Goal: Information Seeking & Learning: Learn about a topic

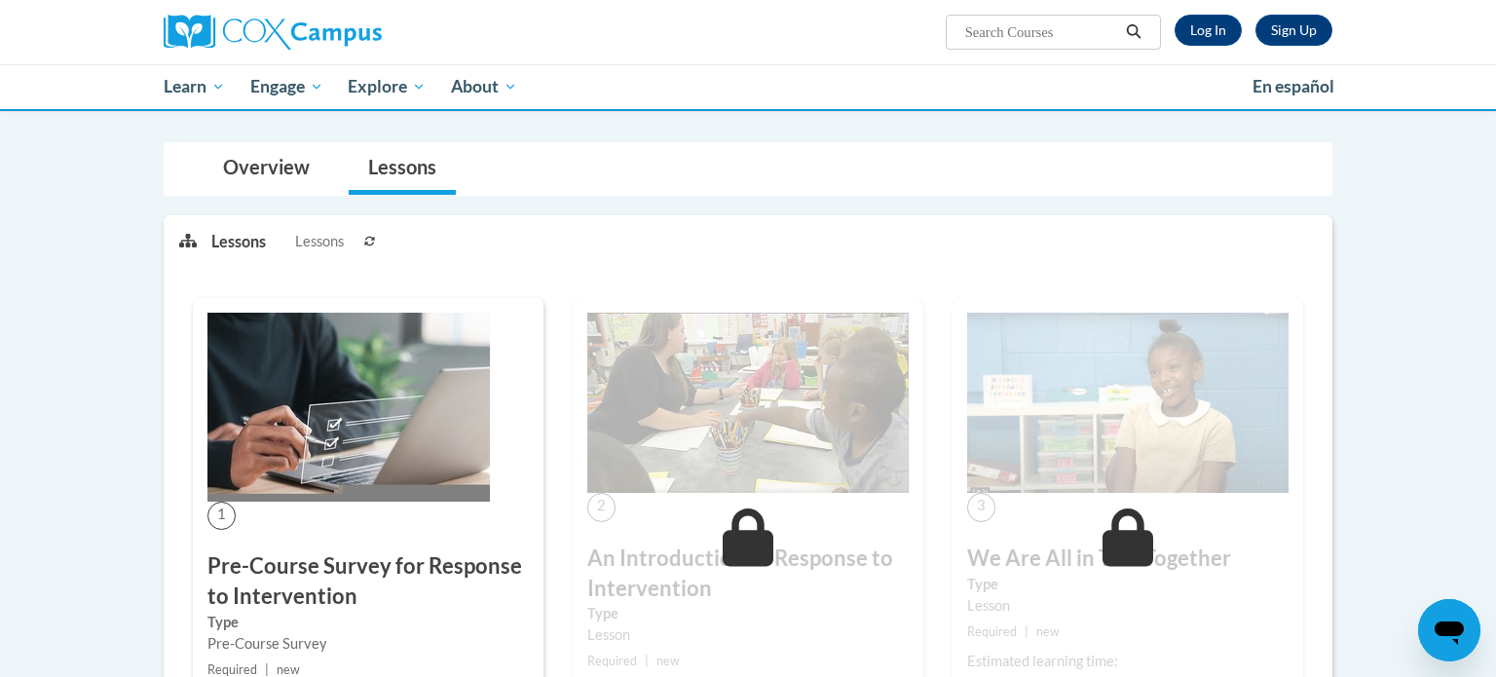
scroll to position [486, 0]
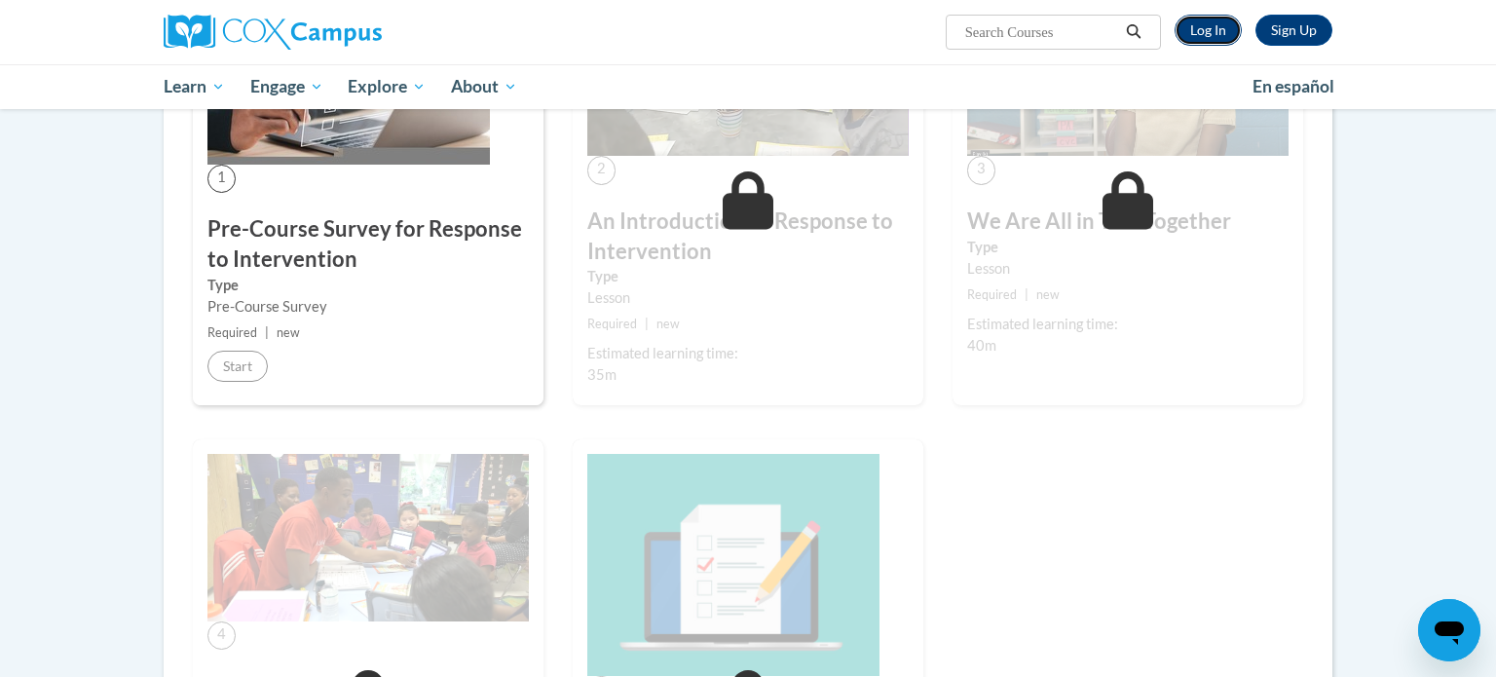
click at [1224, 30] on link "Log In" at bounding box center [1207, 30] width 67 height 31
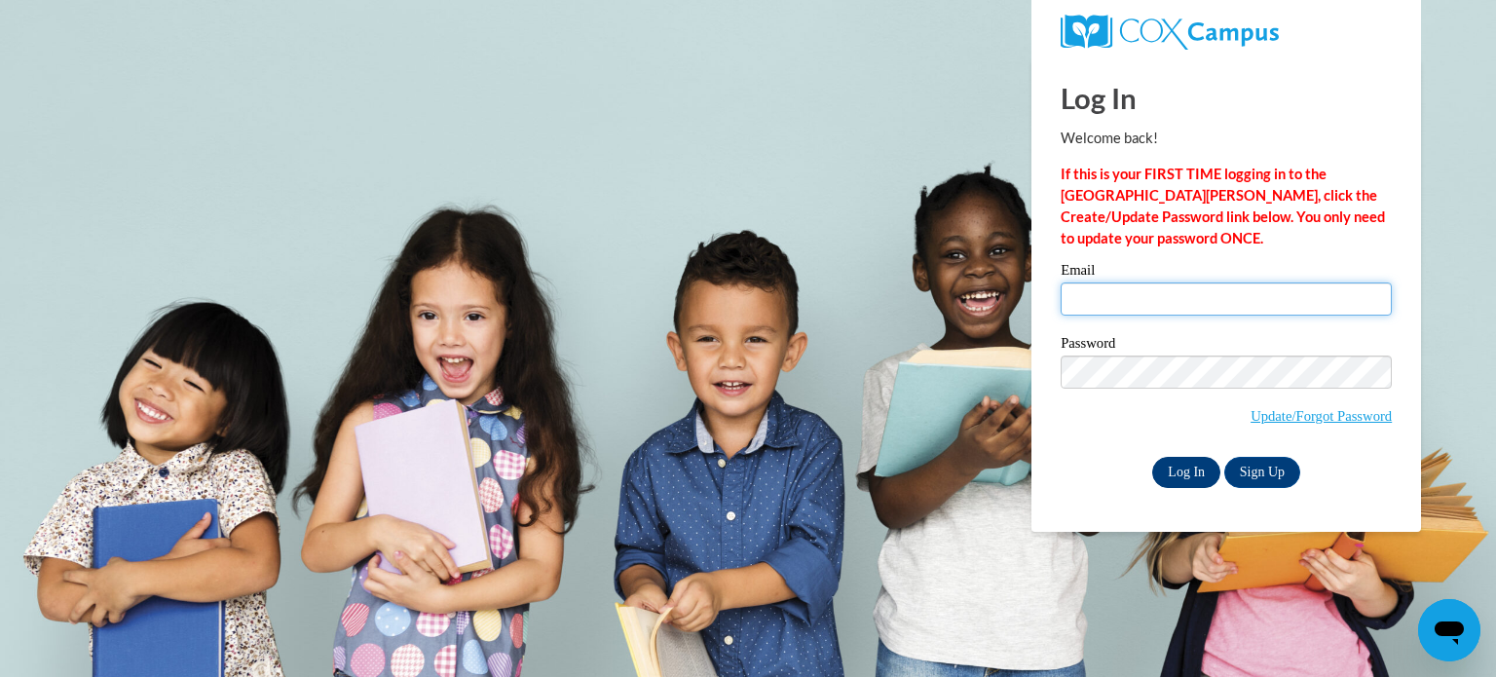
type input "jebarbee@valdosta.edu"
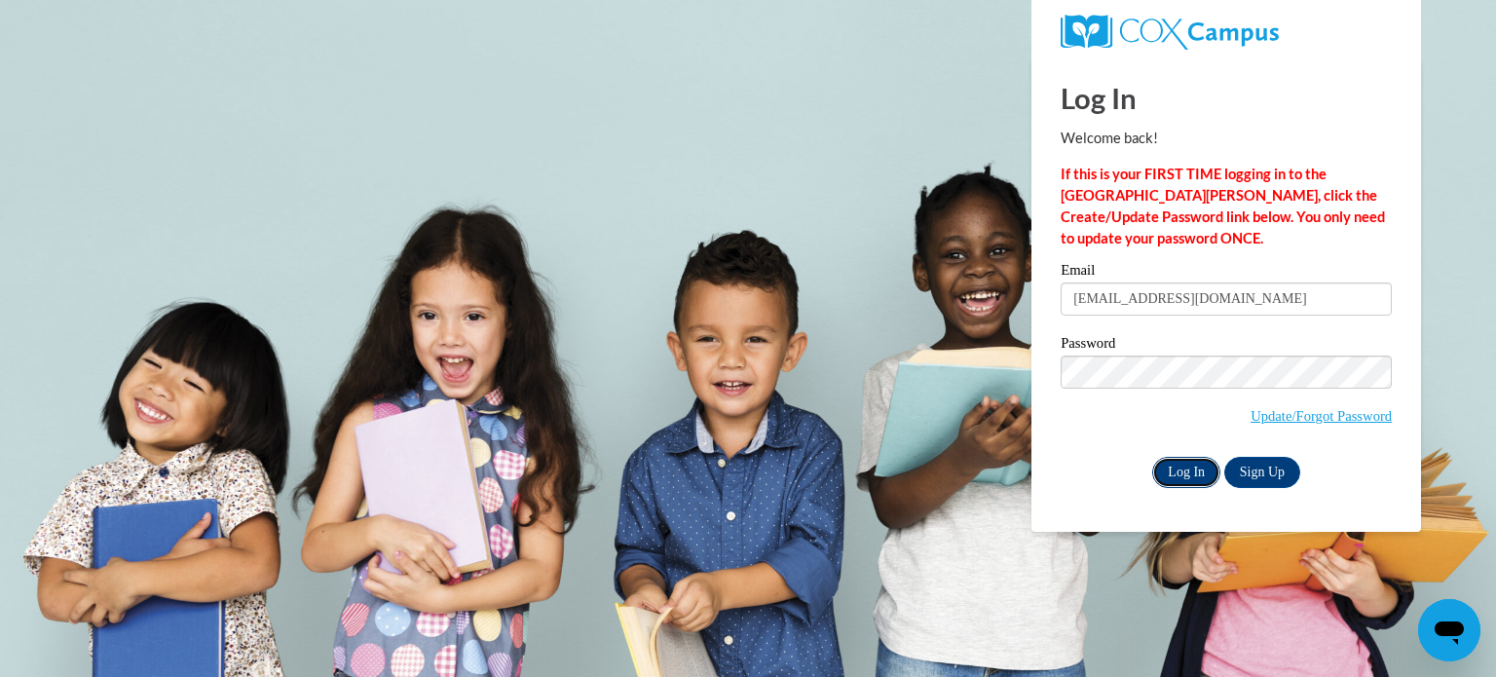
click at [1195, 475] on input "Log In" at bounding box center [1186, 472] width 68 height 31
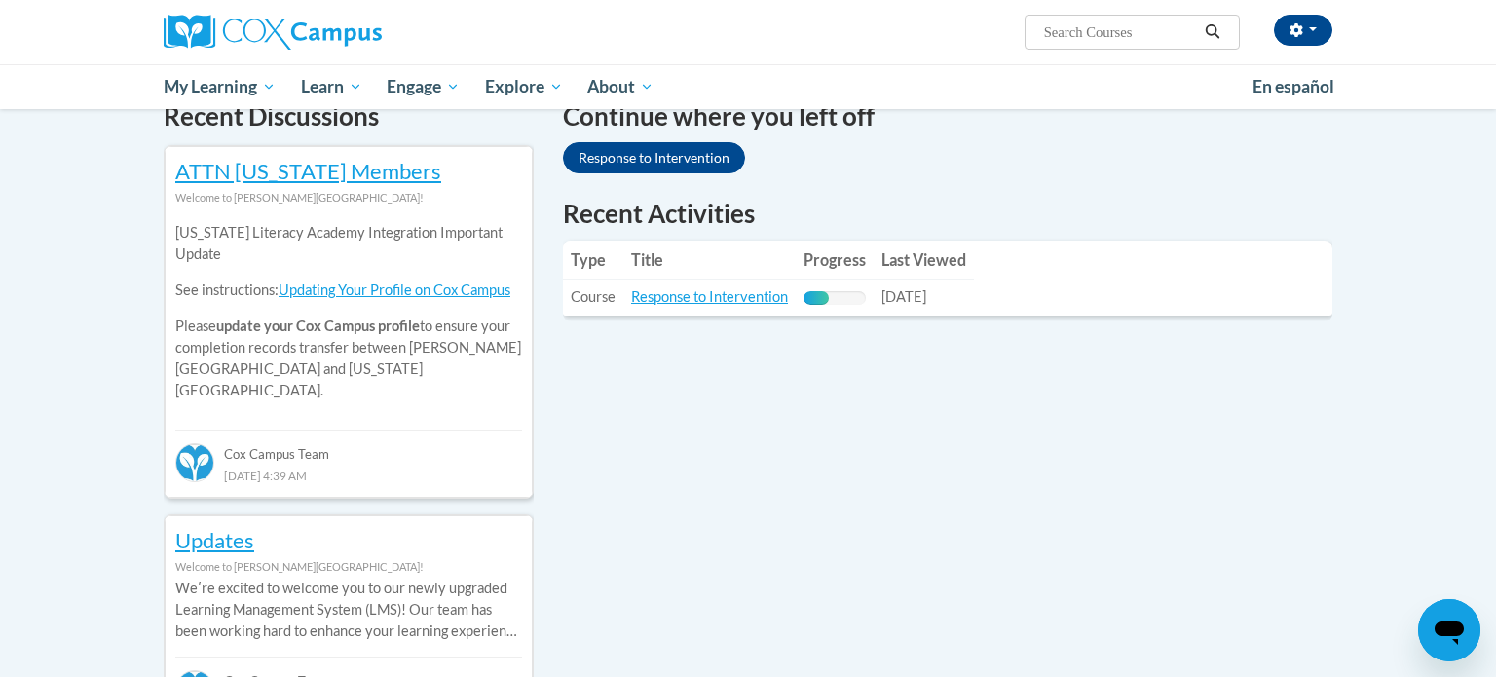
scroll to position [608, 0]
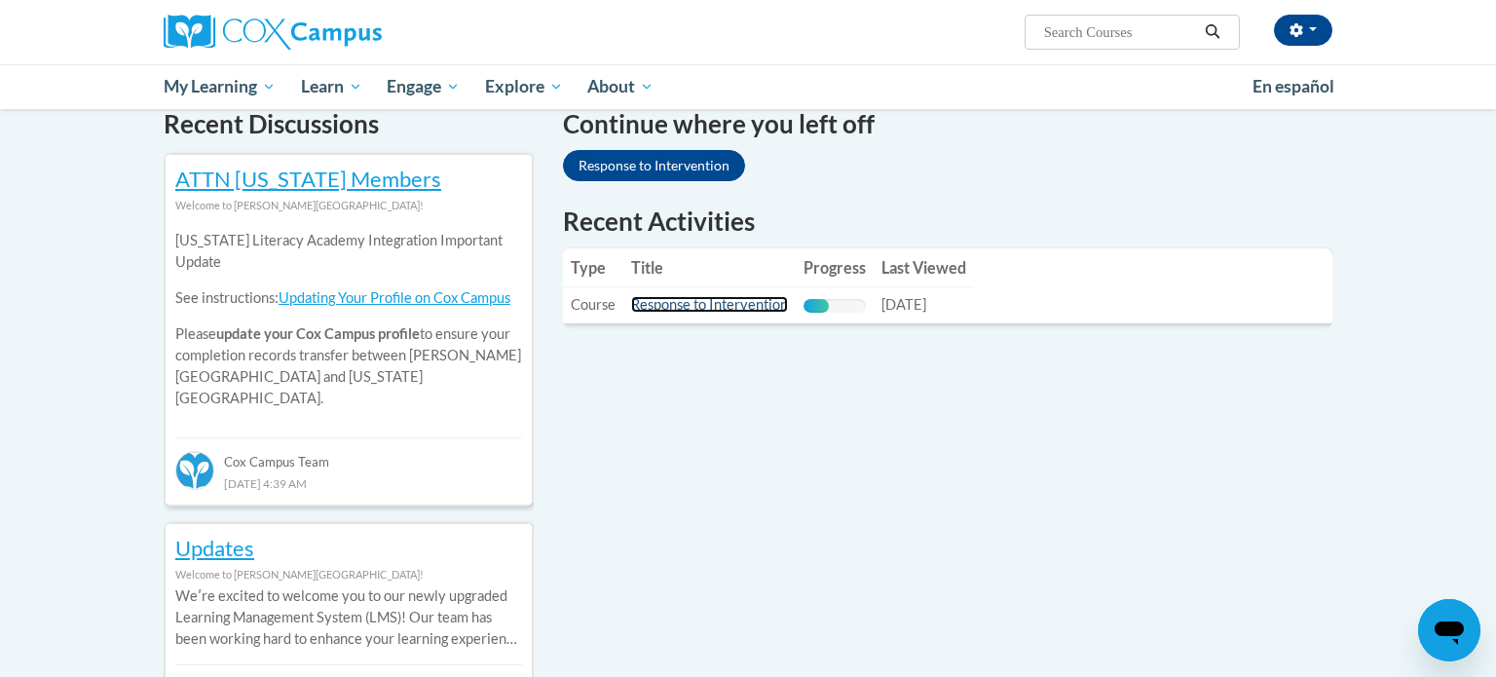
click at [751, 303] on link "Response to Intervention" at bounding box center [709, 304] width 157 height 17
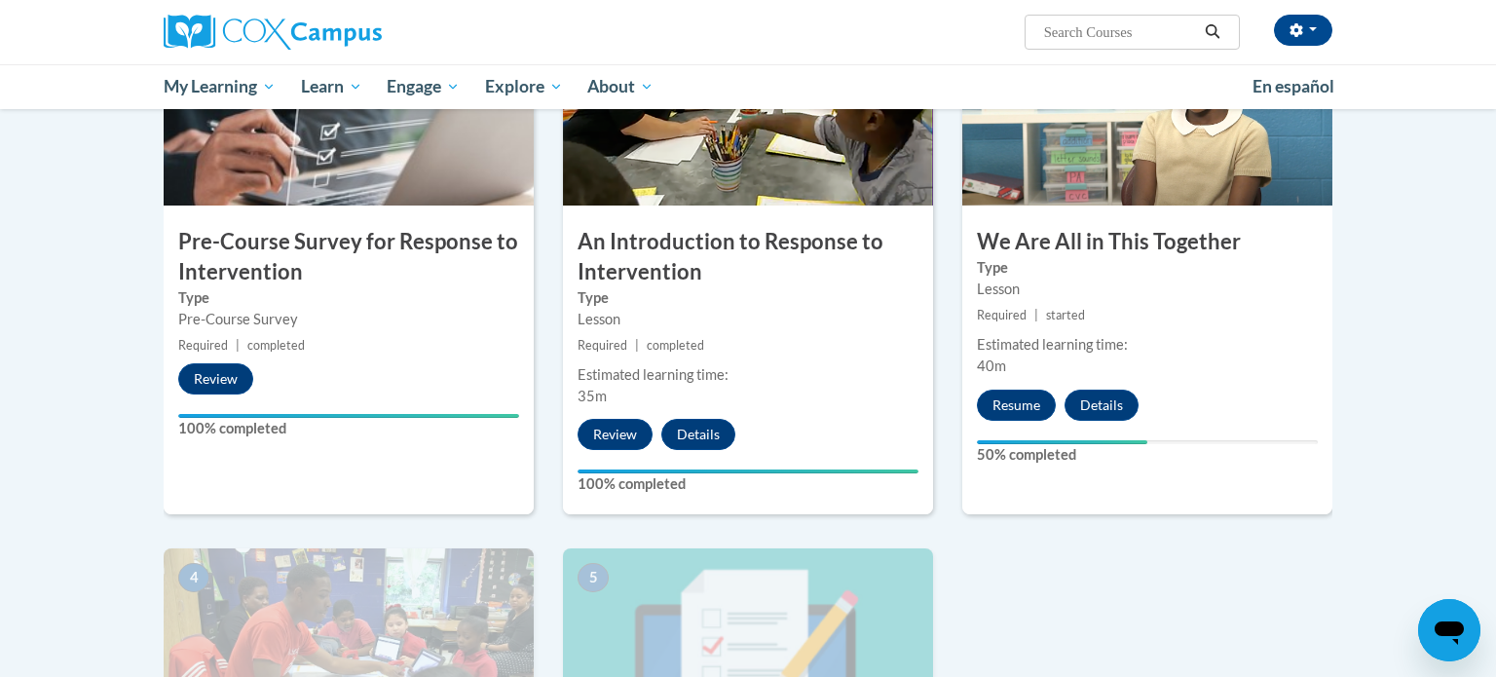
scroll to position [495, 0]
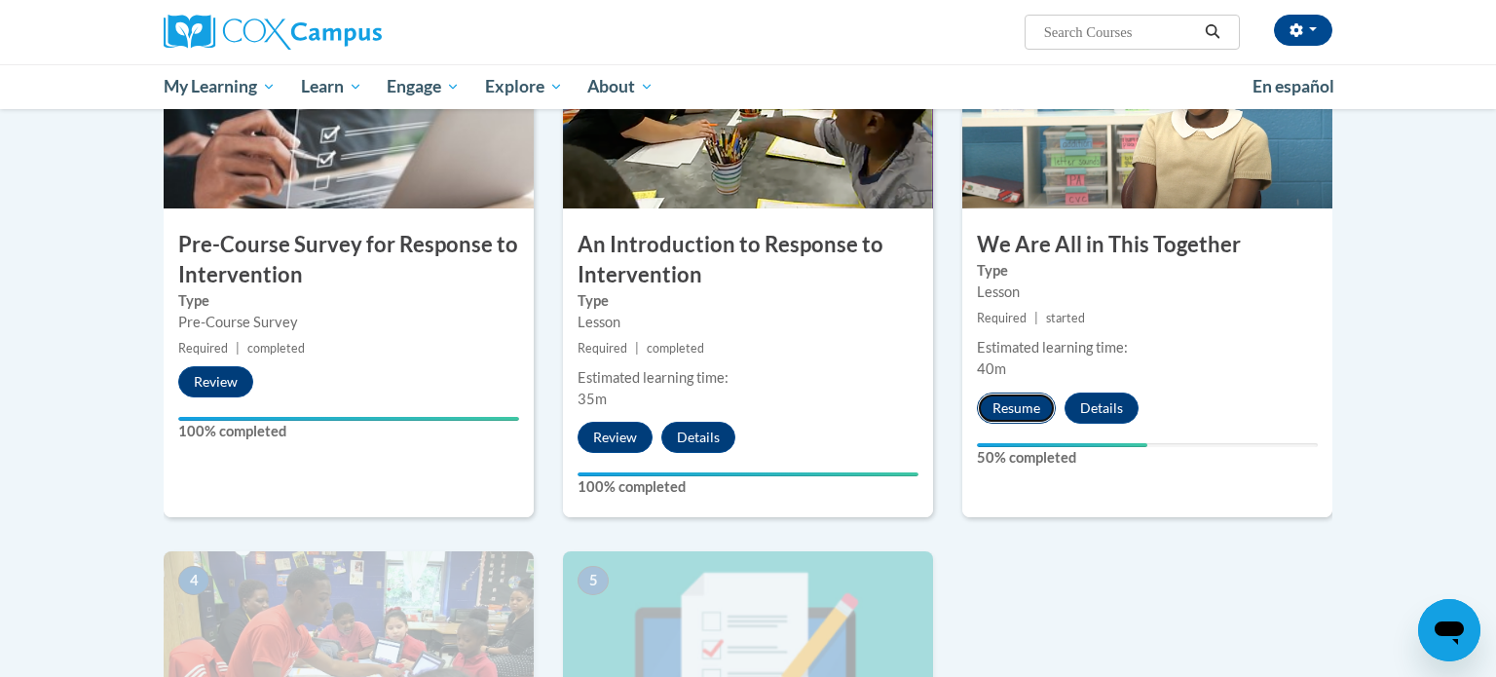
click at [1013, 406] on button "Resume" at bounding box center [1016, 407] width 79 height 31
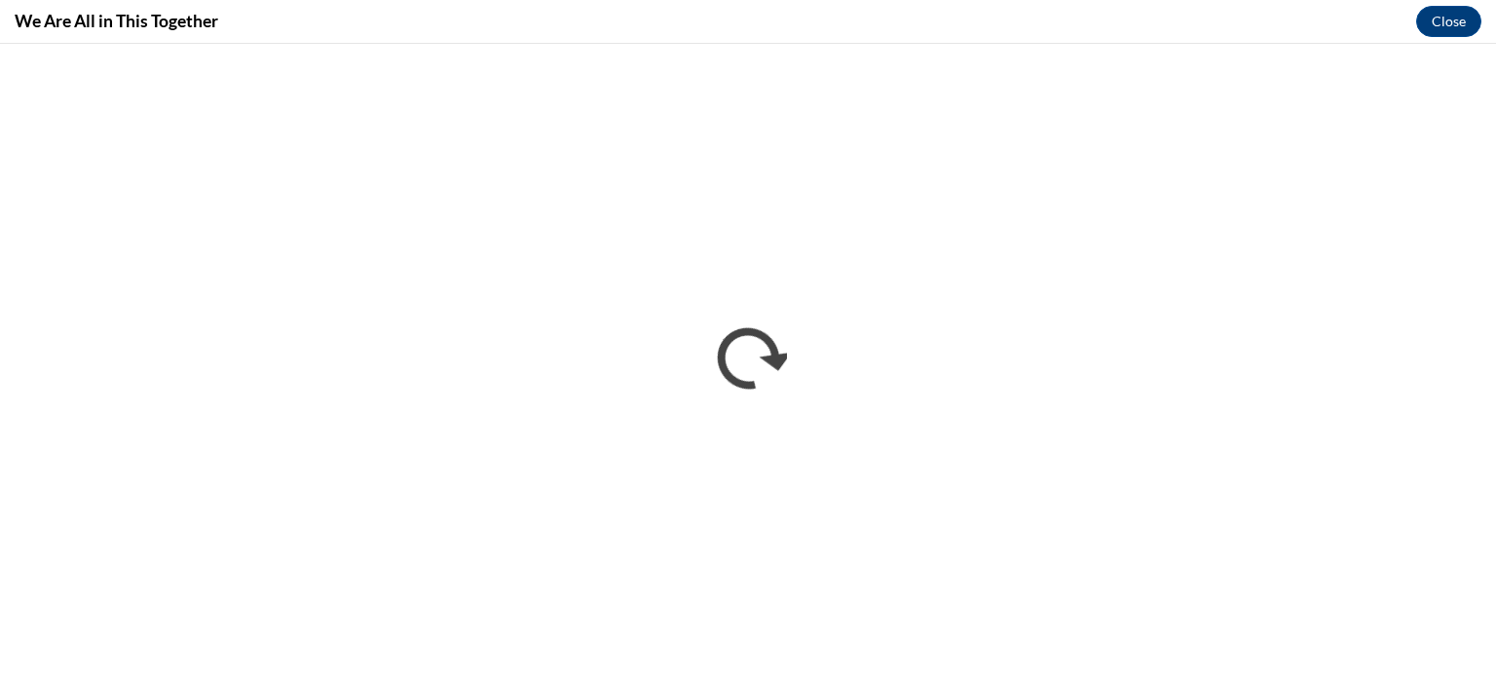
scroll to position [0, 0]
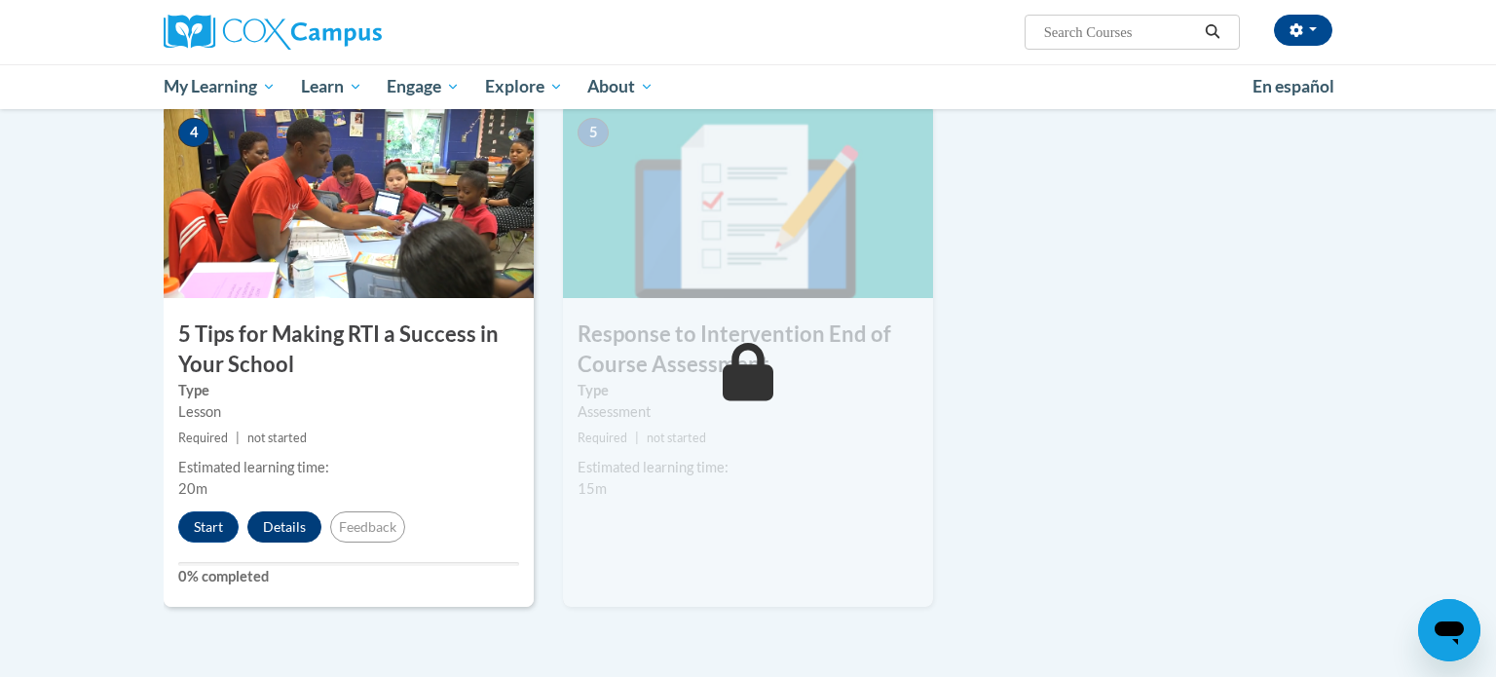
scroll to position [954, 0]
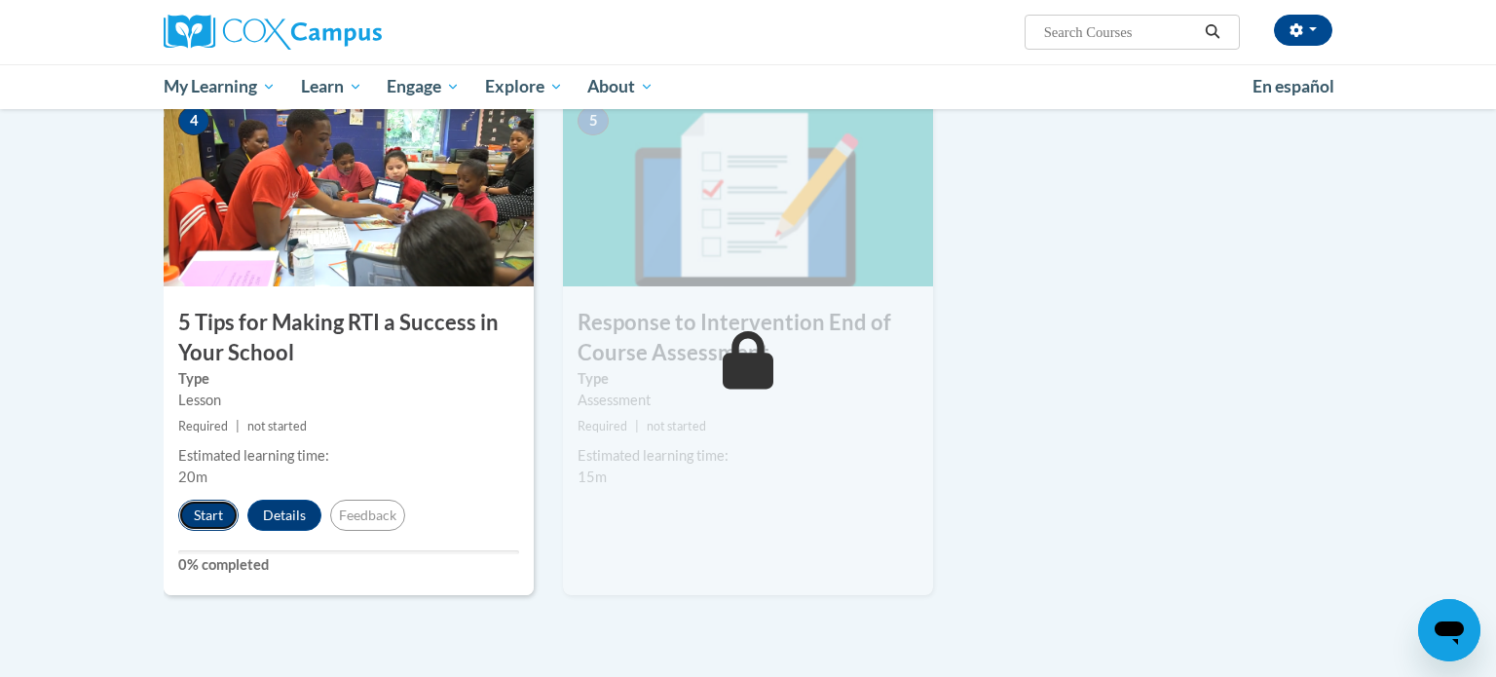
click at [214, 518] on button "Start" at bounding box center [208, 515] width 60 height 31
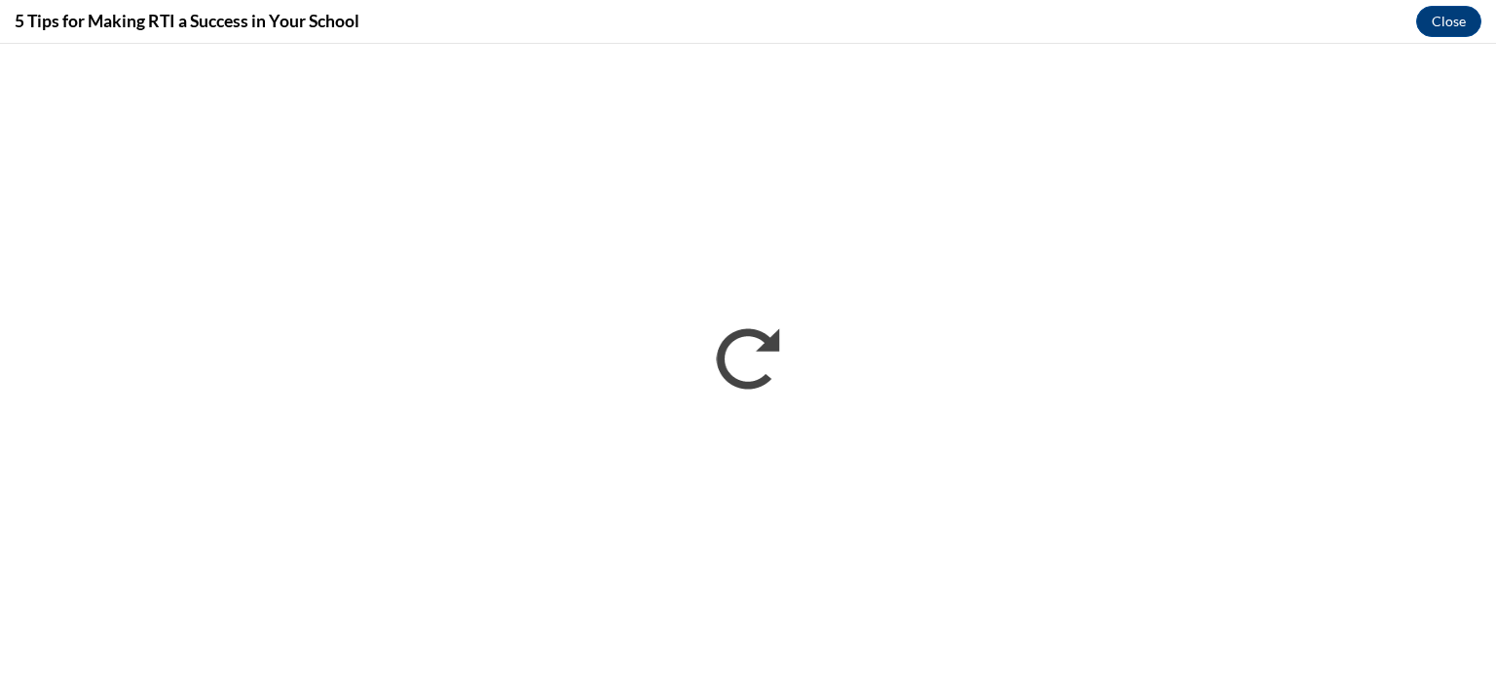
scroll to position [0, 0]
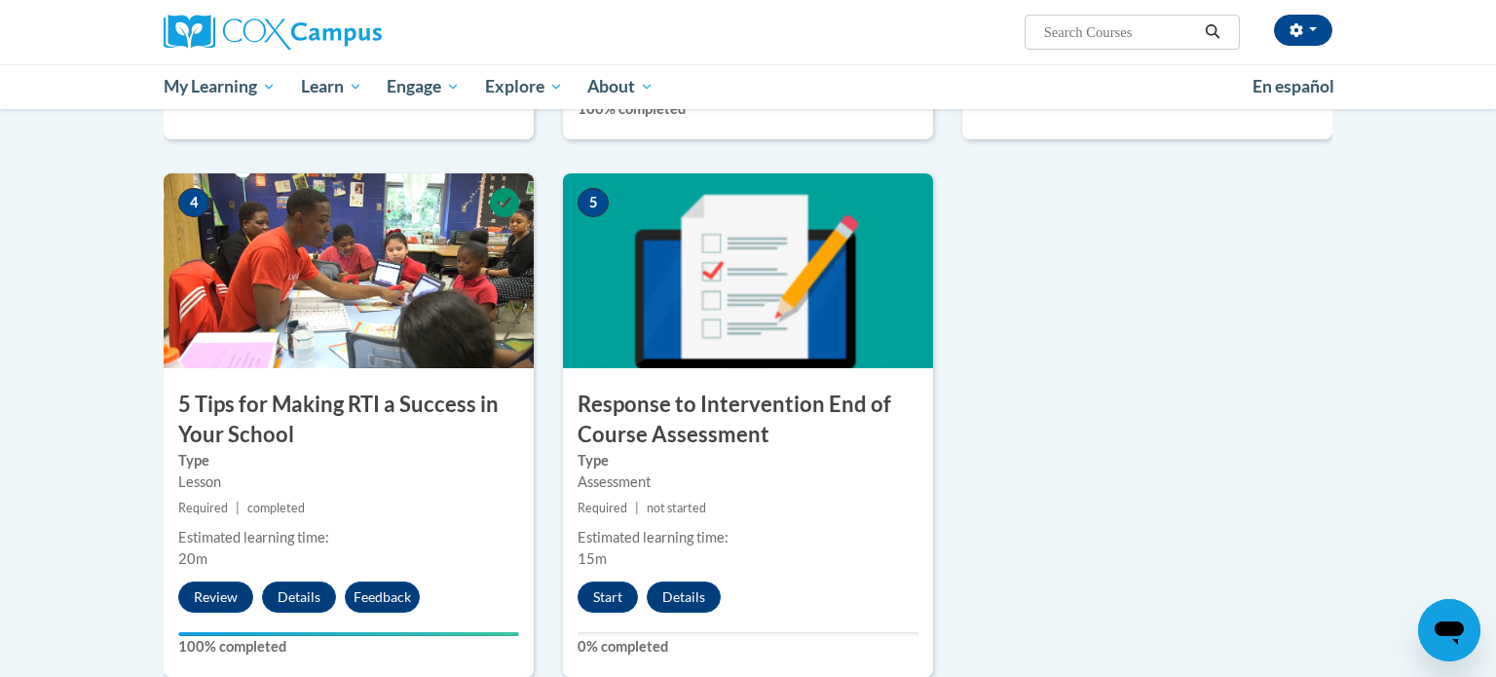
scroll to position [904, 0]
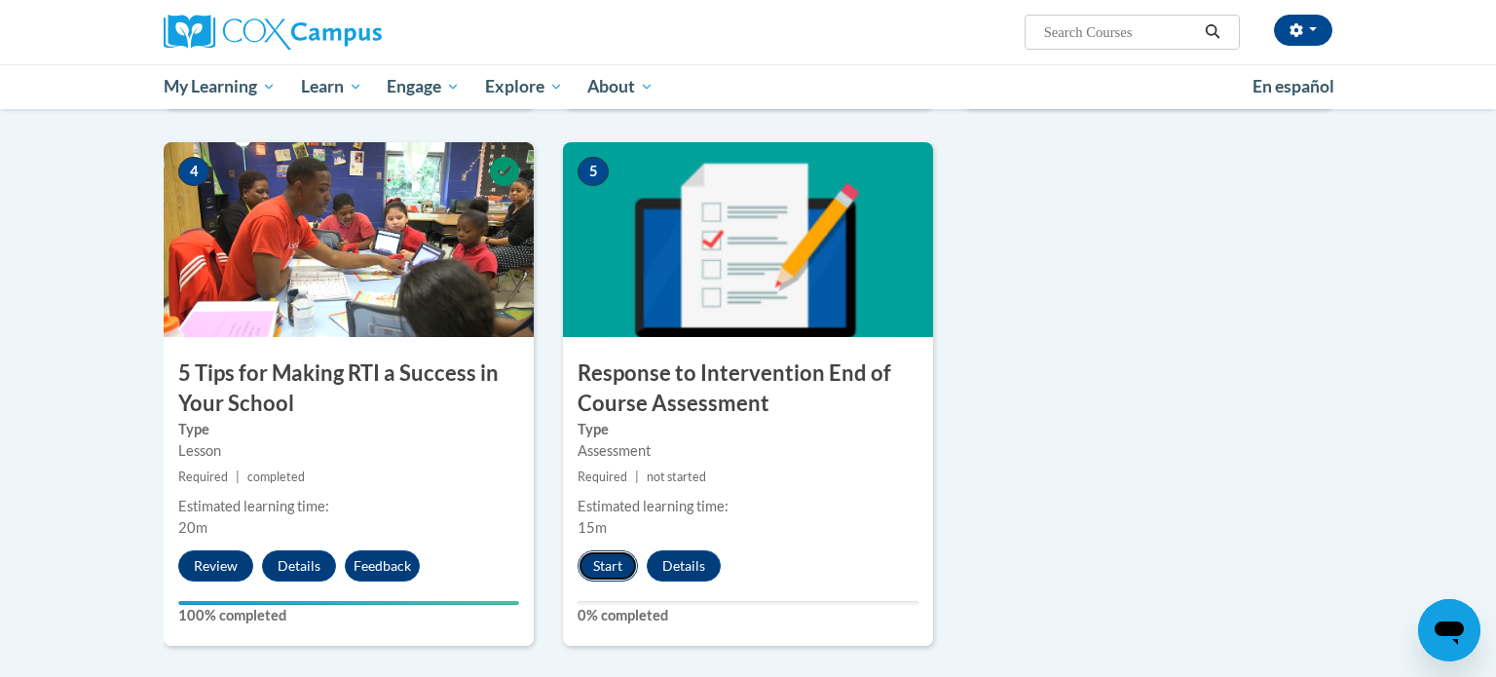
click at [602, 570] on button "Start" at bounding box center [607, 565] width 60 height 31
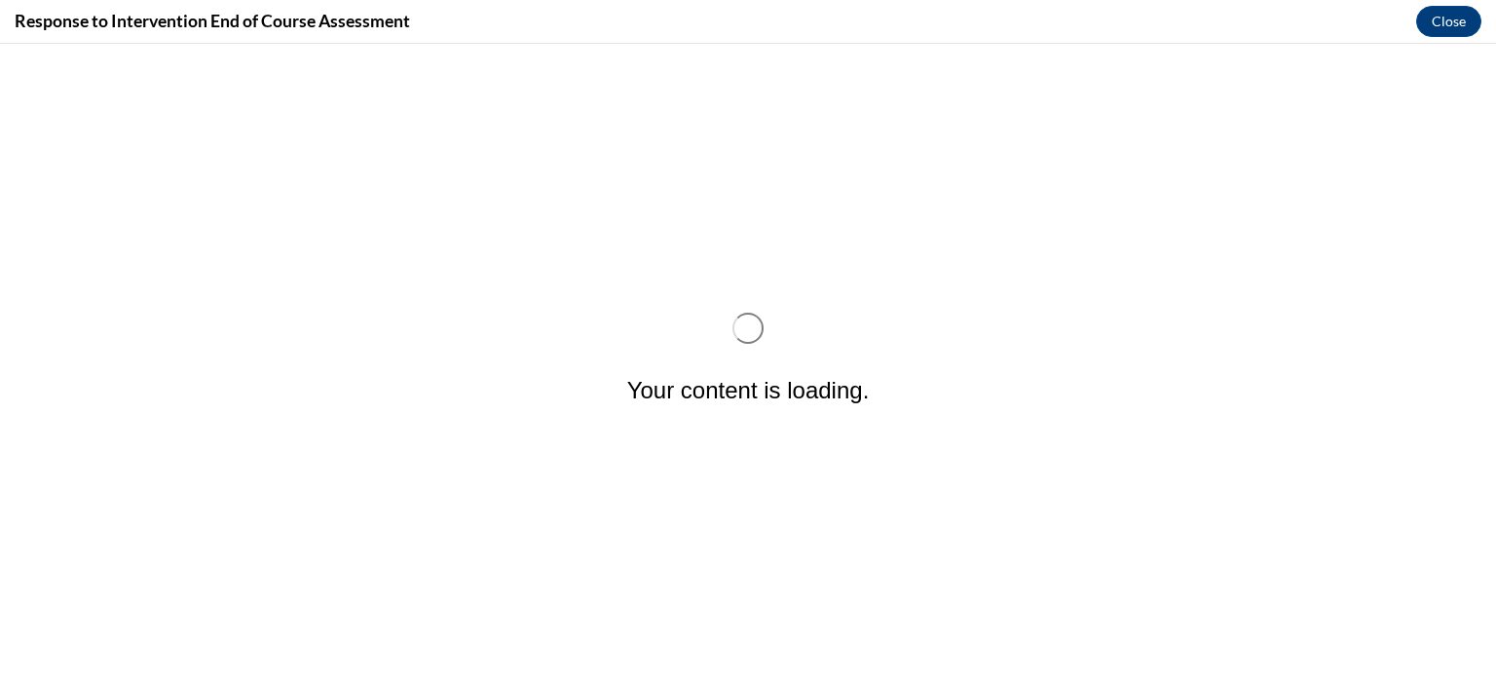
scroll to position [0, 0]
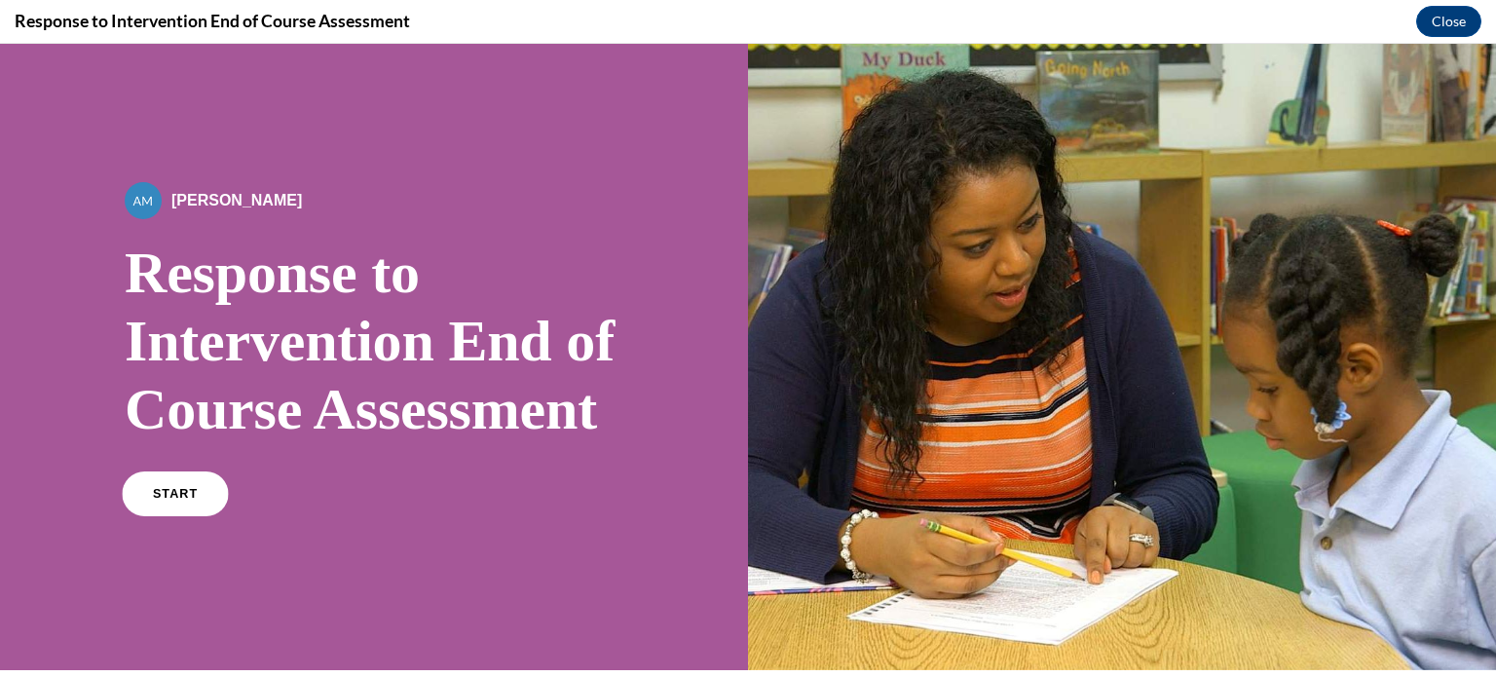
click at [177, 502] on span "START" at bounding box center [175, 494] width 45 height 15
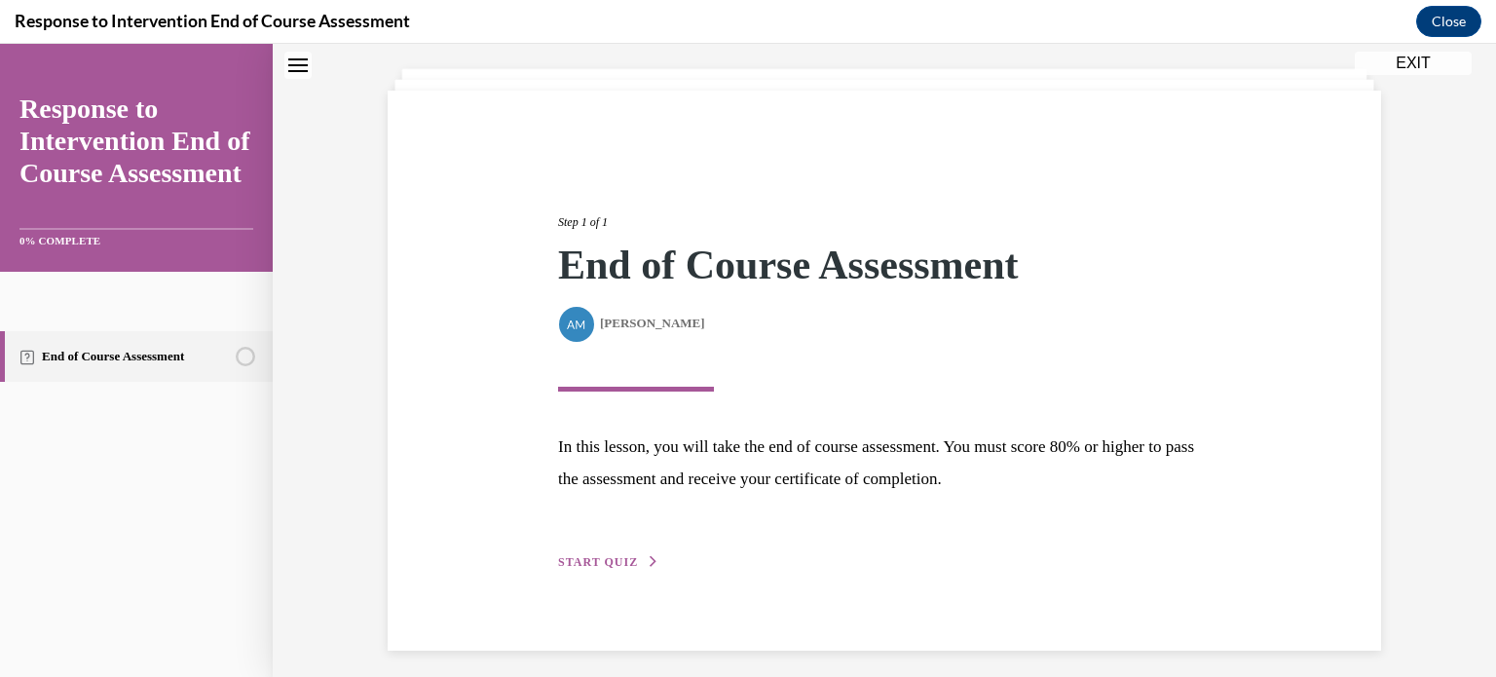
scroll to position [113, 0]
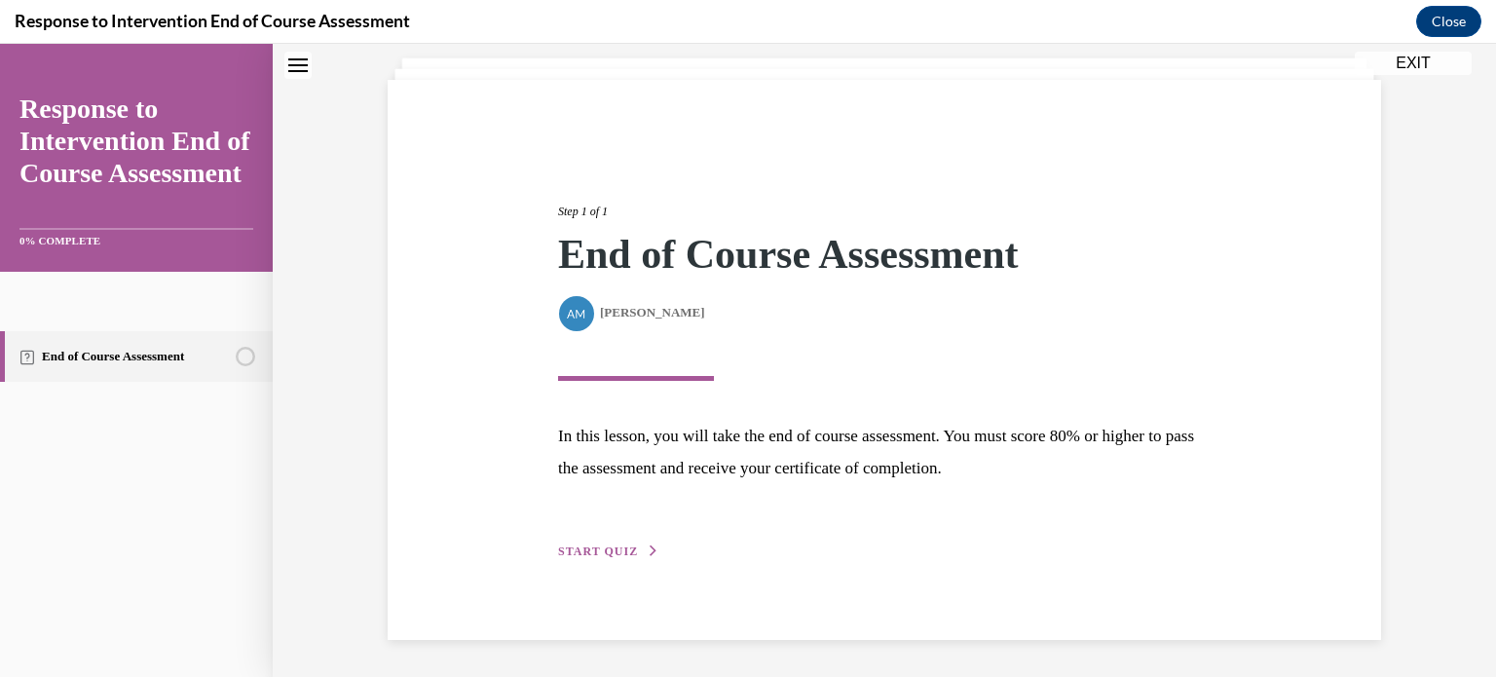
click at [632, 547] on div "Step 1 of 1 End of Course Assessment By Alexander Mackey Alexander Mackey In th…" at bounding box center [884, 360] width 993 height 560
click at [632, 547] on span "START QUIZ" at bounding box center [598, 551] width 80 height 14
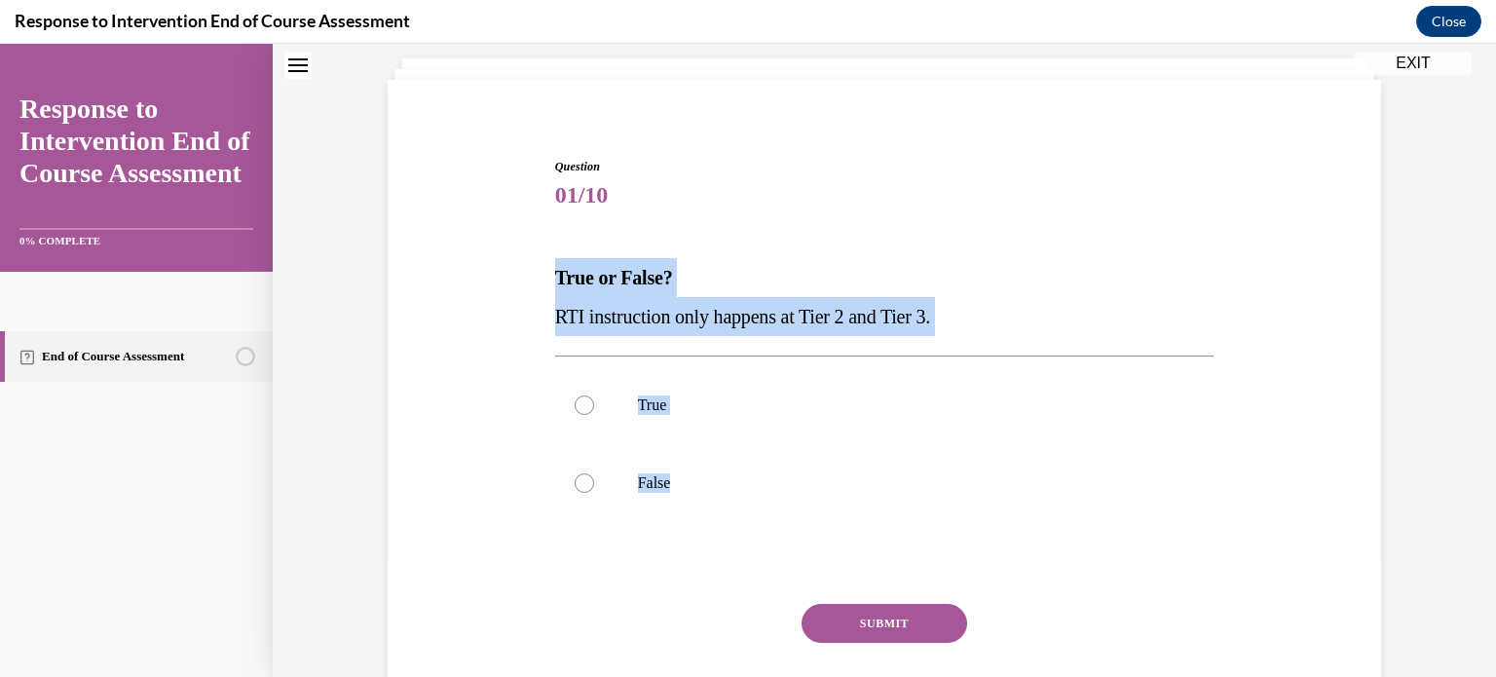
drag, startPoint x: 714, startPoint y: 522, endPoint x: 555, endPoint y: 285, distance: 284.9
click at [555, 285] on div "Question 01/10 True or False? RTI instruction only happens at Tier 2 and Tier 3…" at bounding box center [884, 461] width 659 height 606
copy div "True or False? RTI instruction only happens at Tier 2 and Tier 3. True False"
click at [585, 499] on label "False" at bounding box center [884, 483] width 659 height 78
click at [585, 493] on input "False" at bounding box center [584, 482] width 19 height 19
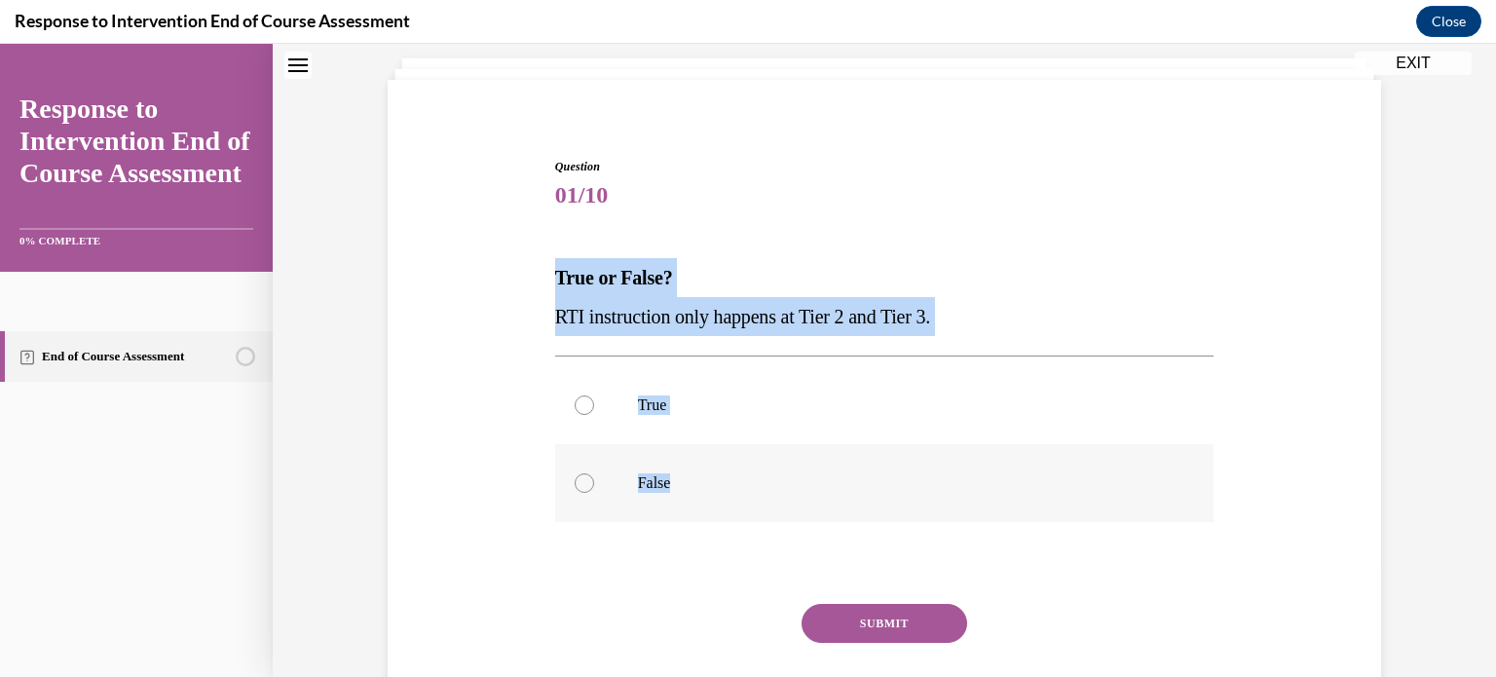
radio input "true"
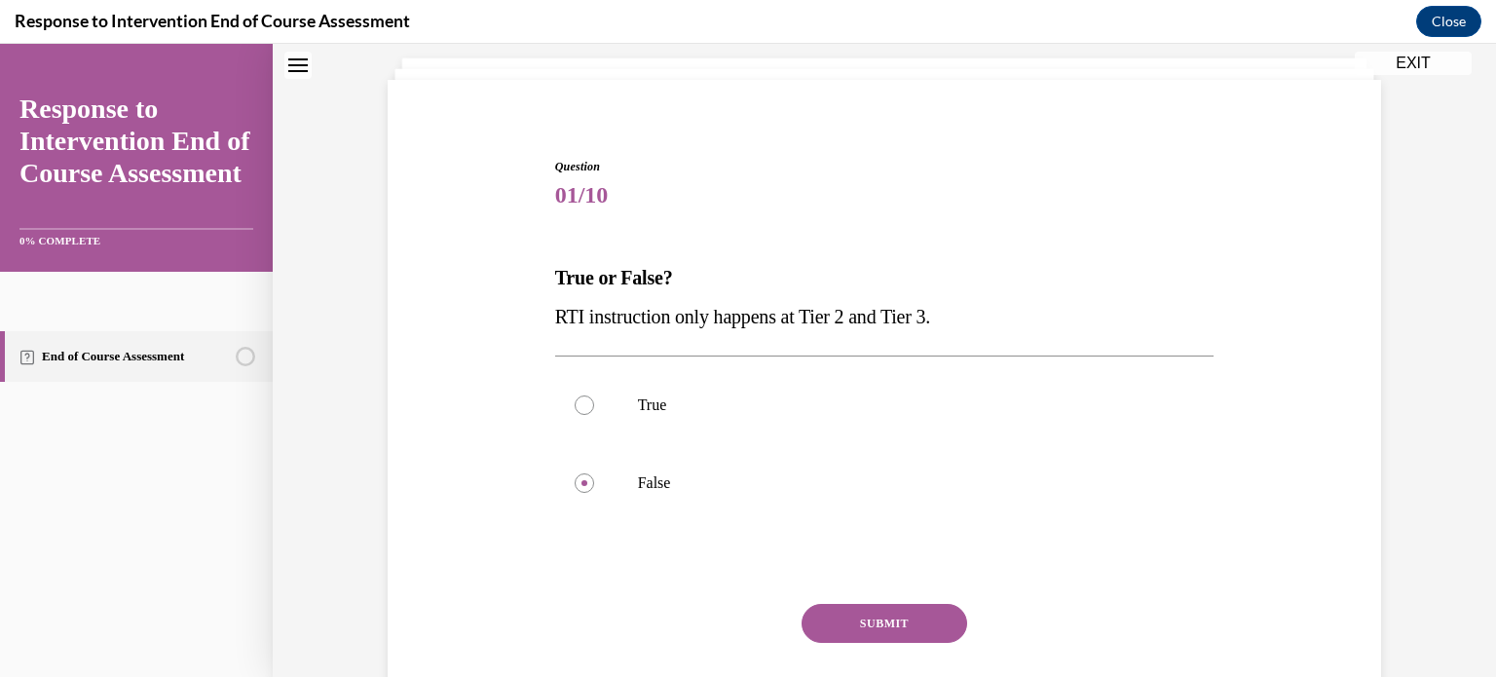
click at [882, 637] on button "SUBMIT" at bounding box center [884, 623] width 166 height 39
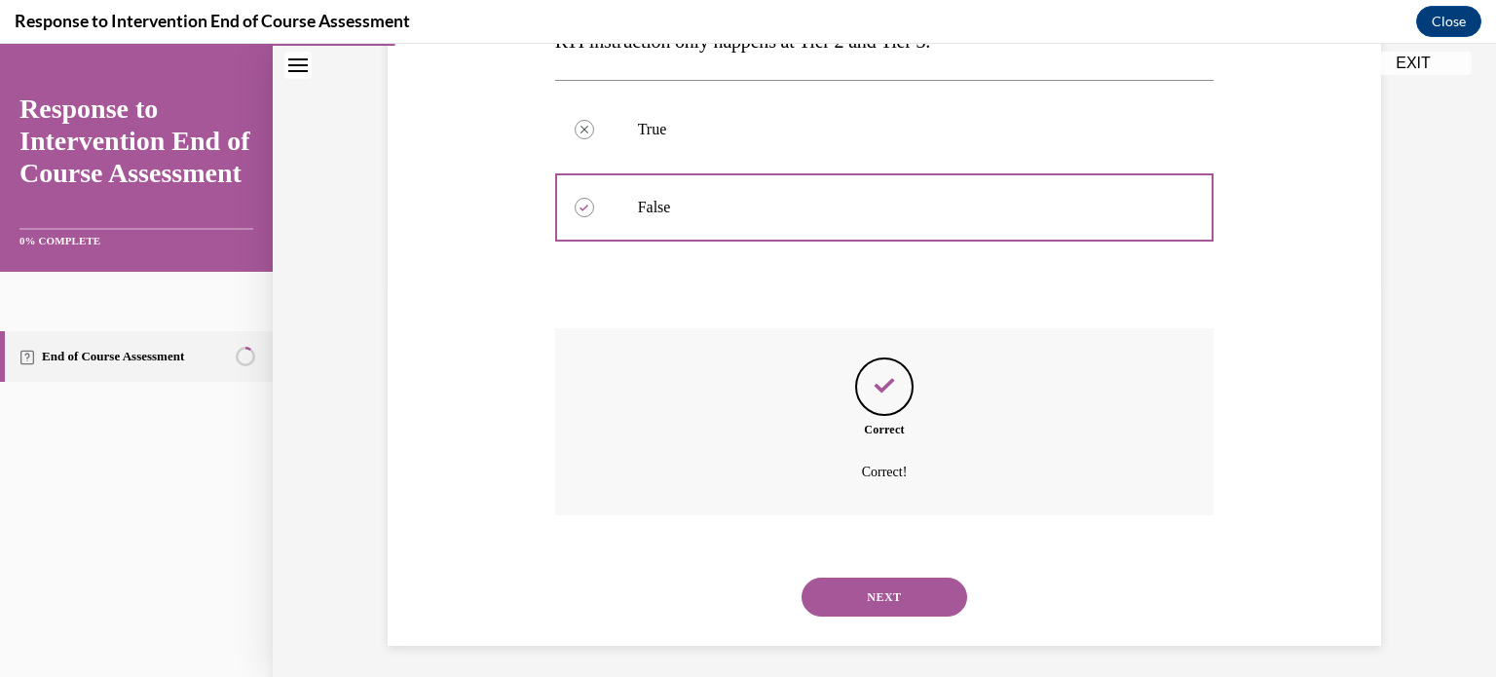
scroll to position [395, 0]
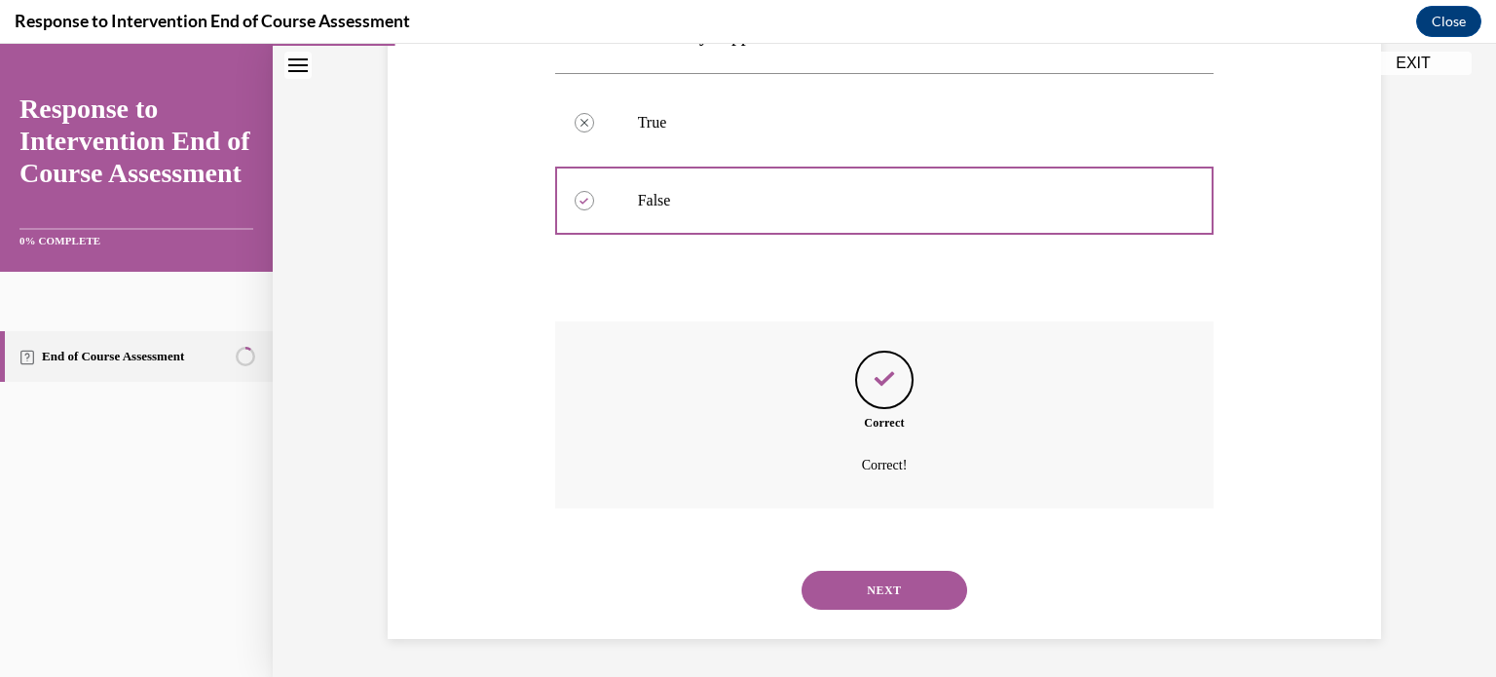
click at [848, 602] on button "NEXT" at bounding box center [884, 590] width 166 height 39
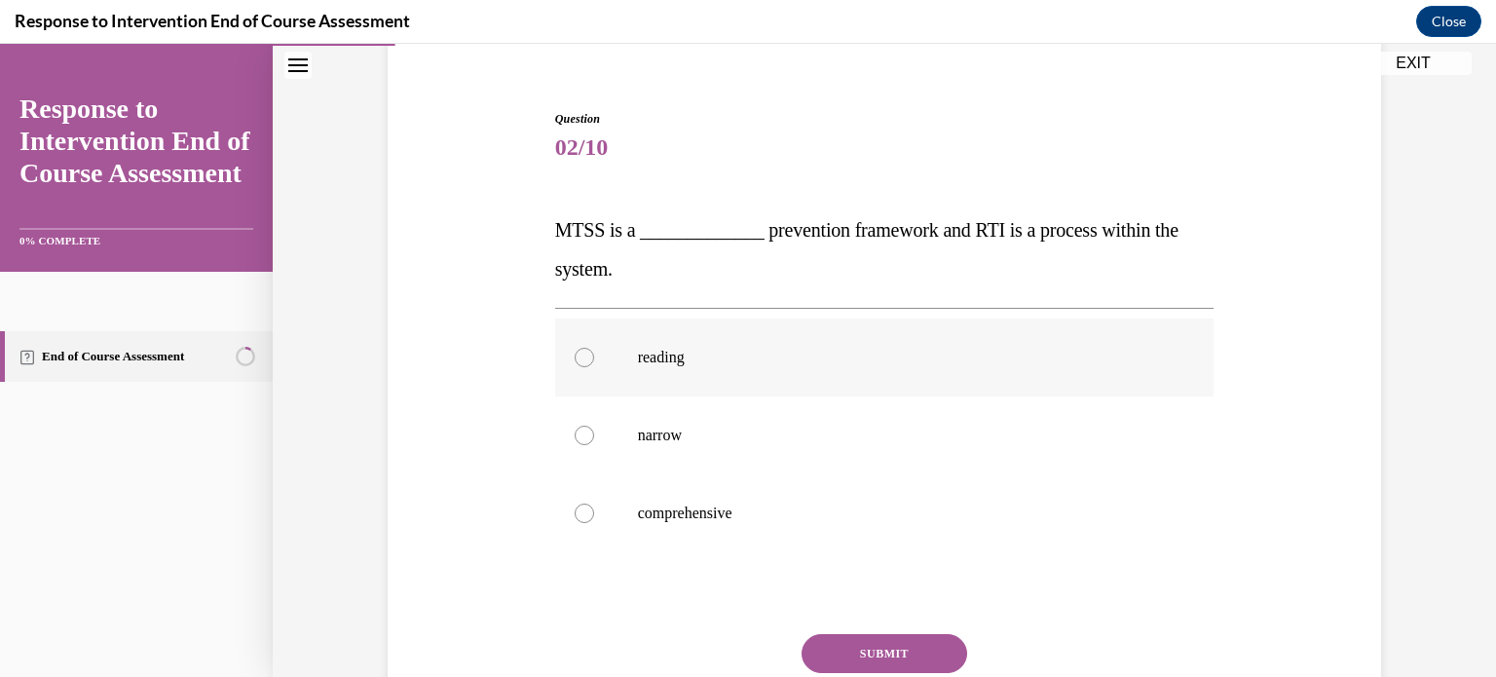
scroll to position [164, 0]
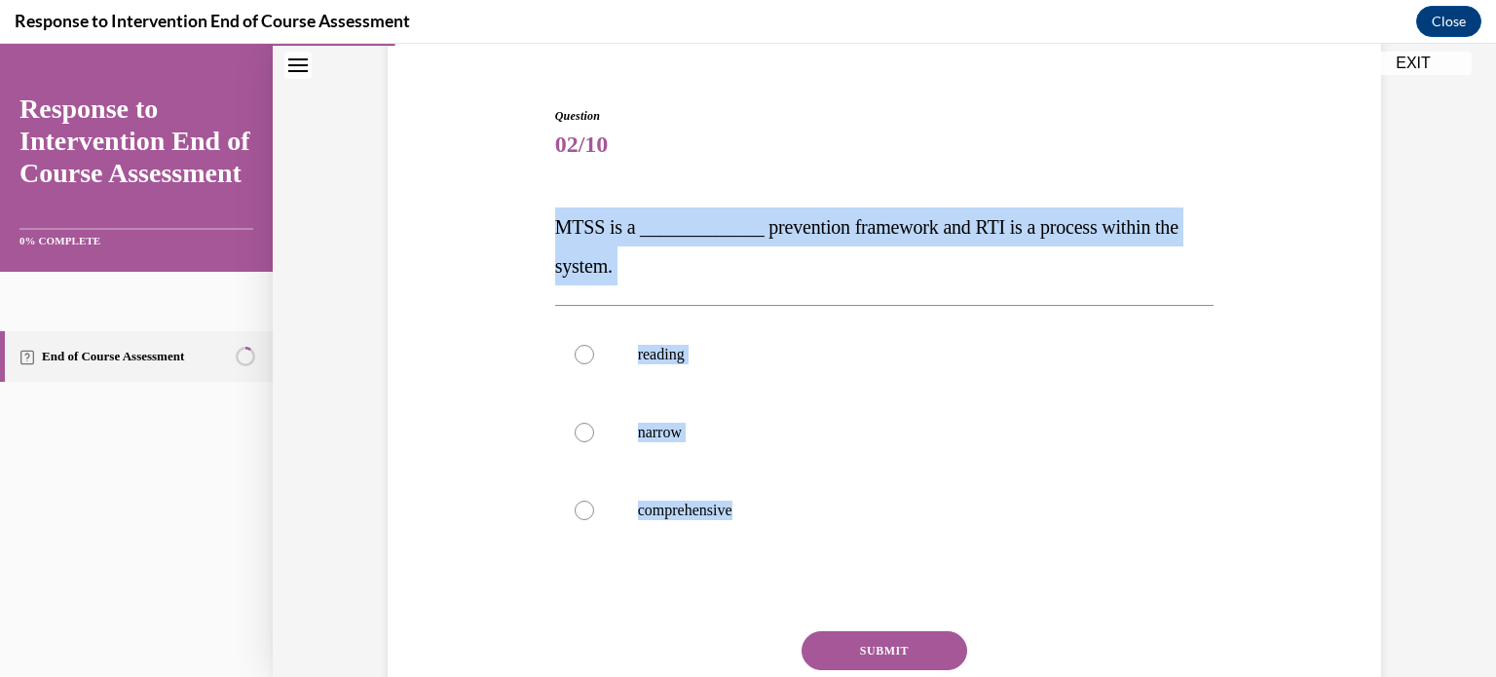
drag, startPoint x: 766, startPoint y: 536, endPoint x: 544, endPoint y: 231, distance: 377.1
click at [544, 231] on div "Question 02/10 MTSS is a _____________ prevention framework and RTI is a proces…" at bounding box center [884, 420] width 1003 height 742
copy div "MTSS is a _____________ prevention framework and RTI is a process within the sy…"
click at [622, 523] on label "comprehensive" at bounding box center [884, 510] width 659 height 78
click at [594, 520] on input "comprehensive" at bounding box center [584, 510] width 19 height 19
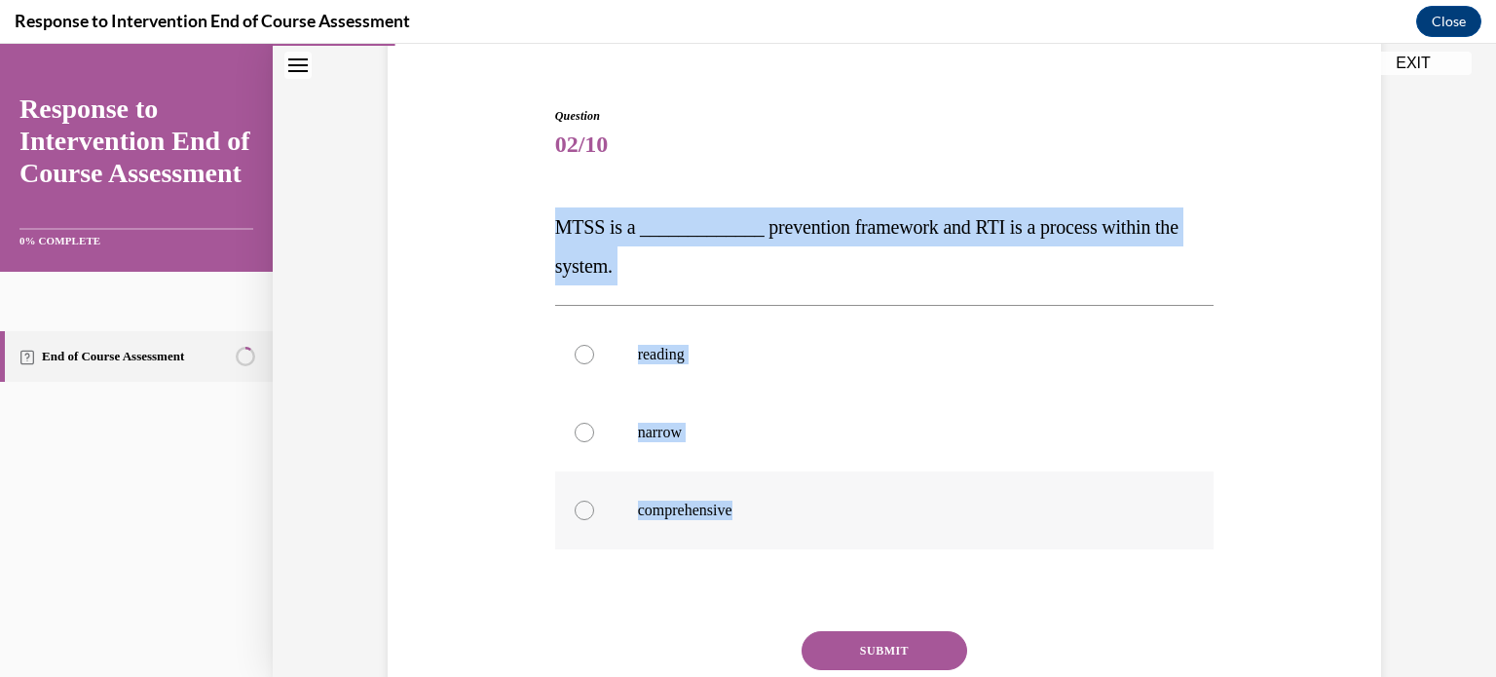
radio input "true"
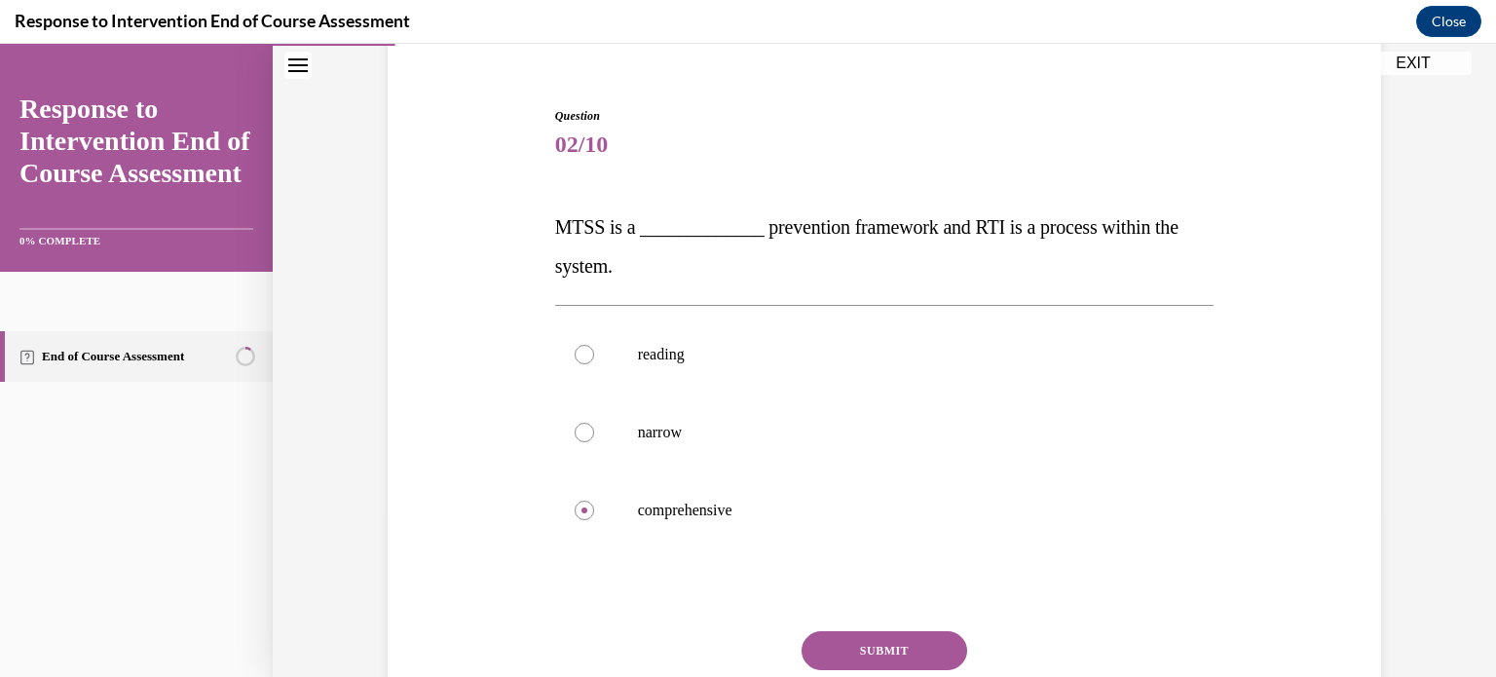
click at [920, 652] on button "SUBMIT" at bounding box center [884, 650] width 166 height 39
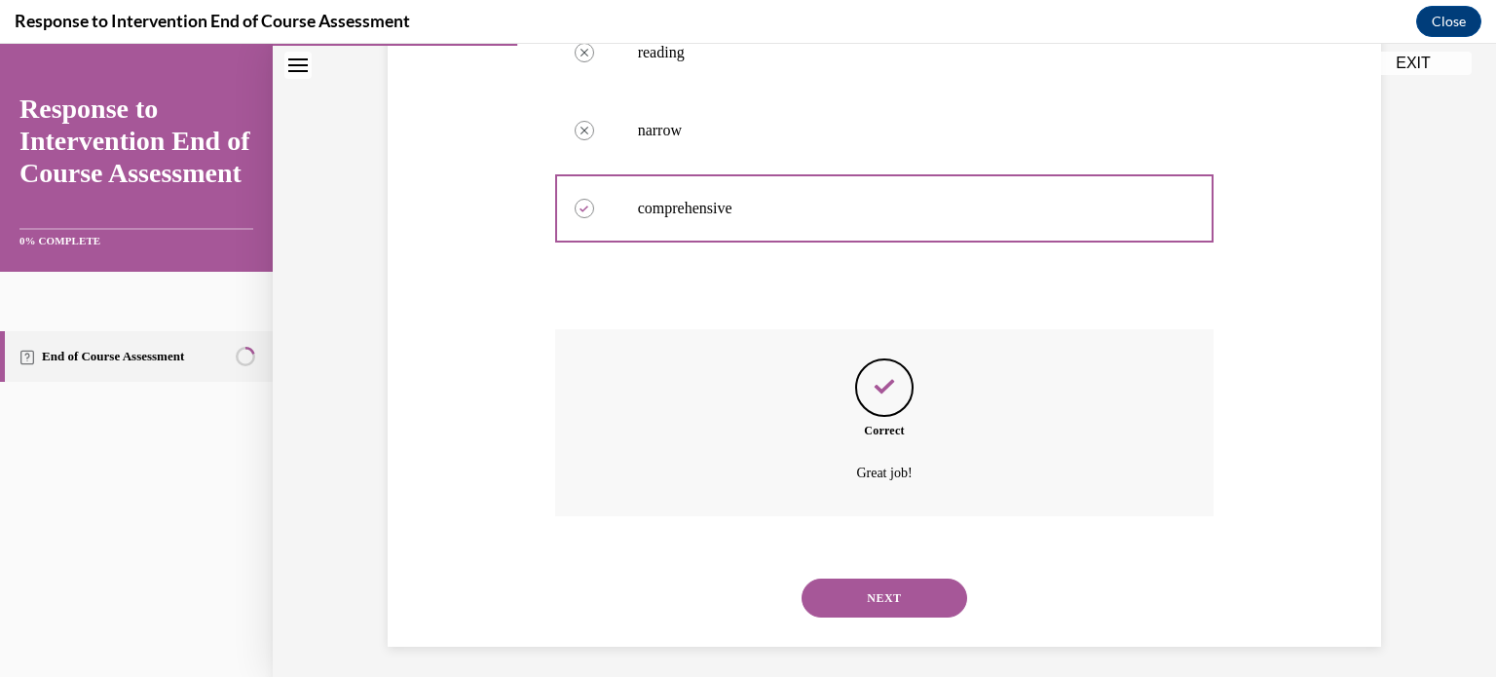
scroll to position [464, 0]
click at [948, 592] on button "NEXT" at bounding box center [884, 599] width 166 height 39
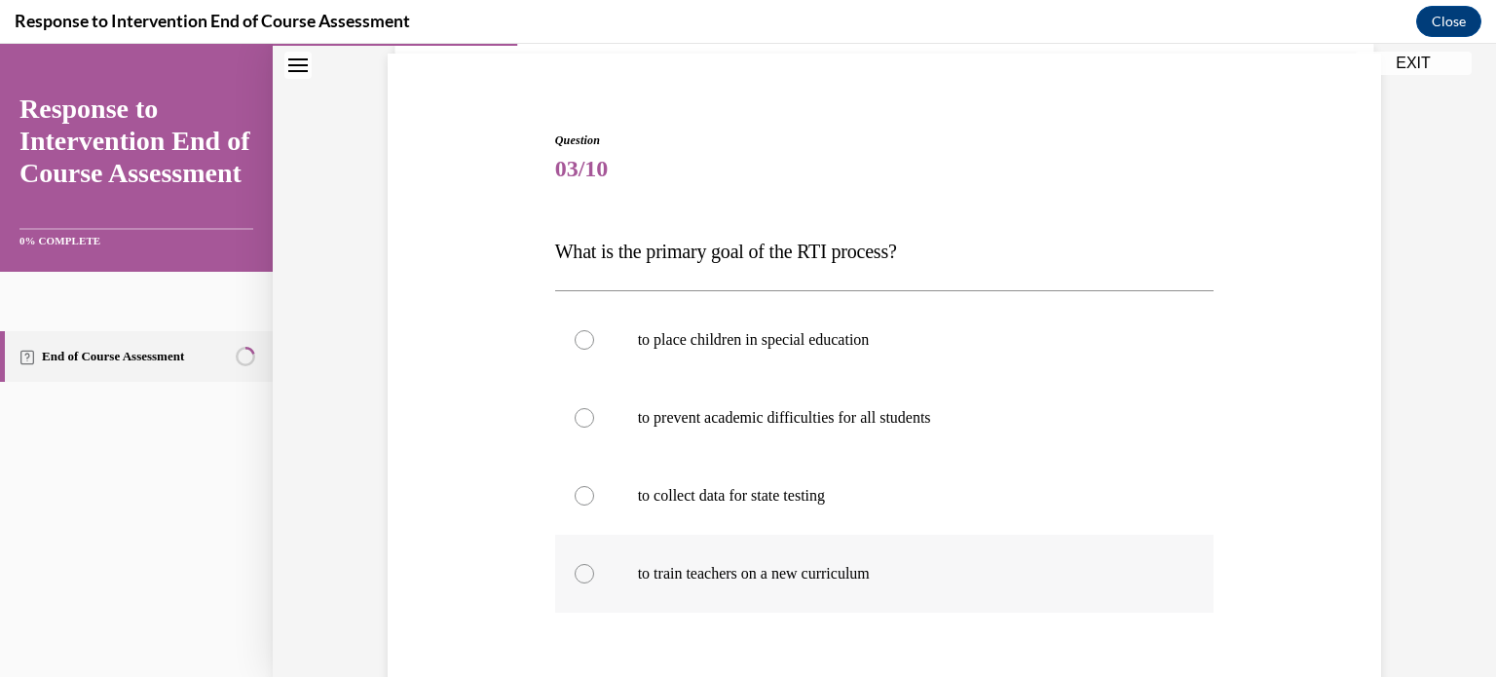
scroll to position [167, 0]
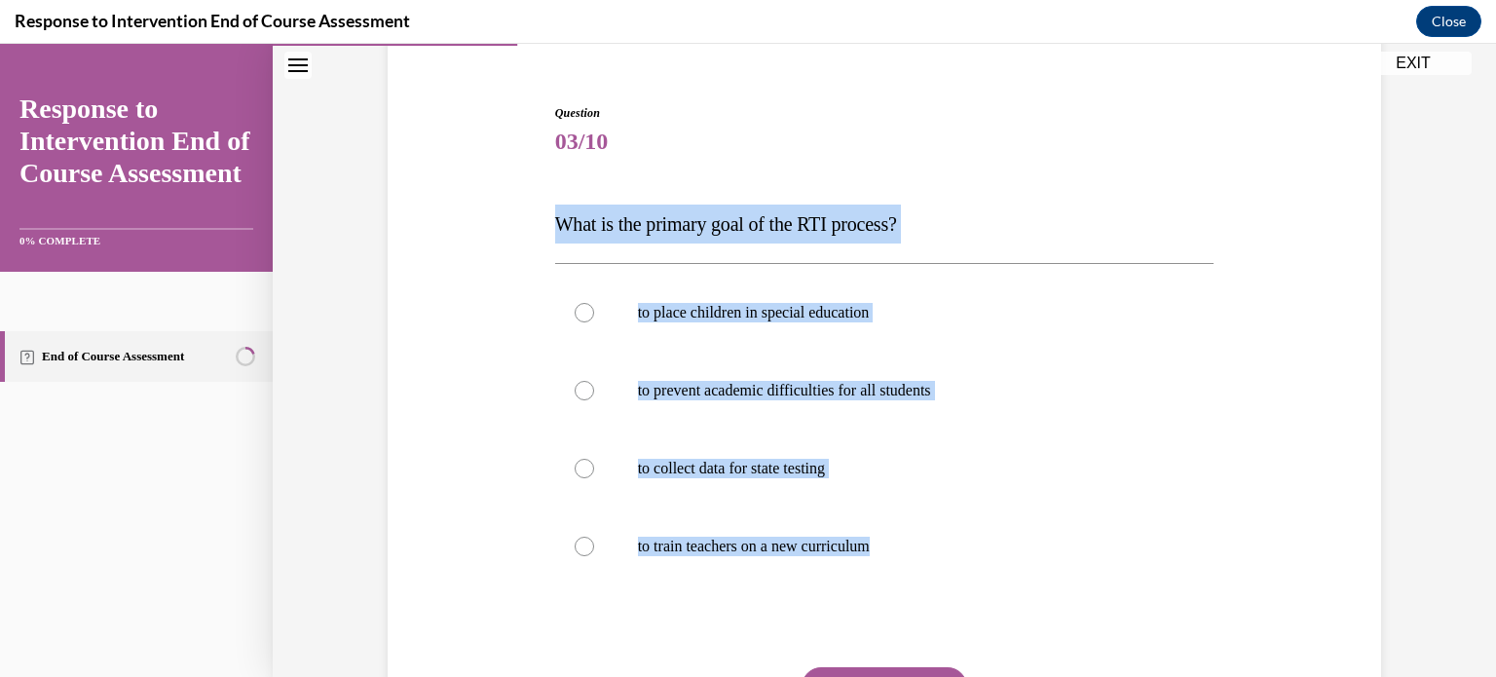
drag, startPoint x: 939, startPoint y: 549, endPoint x: 537, endPoint y: 209, distance: 526.5
click at [537, 209] on div "Question 03/10 What is the primary goal of the RTI process? to place children i…" at bounding box center [884, 436] width 1003 height 781
copy div "What is the primary goal of the RTI process? to place children in special educa…"
click at [615, 400] on label "to prevent academic difficulties for all students" at bounding box center [884, 391] width 659 height 78
click at [594, 400] on input "to prevent academic difficulties for all students" at bounding box center [584, 390] width 19 height 19
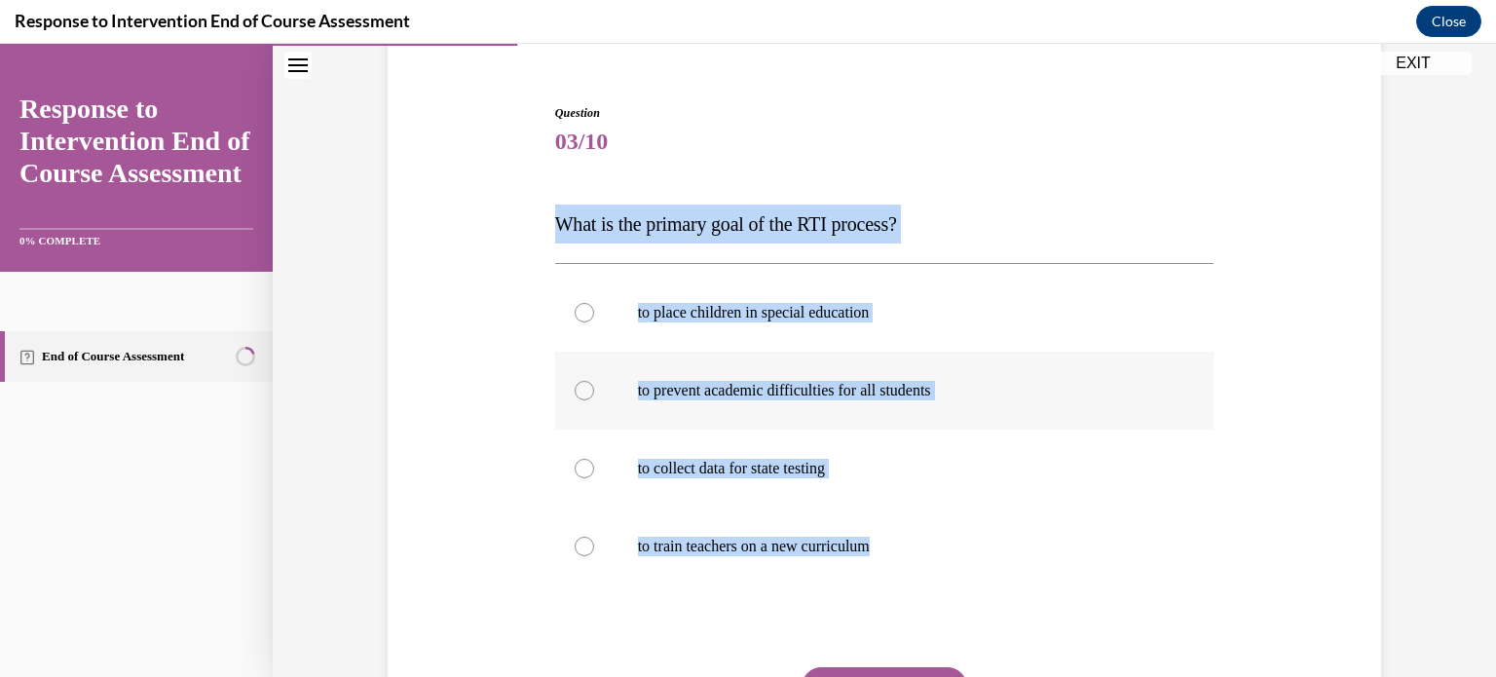
radio input "true"
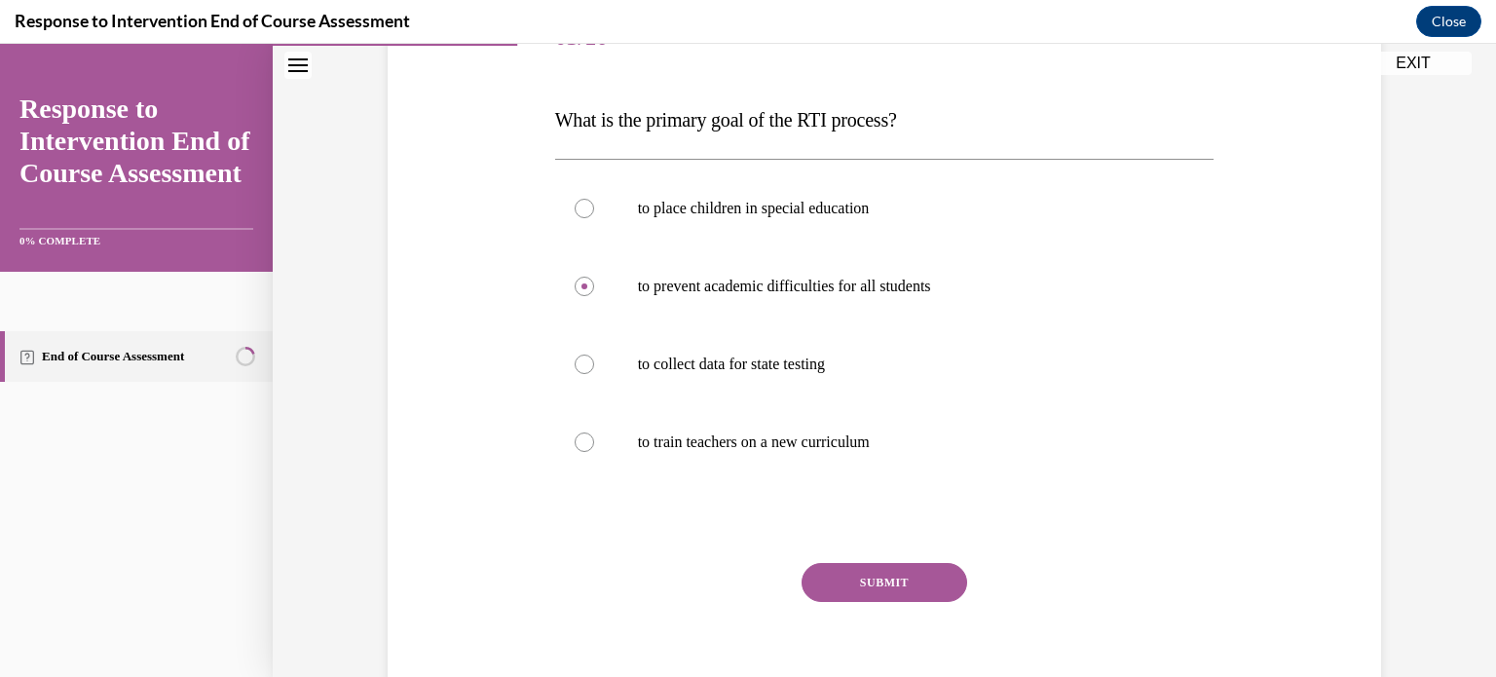
click at [872, 580] on button "SUBMIT" at bounding box center [884, 582] width 166 height 39
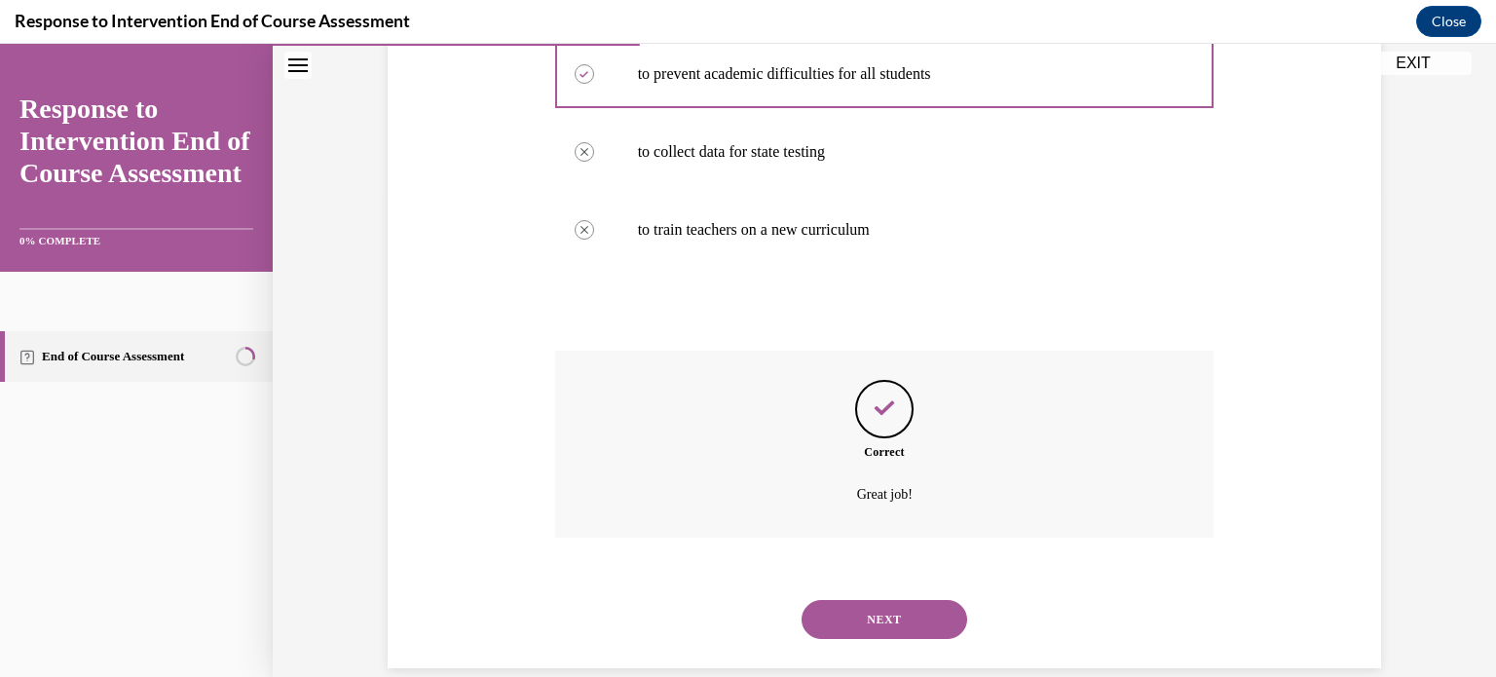
scroll to position [461, 0]
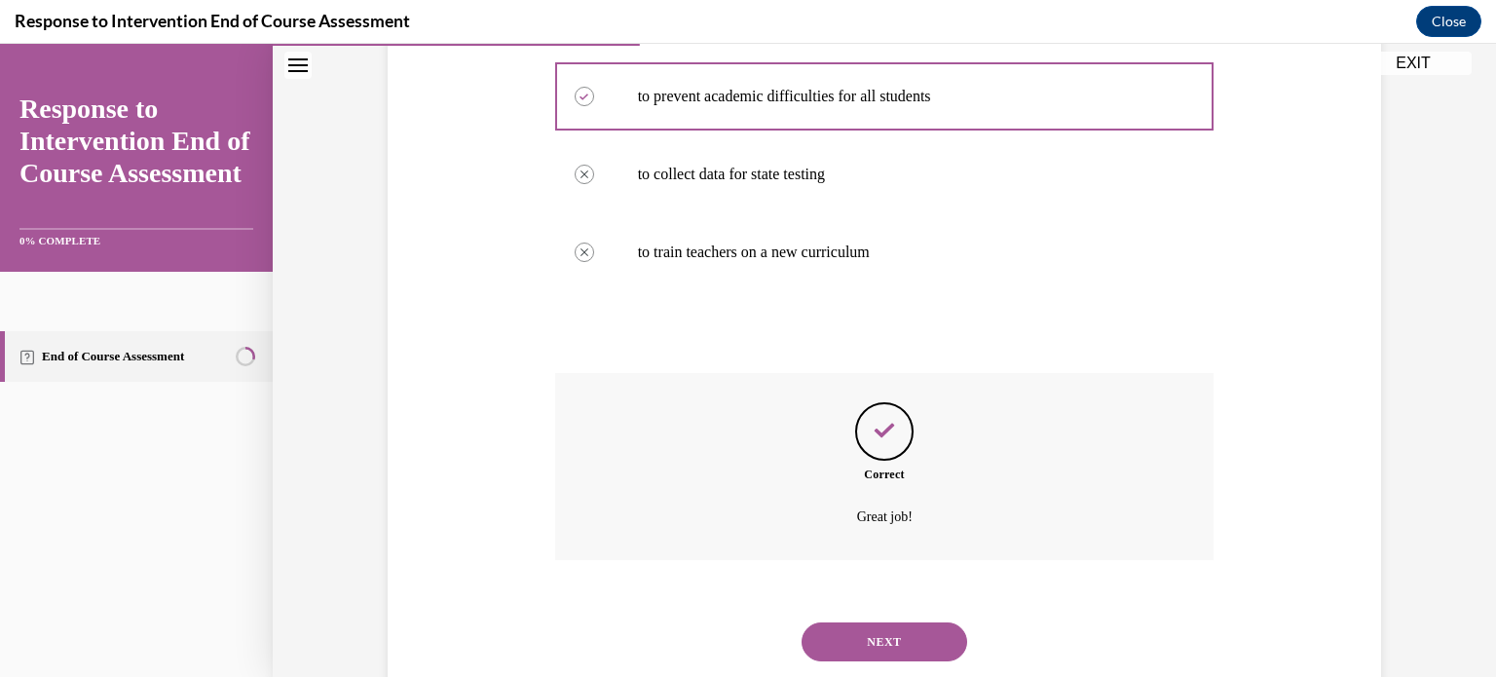
click at [921, 638] on button "NEXT" at bounding box center [884, 641] width 166 height 39
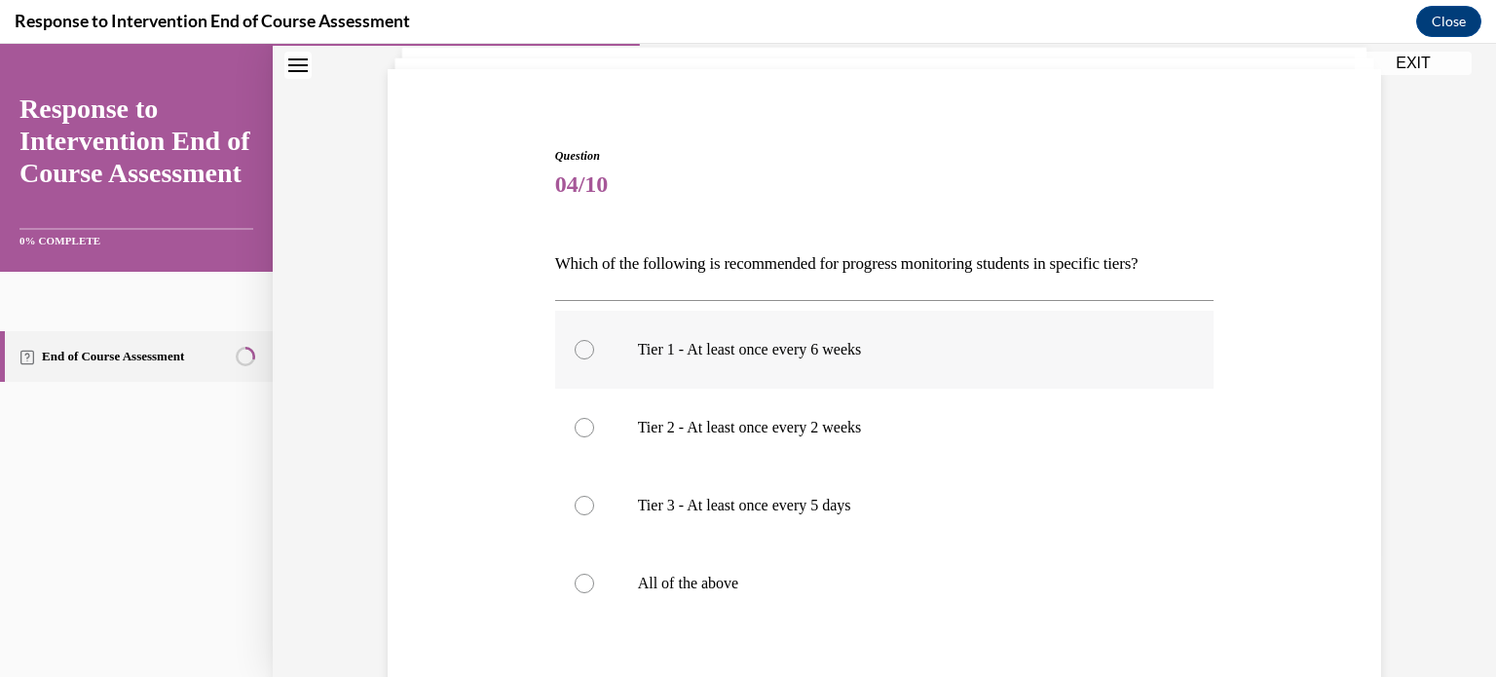
scroll to position [156, 0]
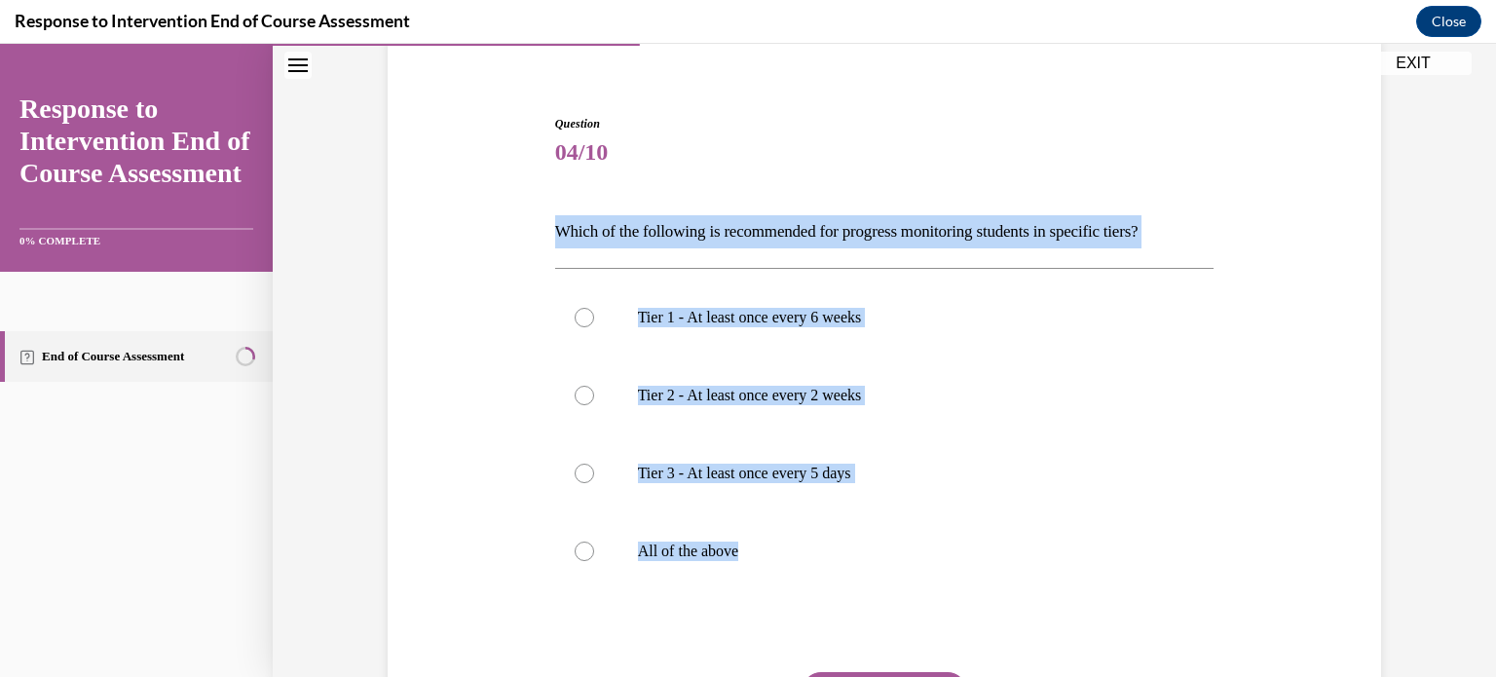
drag, startPoint x: 808, startPoint y: 559, endPoint x: 556, endPoint y: 229, distance: 415.4
click at [556, 229] on div "Question 04/10 Which of the following is recommended for progress monitoring st…" at bounding box center [884, 473] width 659 height 717
copy div "Which of the following is recommended for progress monitoring students in speci…"
click at [583, 527] on label "All of the above" at bounding box center [884, 551] width 659 height 78
click at [583, 541] on input "All of the above" at bounding box center [584, 550] width 19 height 19
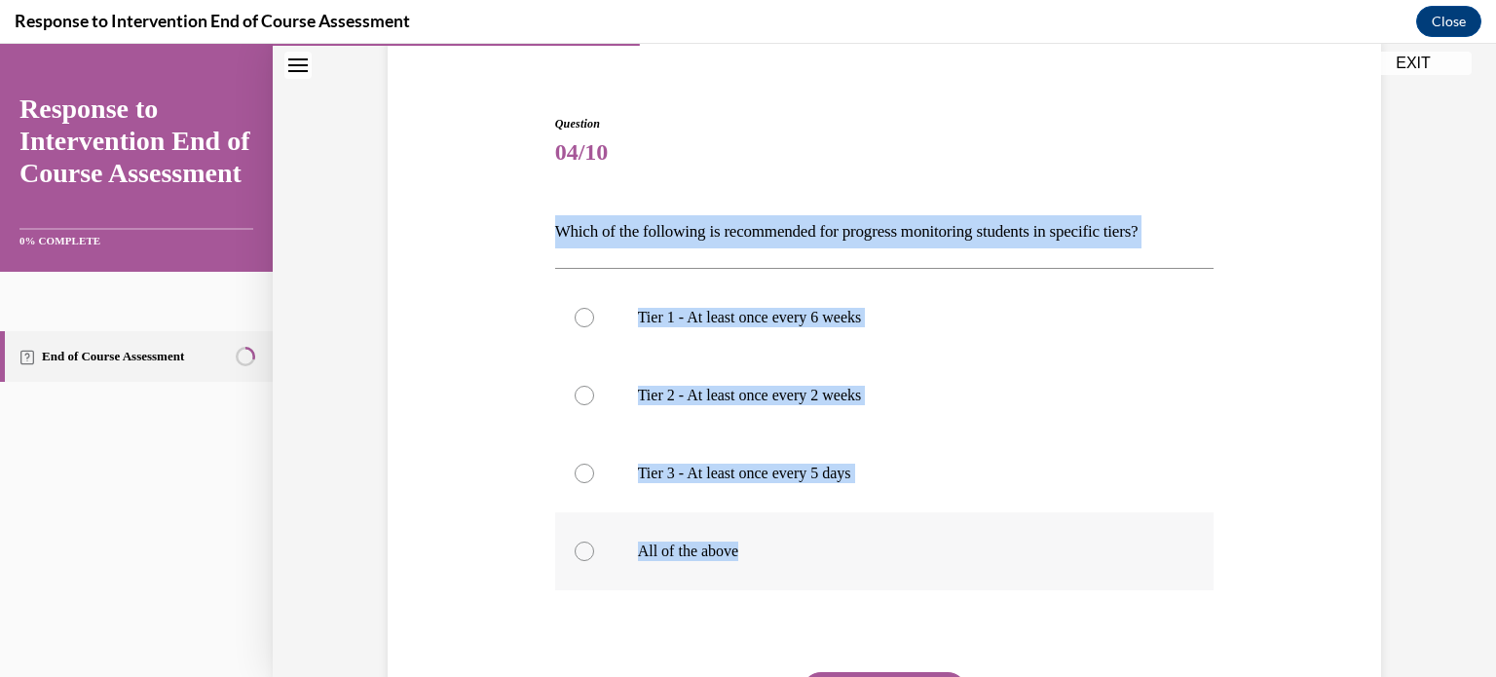
radio input "true"
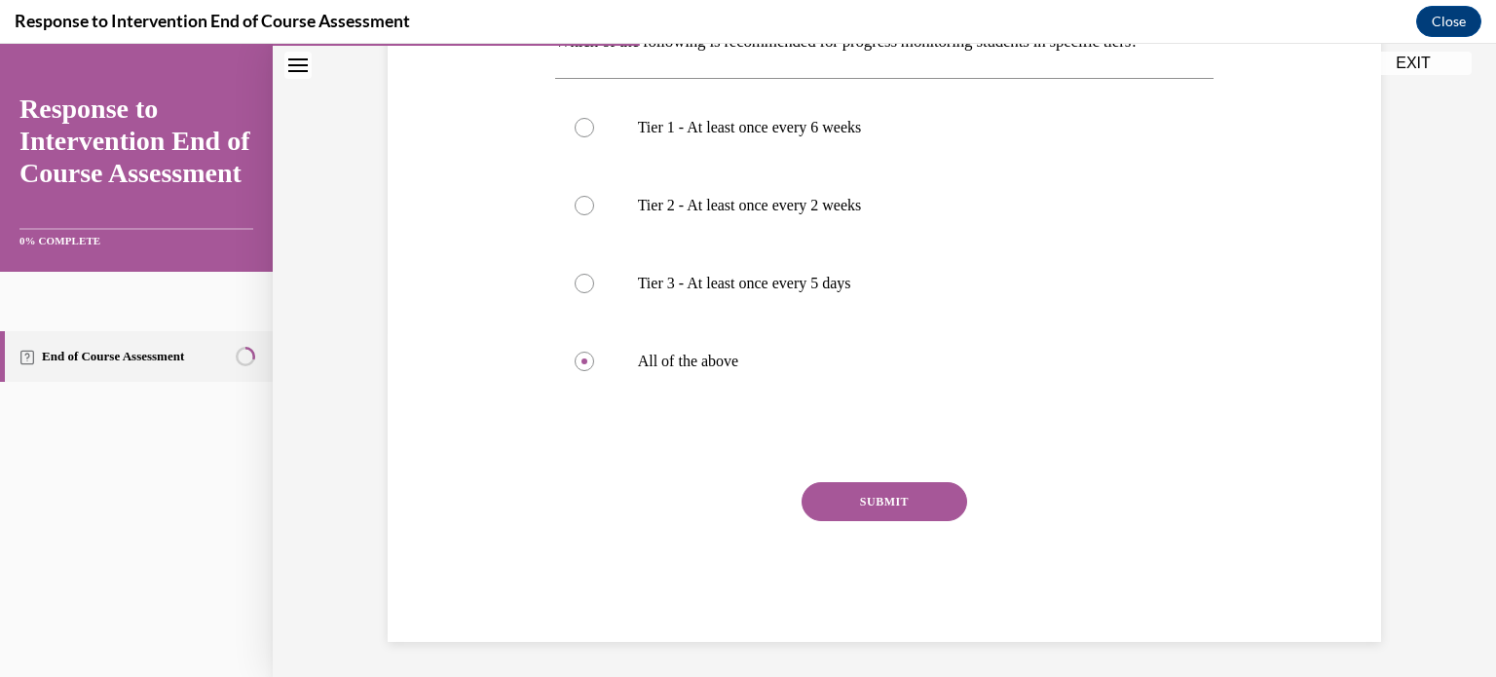
click at [931, 510] on button "SUBMIT" at bounding box center [884, 501] width 166 height 39
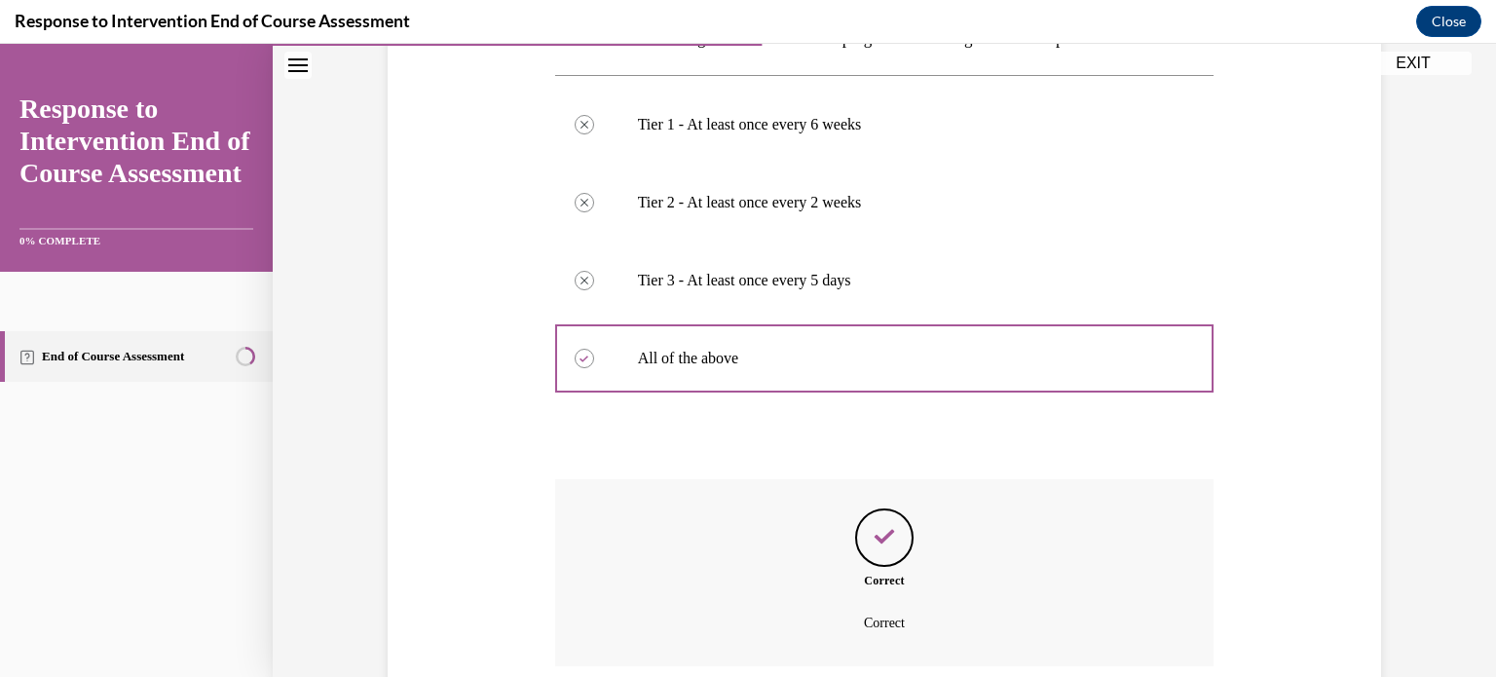
scroll to position [506, 0]
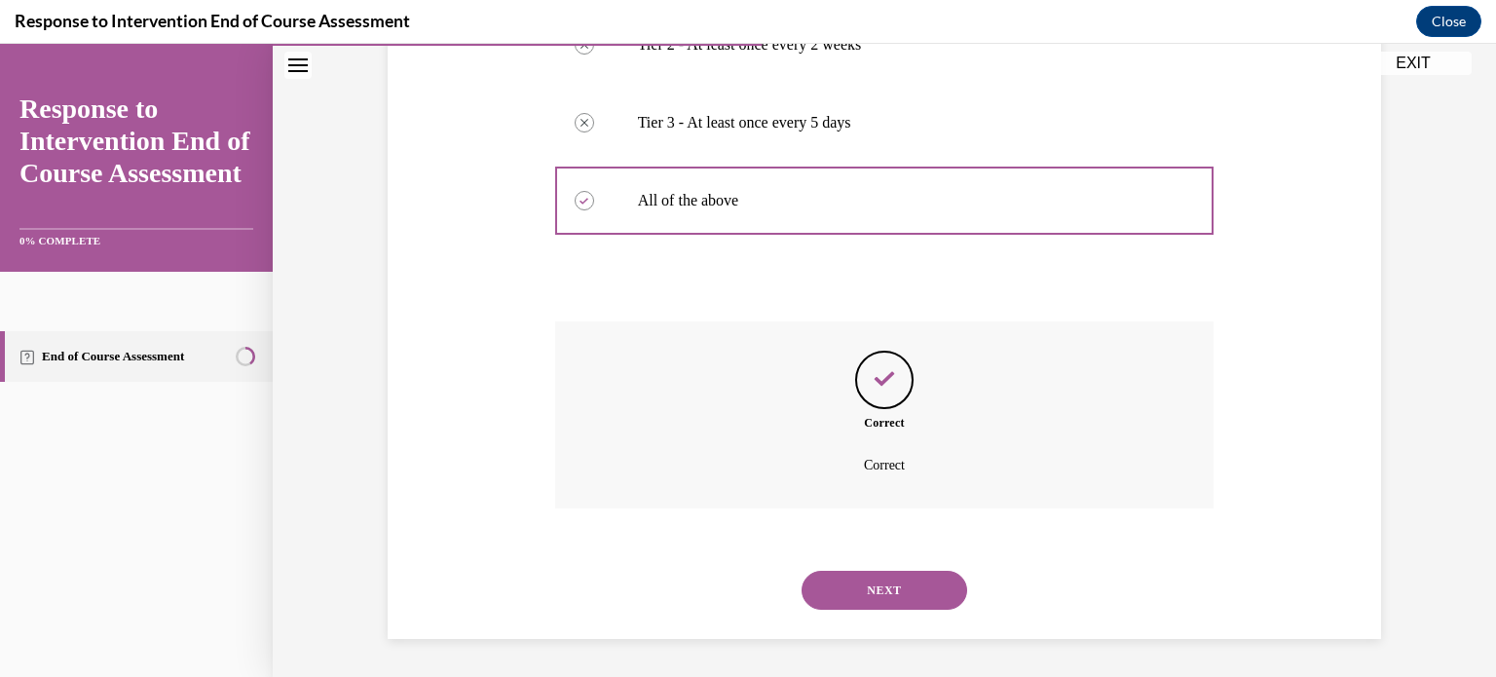
click at [914, 576] on button "NEXT" at bounding box center [884, 590] width 166 height 39
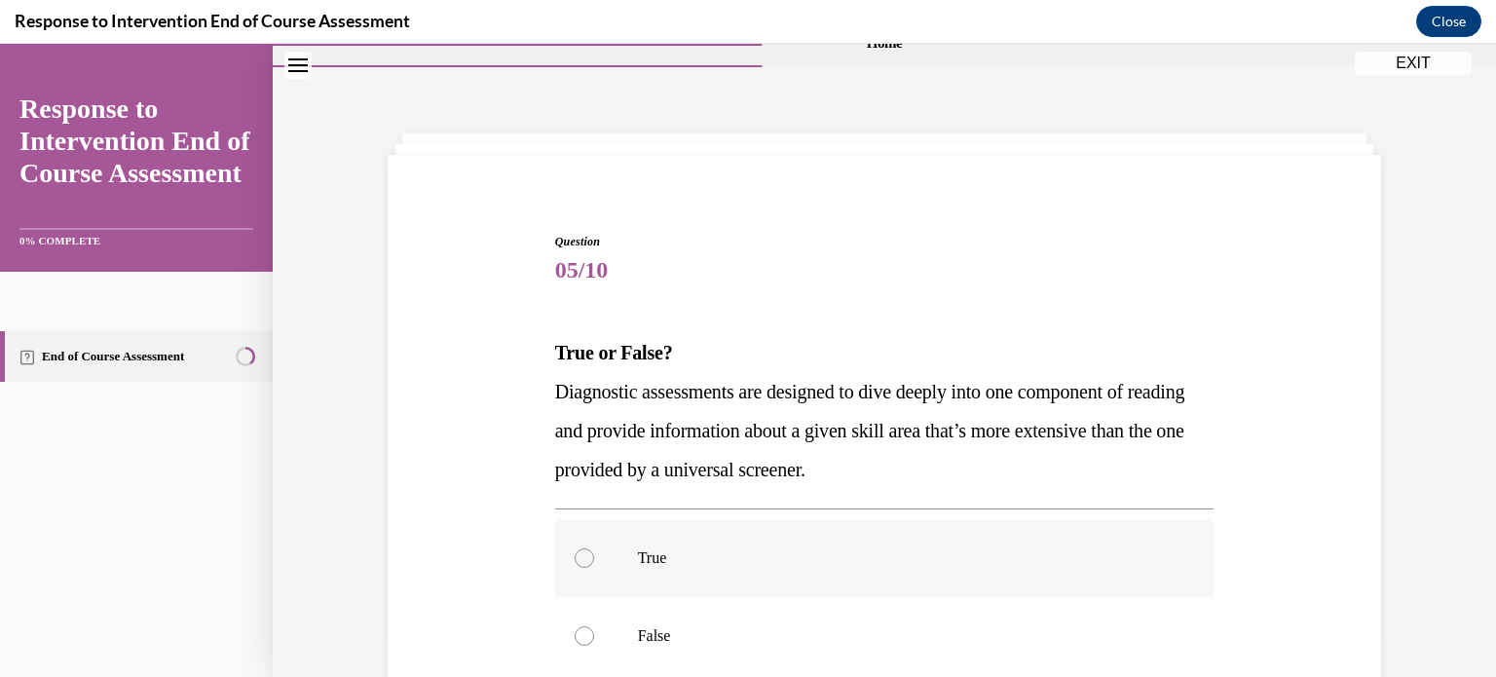
scroll to position [206, 0]
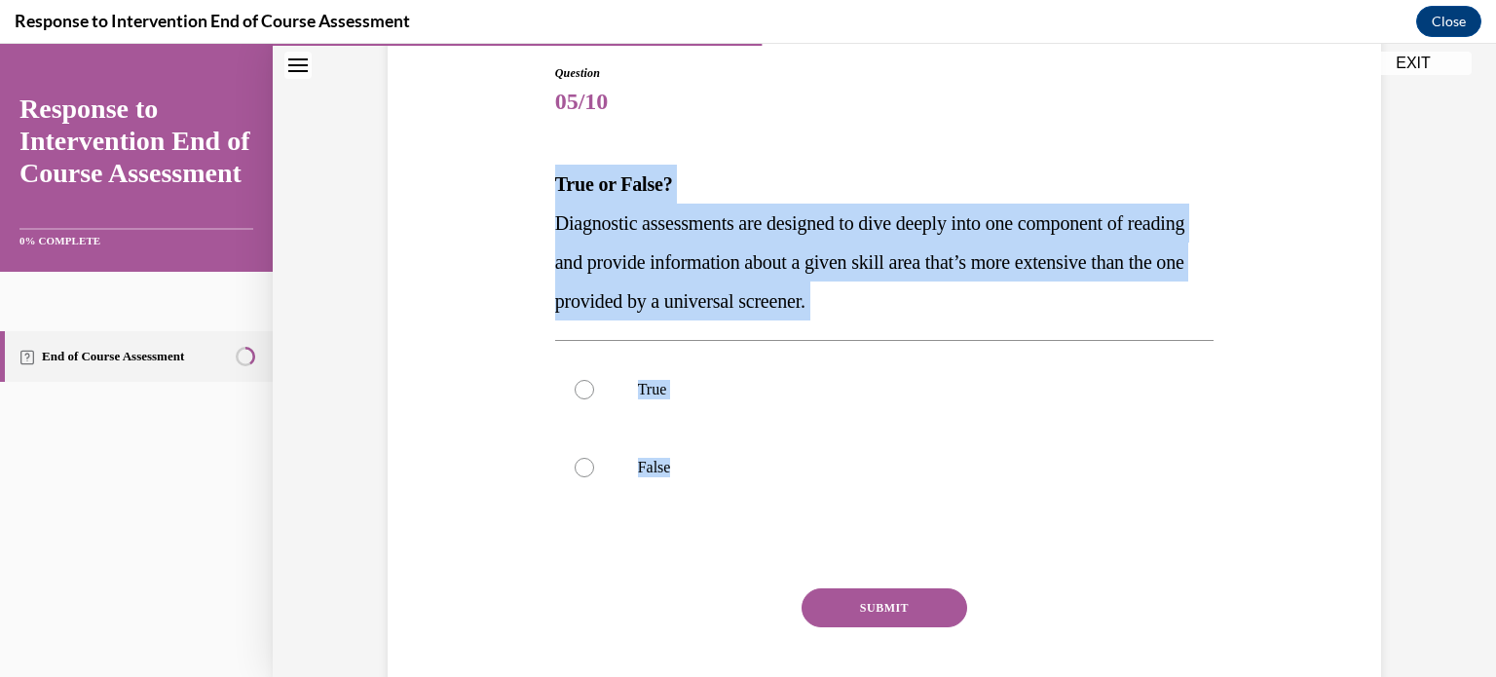
drag, startPoint x: 718, startPoint y: 501, endPoint x: 549, endPoint y: 190, distance: 353.4
click at [550, 190] on div "Question 05/10 True or False? Diagnostic assessments are designed to dive deepl…" at bounding box center [884, 391] width 669 height 713
copy div "True or False? Diagnostic assessments are designed to dive deeply into one comp…"
click at [587, 402] on label "True" at bounding box center [884, 390] width 659 height 78
click at [587, 399] on input "True" at bounding box center [584, 389] width 19 height 19
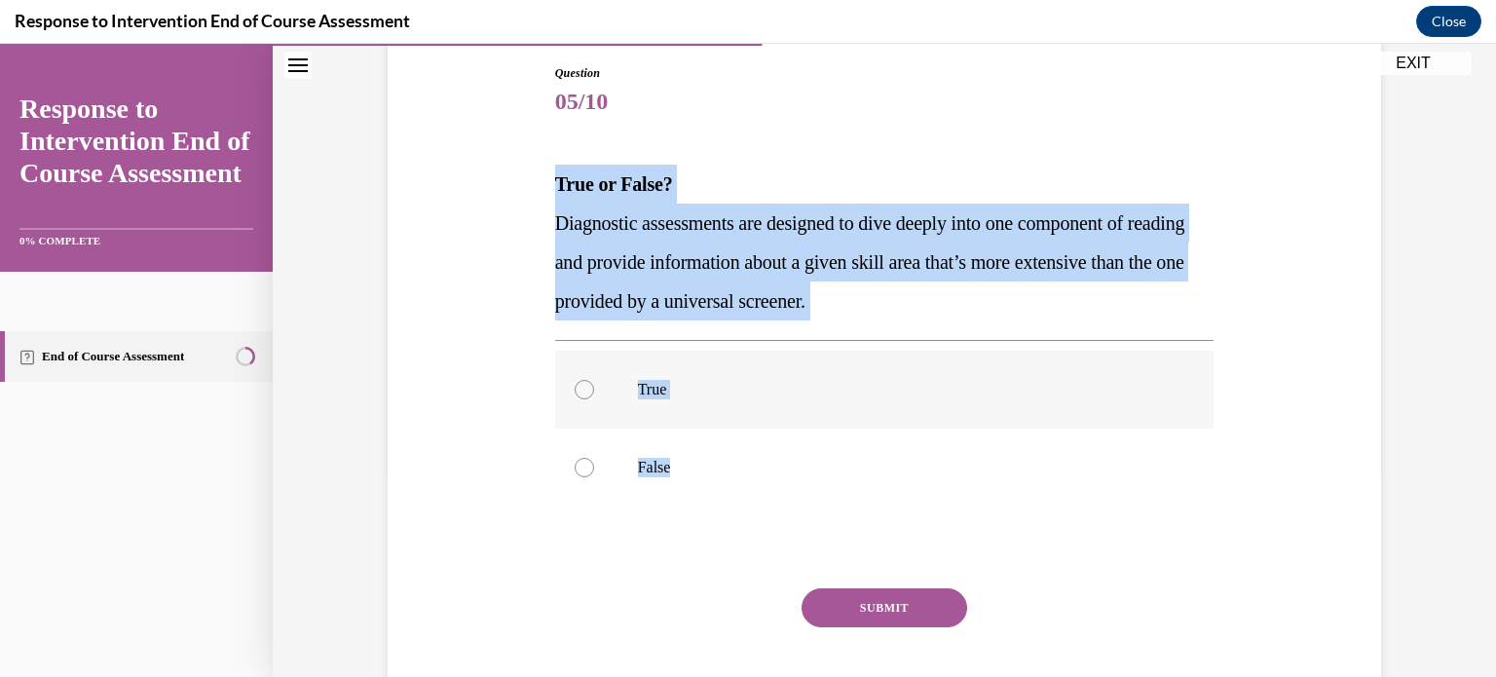
radio input "true"
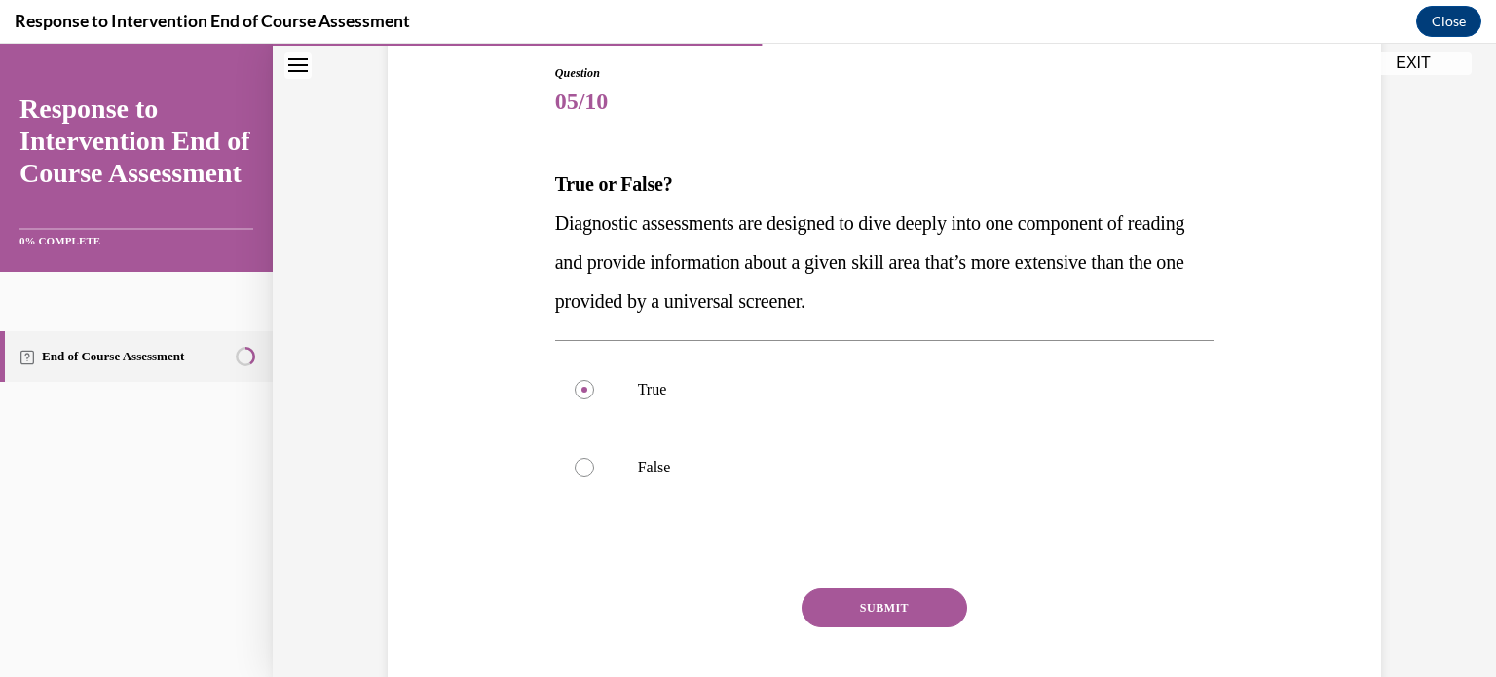
click at [830, 592] on button "SUBMIT" at bounding box center [884, 607] width 166 height 39
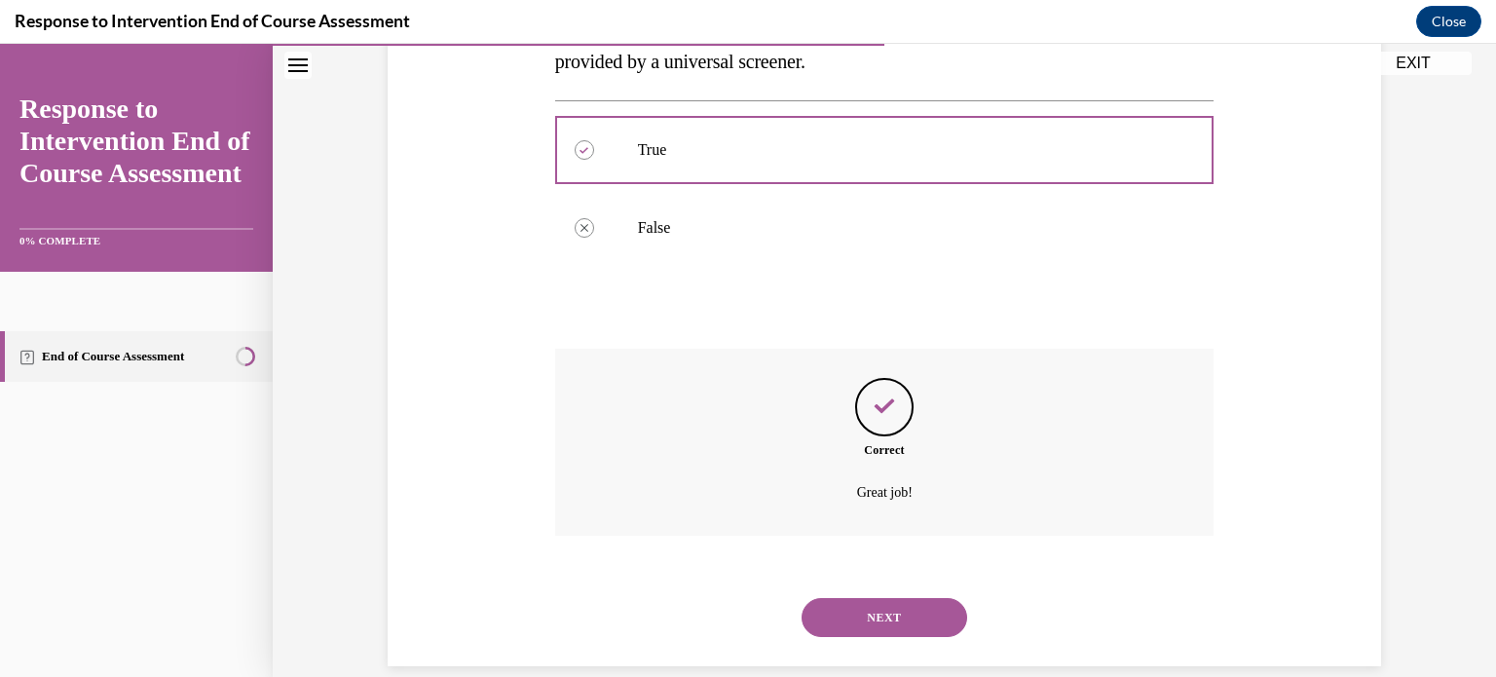
scroll to position [473, 0]
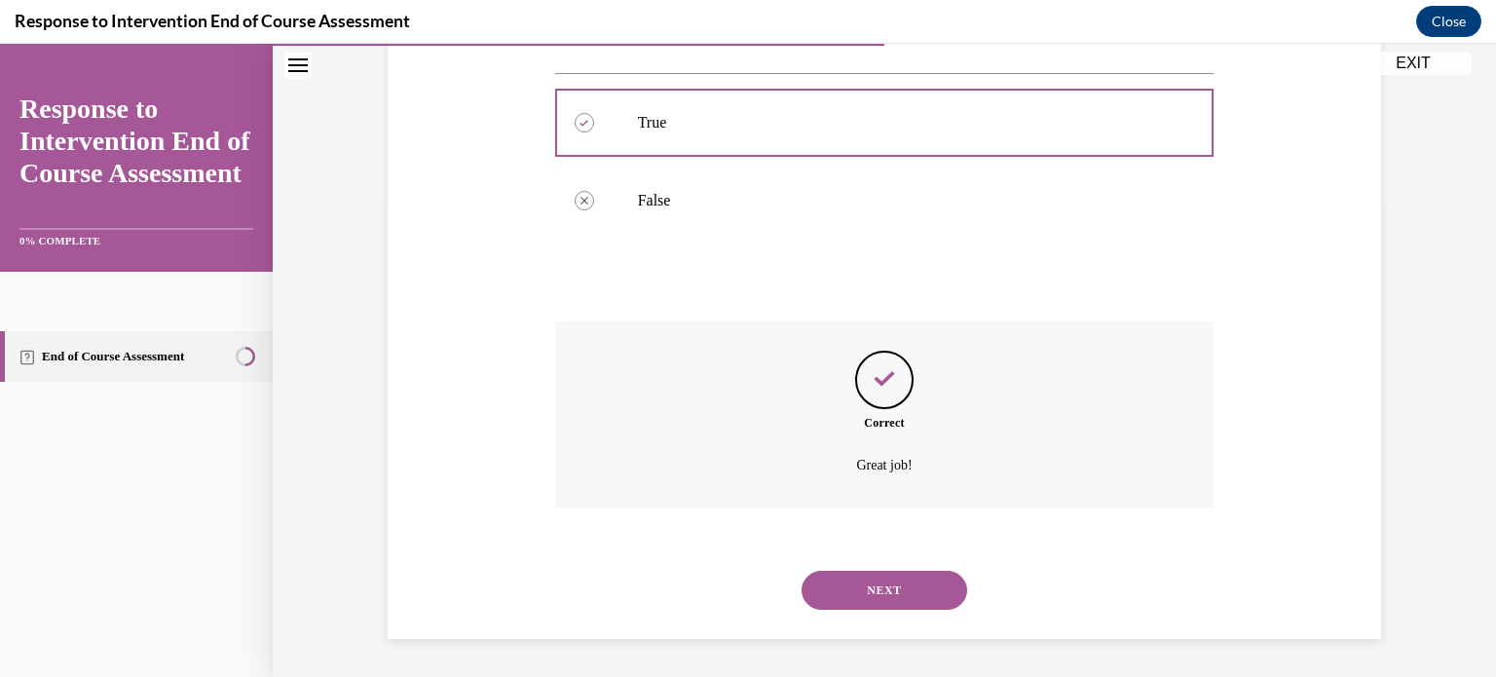
click at [904, 594] on button "NEXT" at bounding box center [884, 590] width 166 height 39
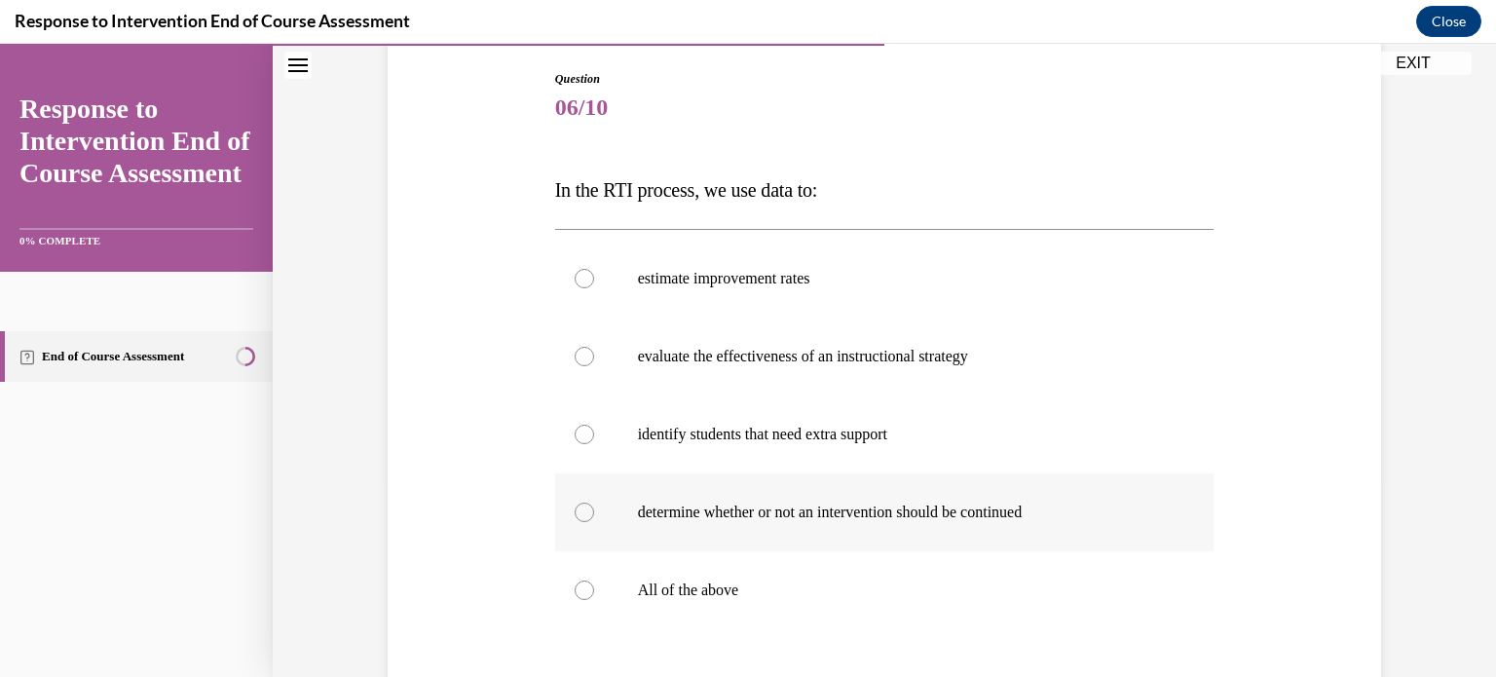
scroll to position [225, 0]
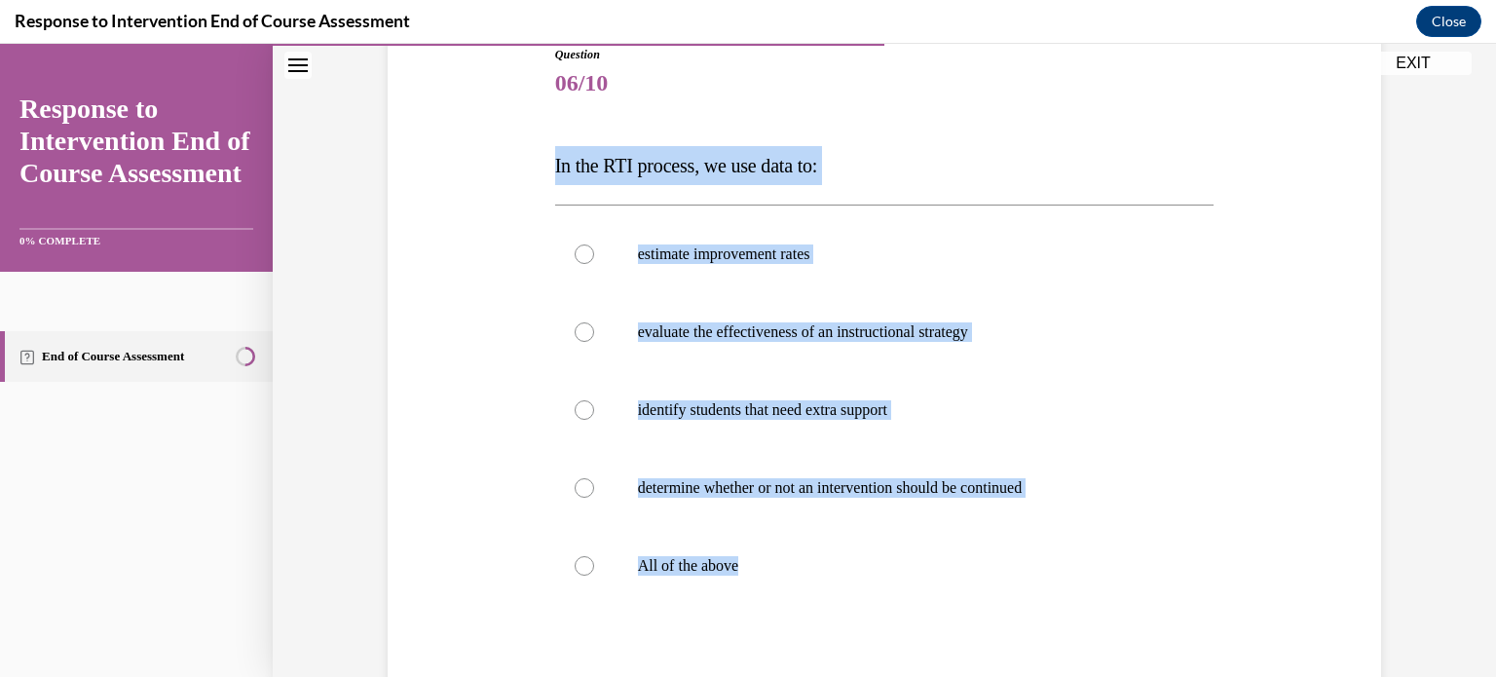
drag, startPoint x: 770, startPoint y: 581, endPoint x: 552, endPoint y: 169, distance: 466.1
click at [552, 169] on div "Question 06/10 In the RTI process, we use data to: estimate improvement rates e…" at bounding box center [884, 432] width 669 height 830
copy div "In the RTI process, we use data to: estimate improvement rates evaluate the eff…"
click at [576, 565] on div at bounding box center [584, 565] width 19 height 19
click at [576, 565] on input "All of the above" at bounding box center [584, 565] width 19 height 19
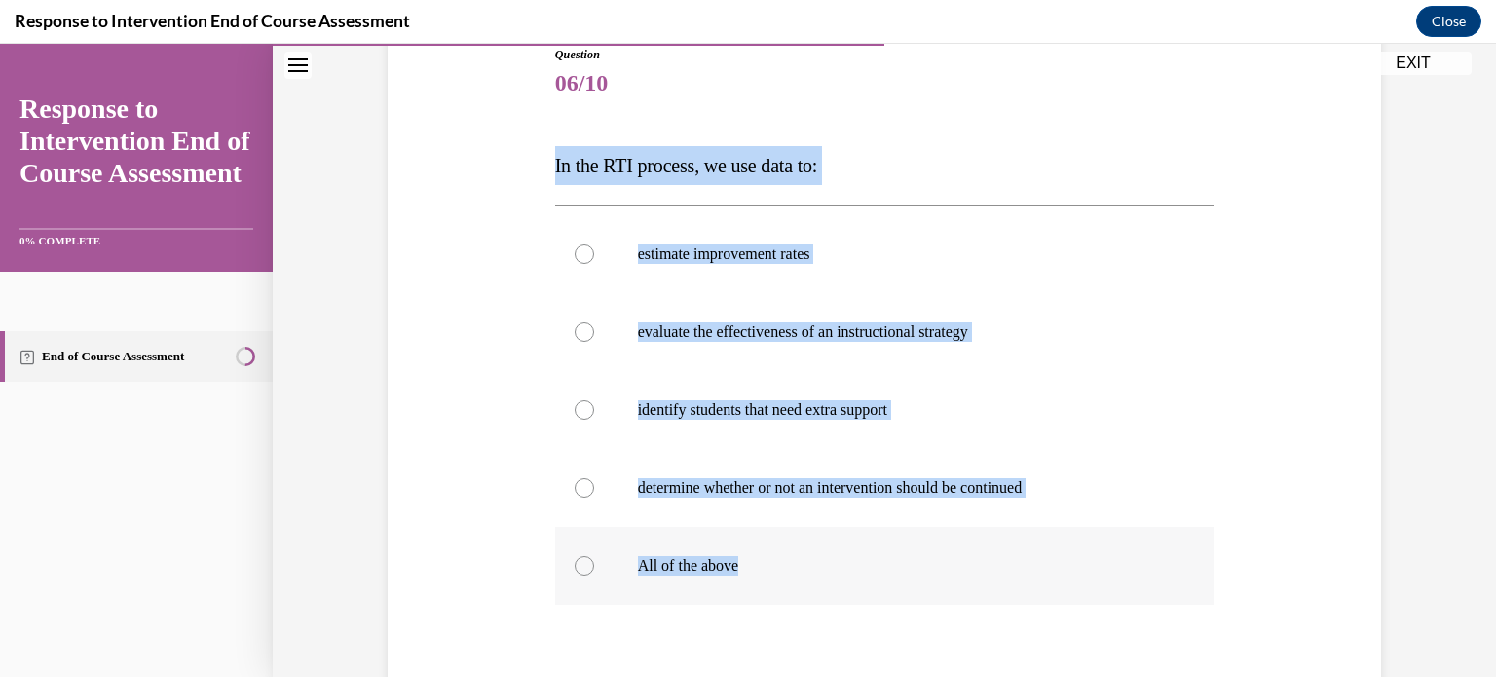
radio input "true"
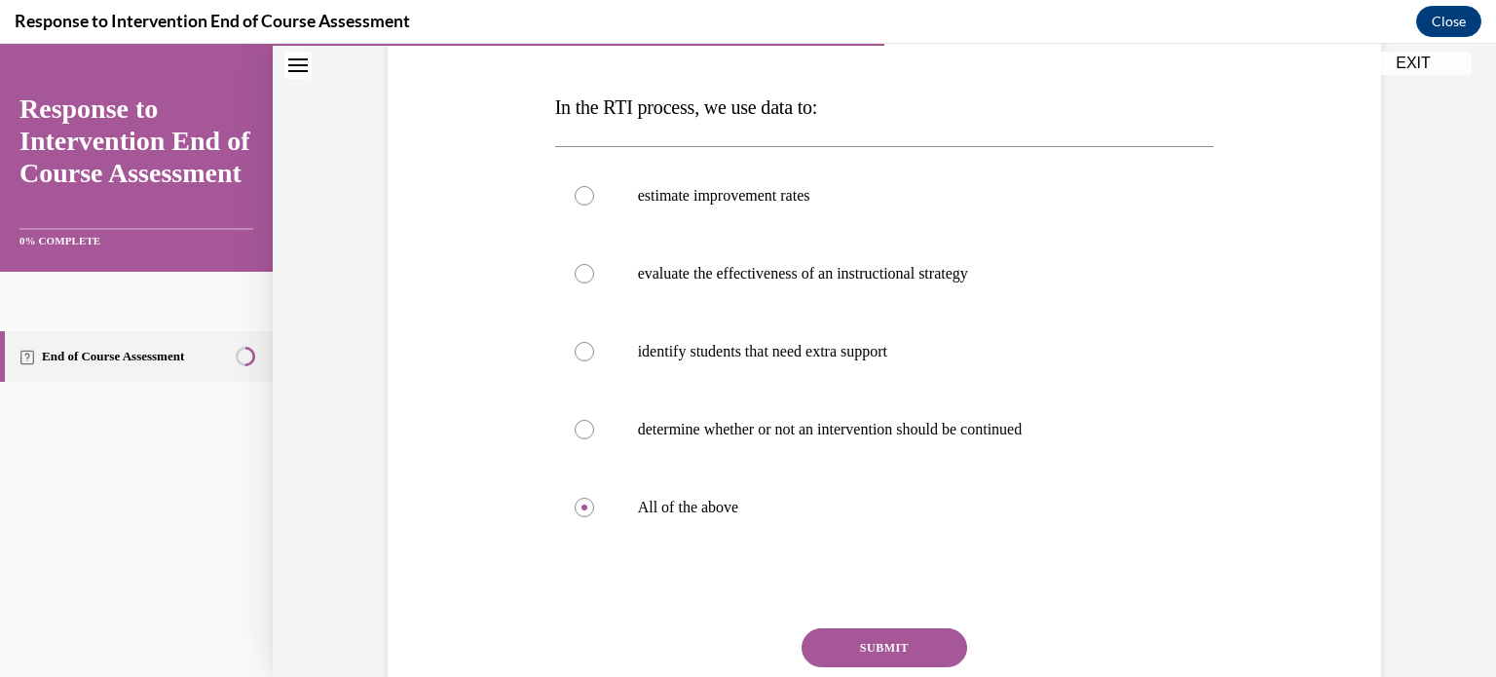
scroll to position [432, 0]
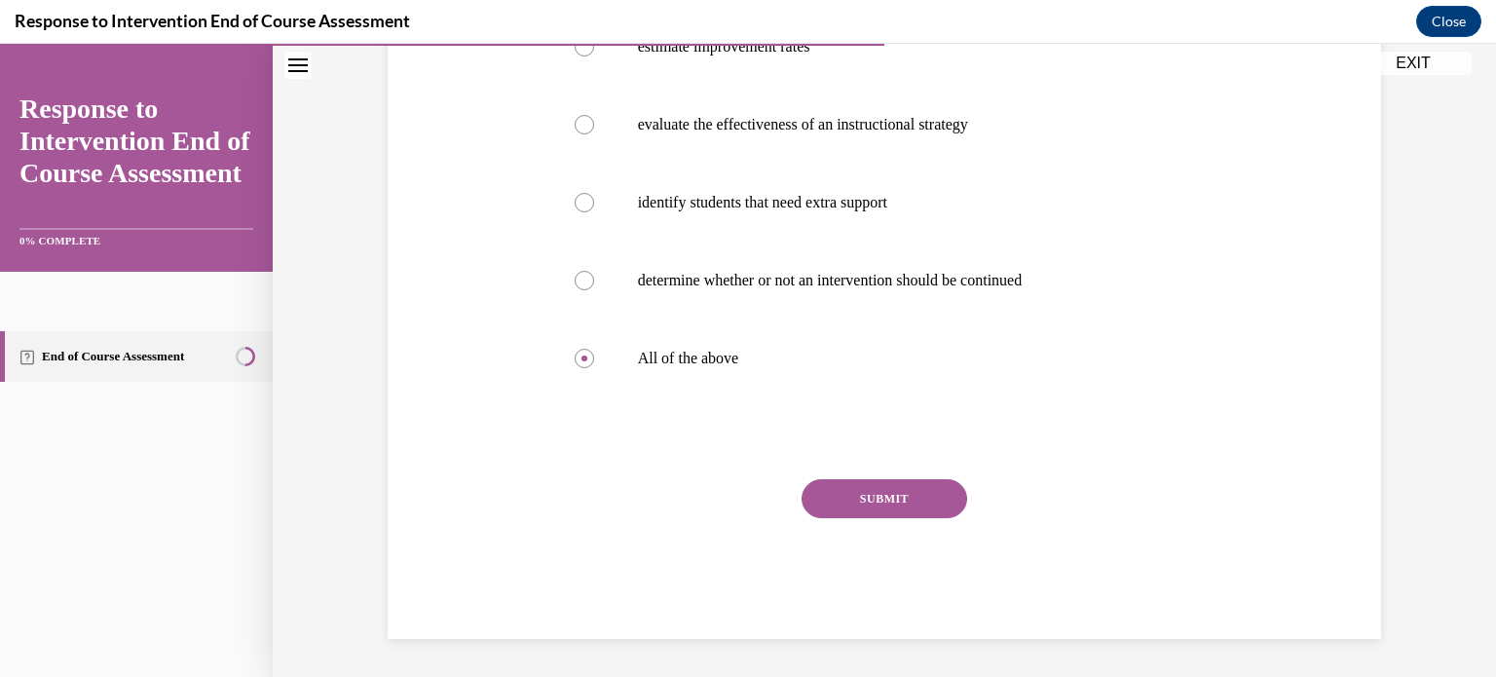
click at [874, 482] on button "SUBMIT" at bounding box center [884, 498] width 166 height 39
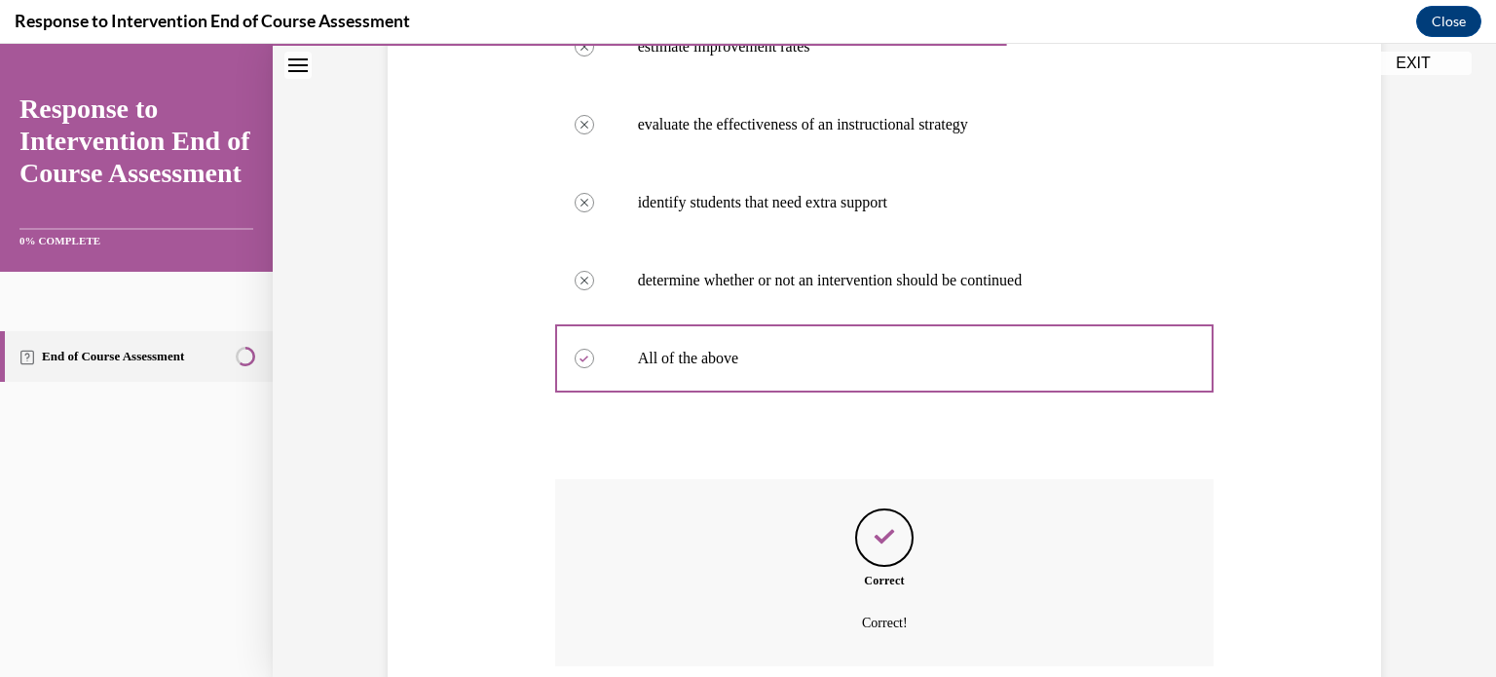
scroll to position [590, 0]
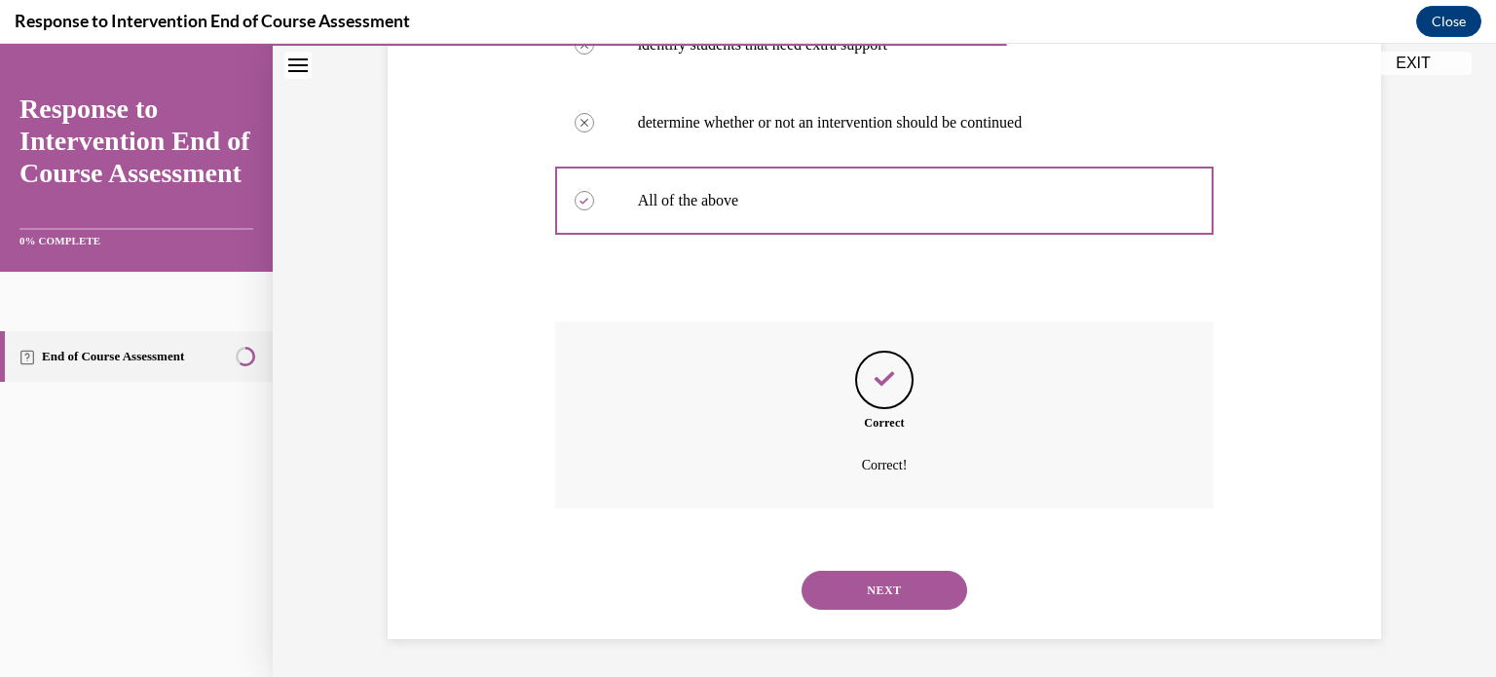
click at [900, 598] on button "NEXT" at bounding box center [884, 590] width 166 height 39
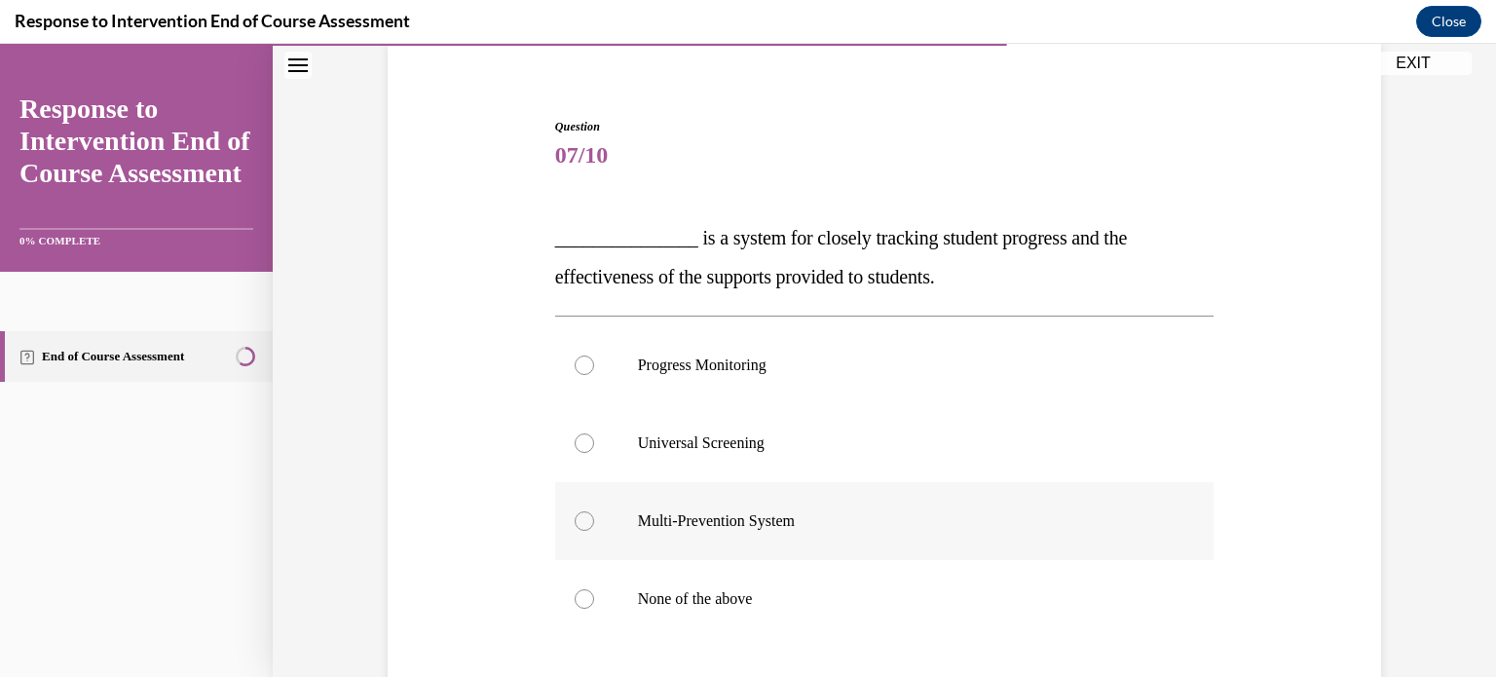
scroll to position [179, 0]
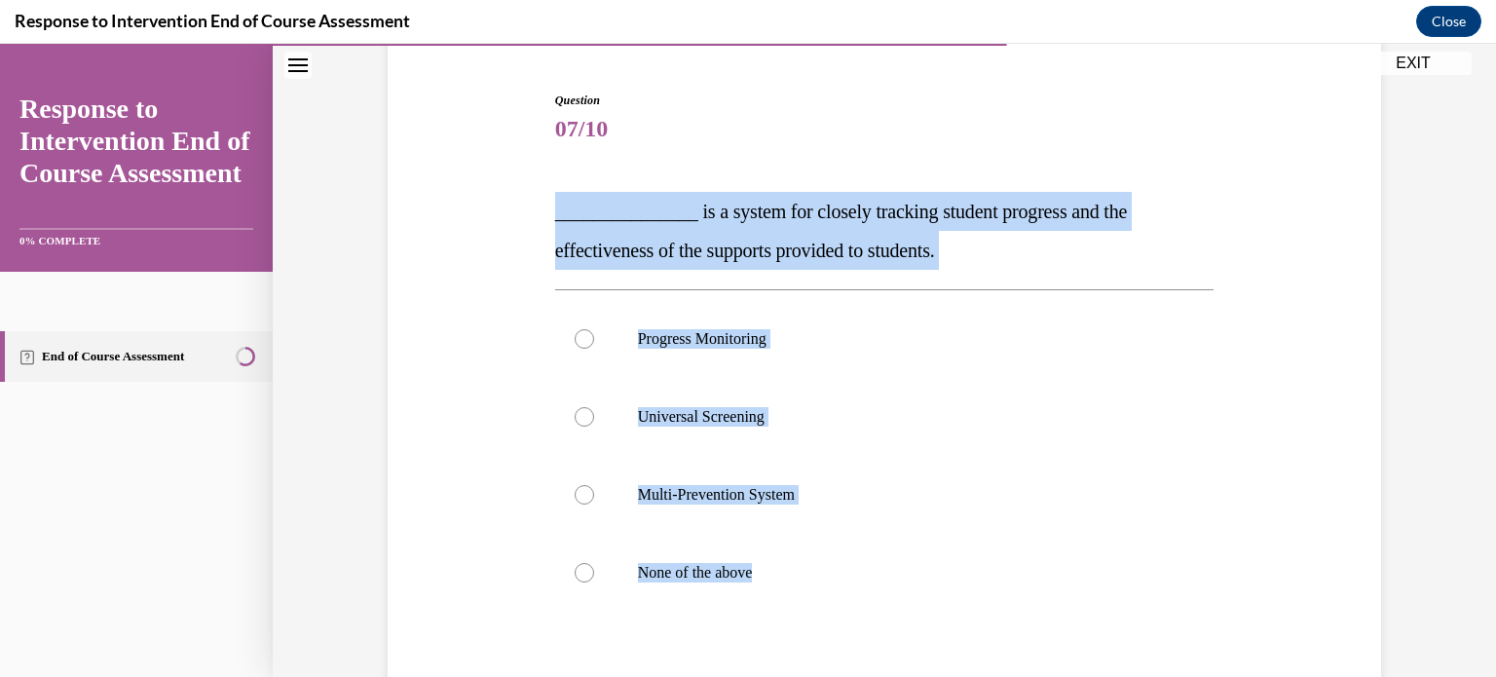
drag, startPoint x: 805, startPoint y: 589, endPoint x: 619, endPoint y: 212, distance: 420.3
click at [553, 202] on div "Question 07/10 _______________ is a system for closely tracking student progres…" at bounding box center [884, 457] width 669 height 791
copy div "_______________ is a system for closely tracking student progress and the effec…"
click at [581, 343] on div at bounding box center [584, 338] width 19 height 19
click at [581, 343] on input "Progress Monitoring" at bounding box center [584, 338] width 19 height 19
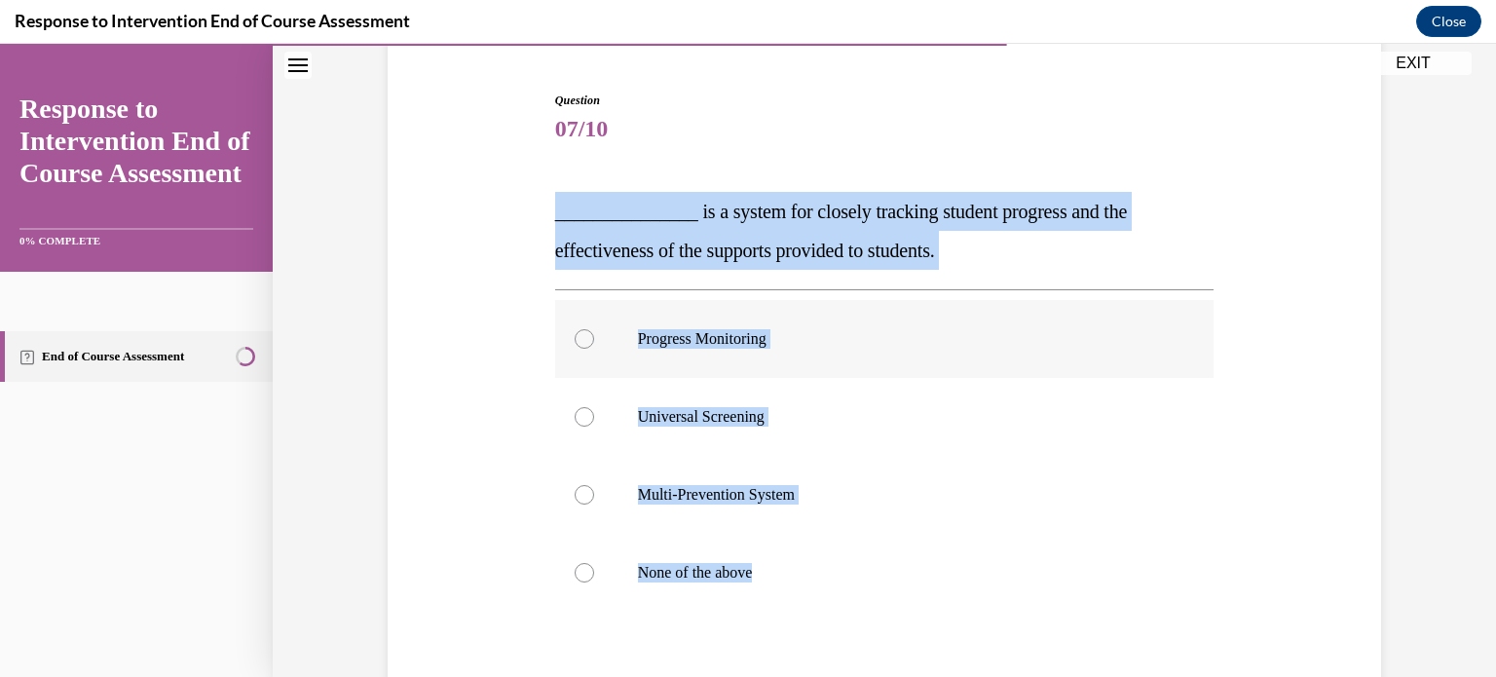
radio input "true"
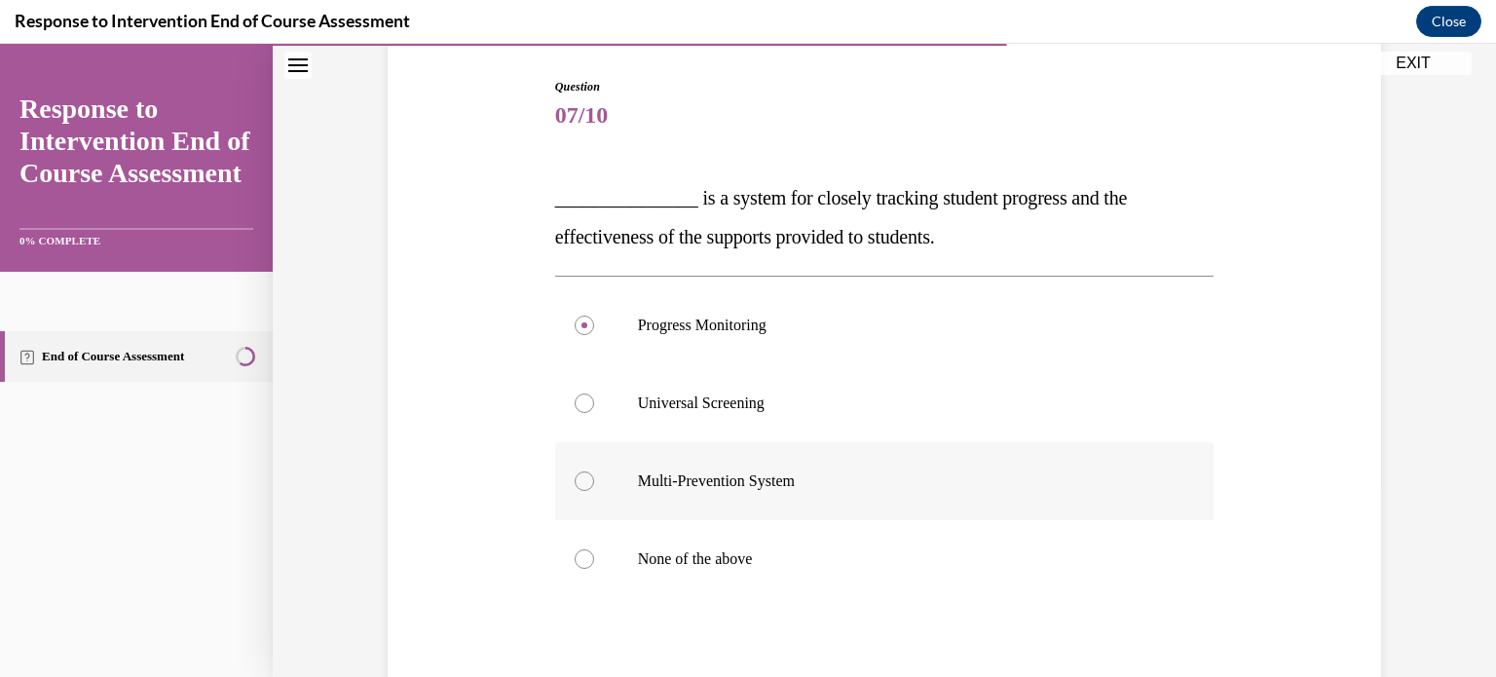
scroll to position [253, 0]
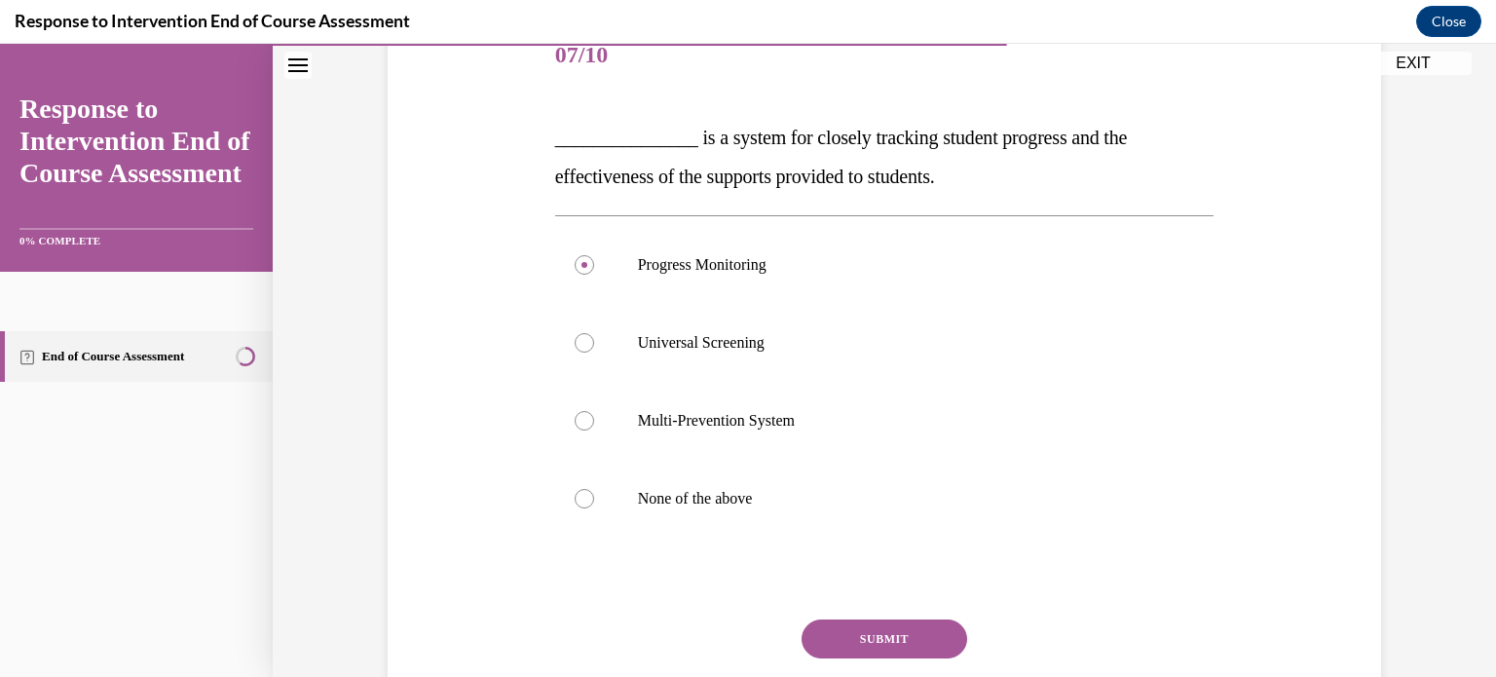
click at [832, 631] on button "SUBMIT" at bounding box center [884, 638] width 166 height 39
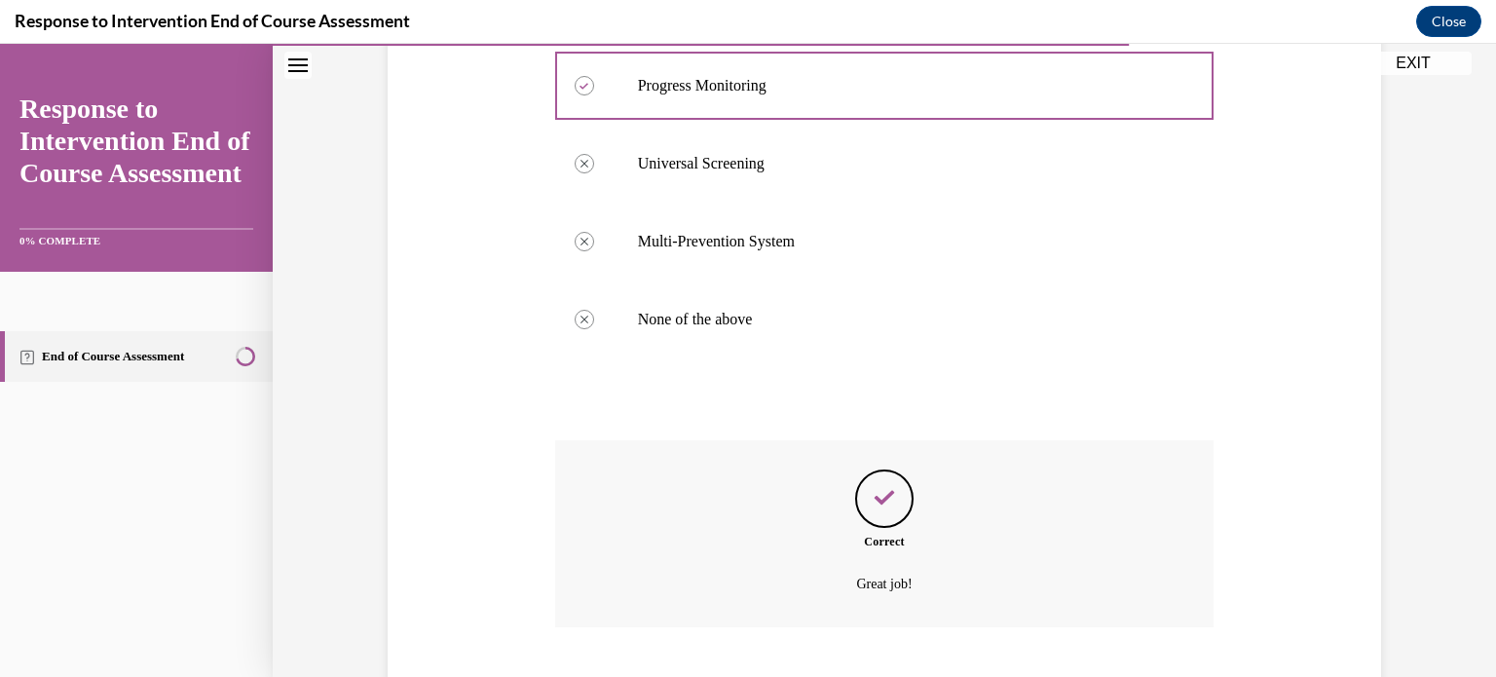
scroll to position [551, 0]
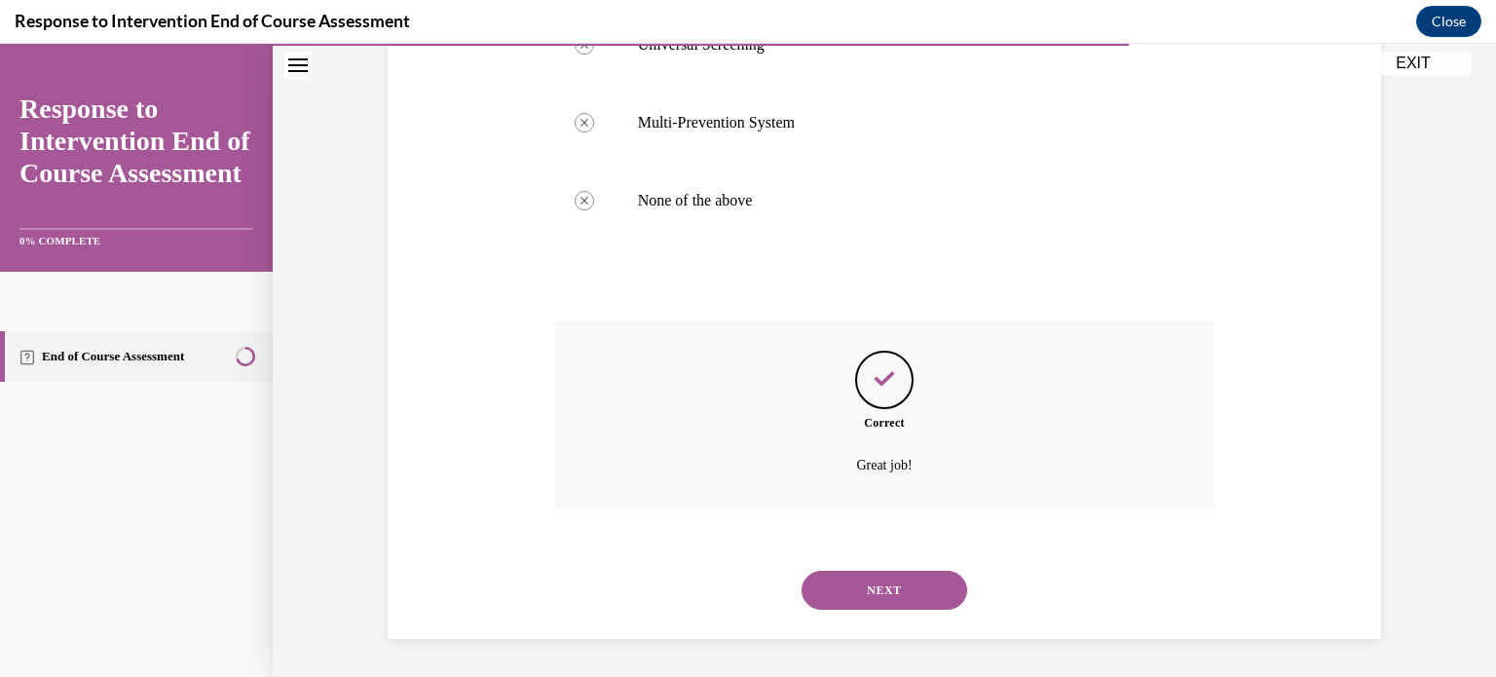
click at [937, 581] on button "NEXT" at bounding box center [884, 590] width 166 height 39
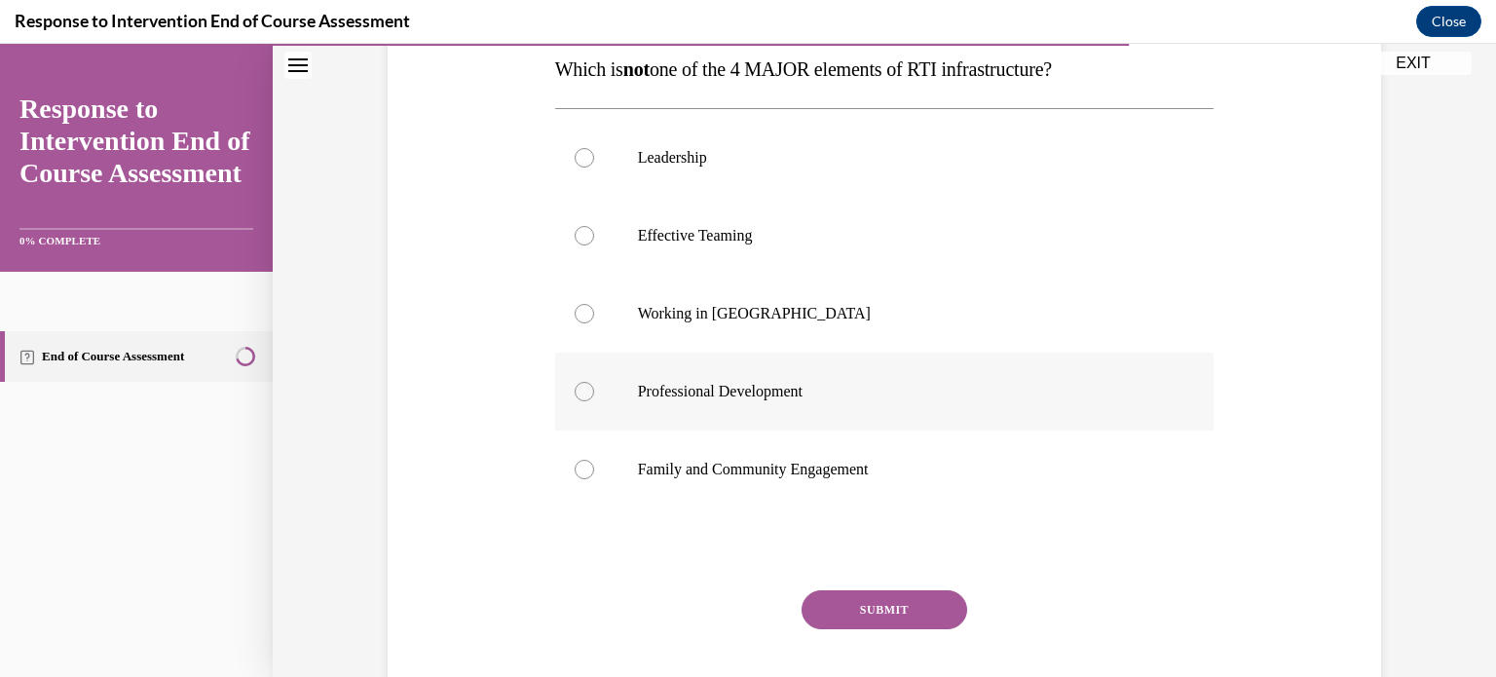
scroll to position [304, 0]
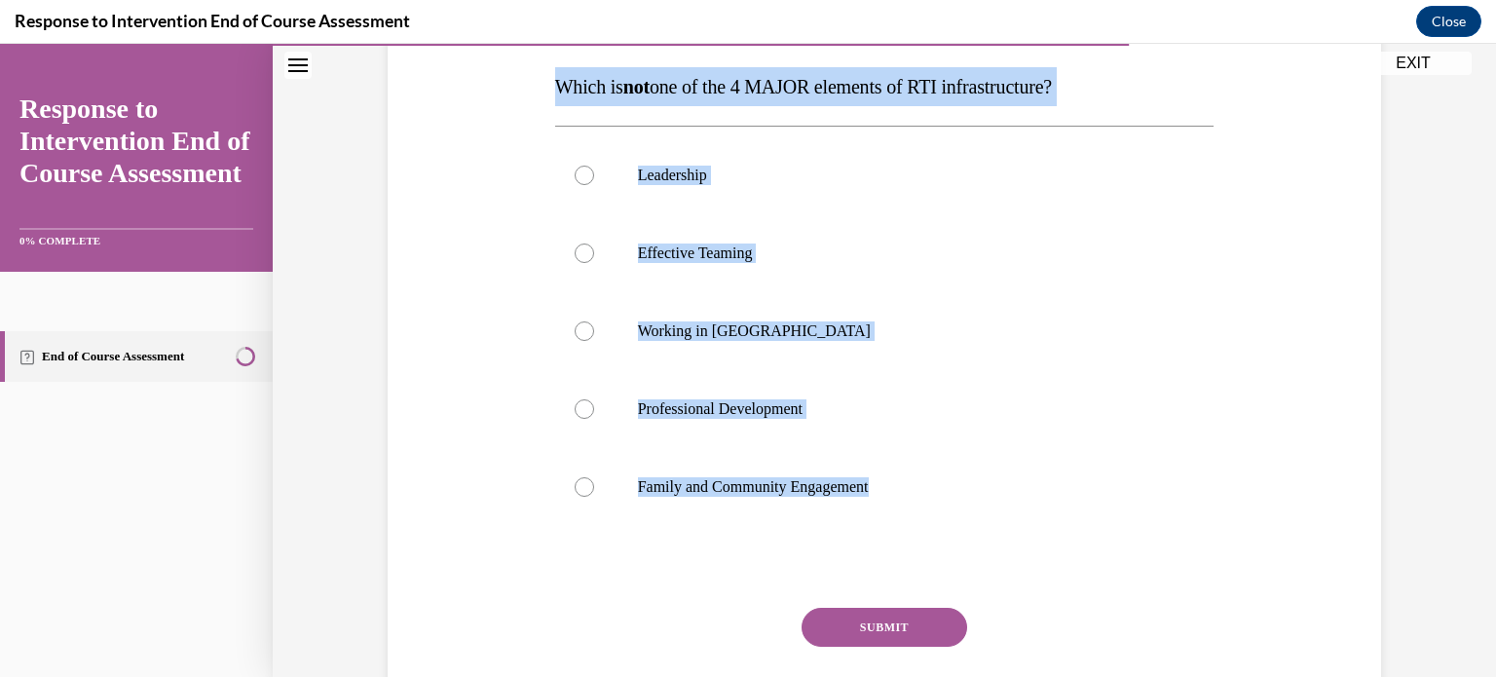
drag, startPoint x: 910, startPoint y: 495, endPoint x: 552, endPoint y: 89, distance: 540.9
click at [552, 89] on div "Question 08/10 Which is not one of the 4 MAJOR elements of RTI infrastructure? …" at bounding box center [884, 353] width 669 height 830
copy div "Which is not one of the 4 MAJOR elements of RTI infrastructure? Leadership Effe…"
click at [578, 324] on div at bounding box center [584, 330] width 19 height 19
click at [578, 324] on input "Working in Silos" at bounding box center [584, 330] width 19 height 19
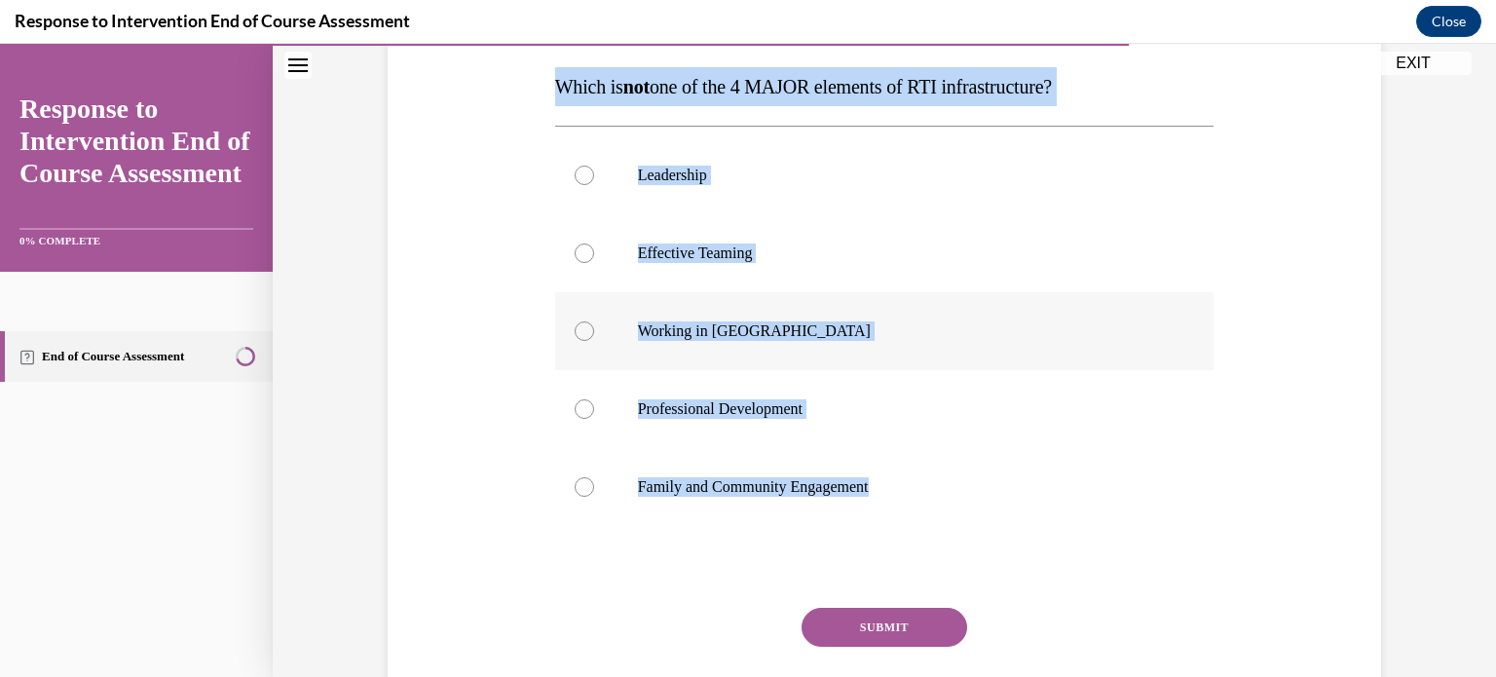
radio input "true"
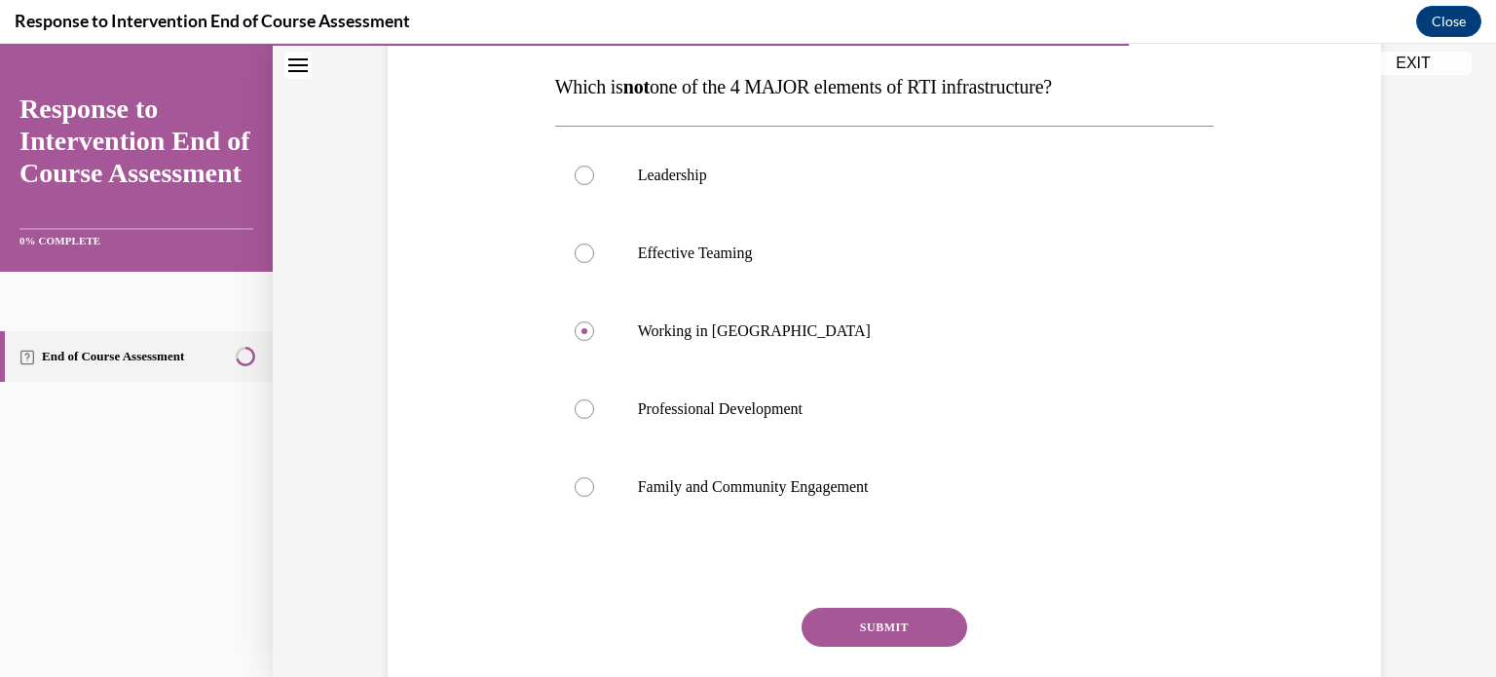
click at [885, 632] on button "SUBMIT" at bounding box center [884, 627] width 166 height 39
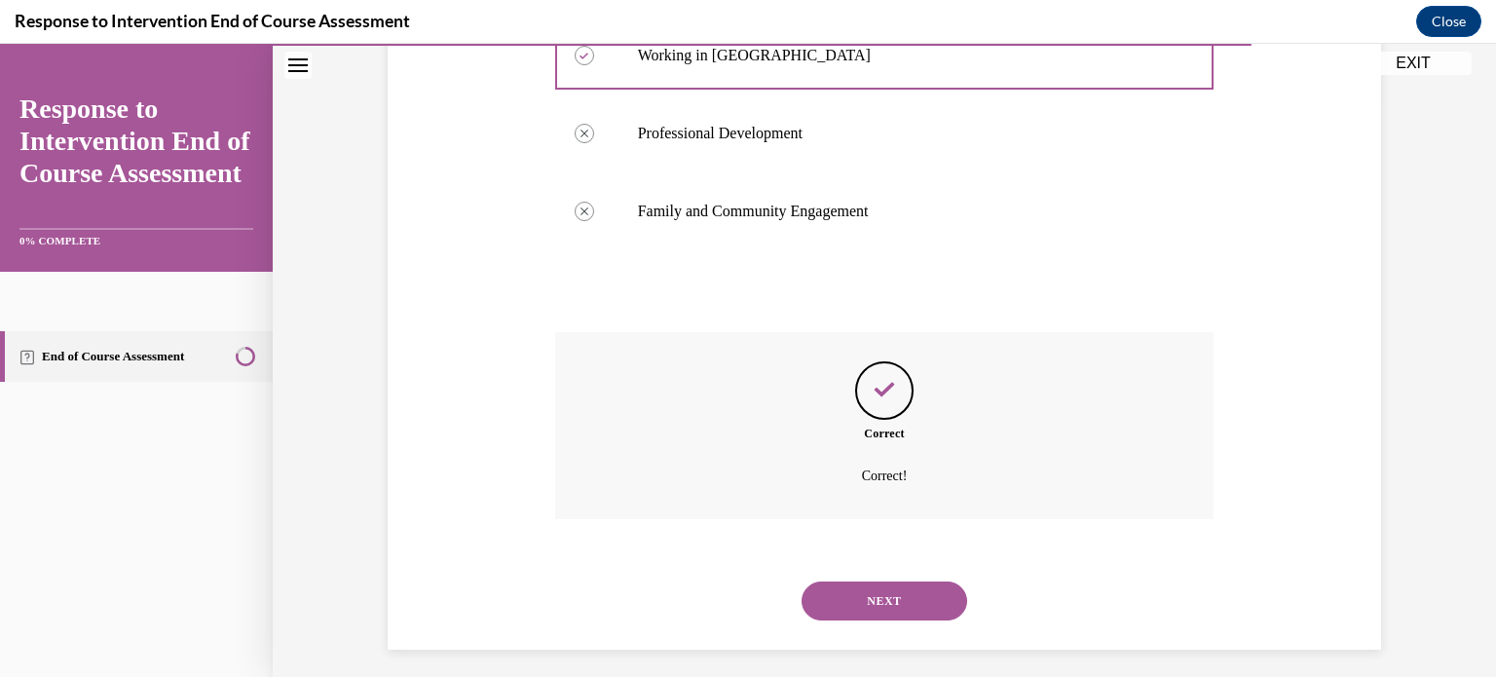
scroll to position [590, 0]
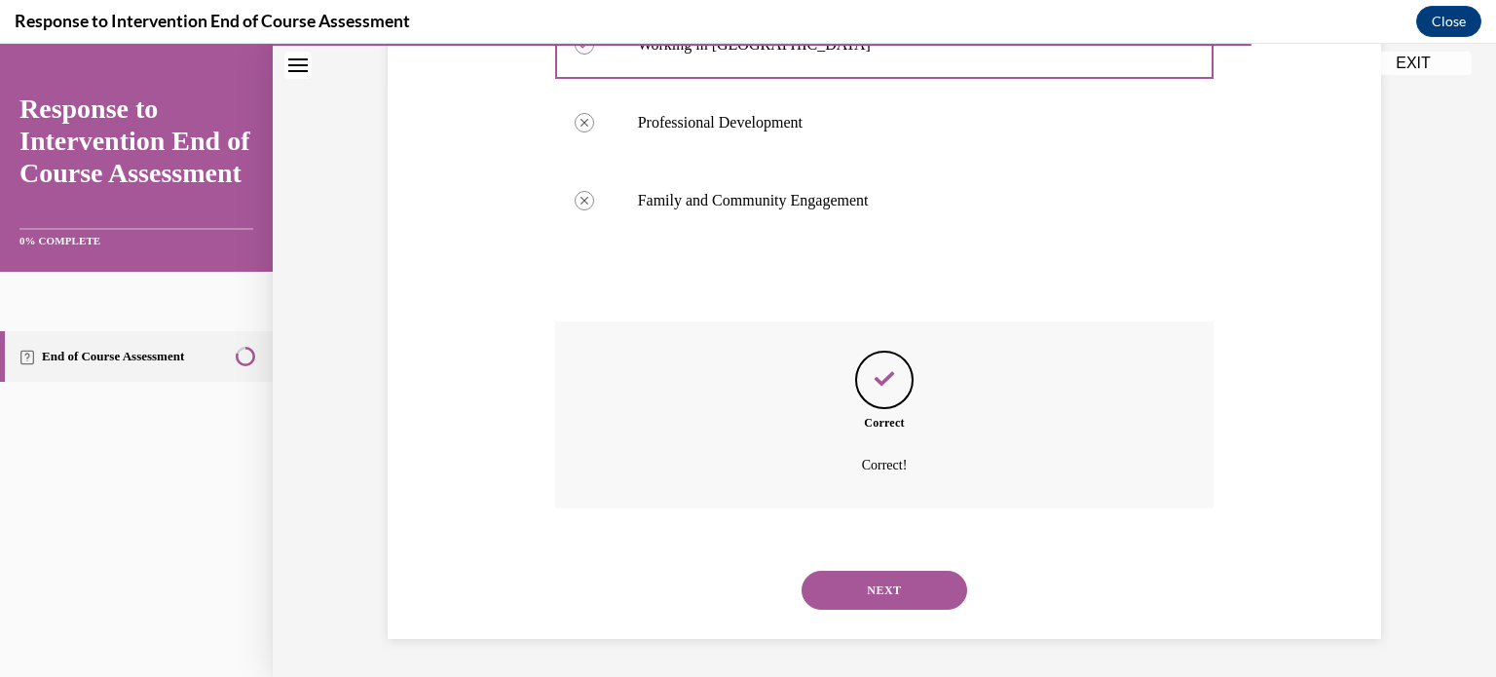
click at [894, 586] on button "NEXT" at bounding box center [884, 590] width 166 height 39
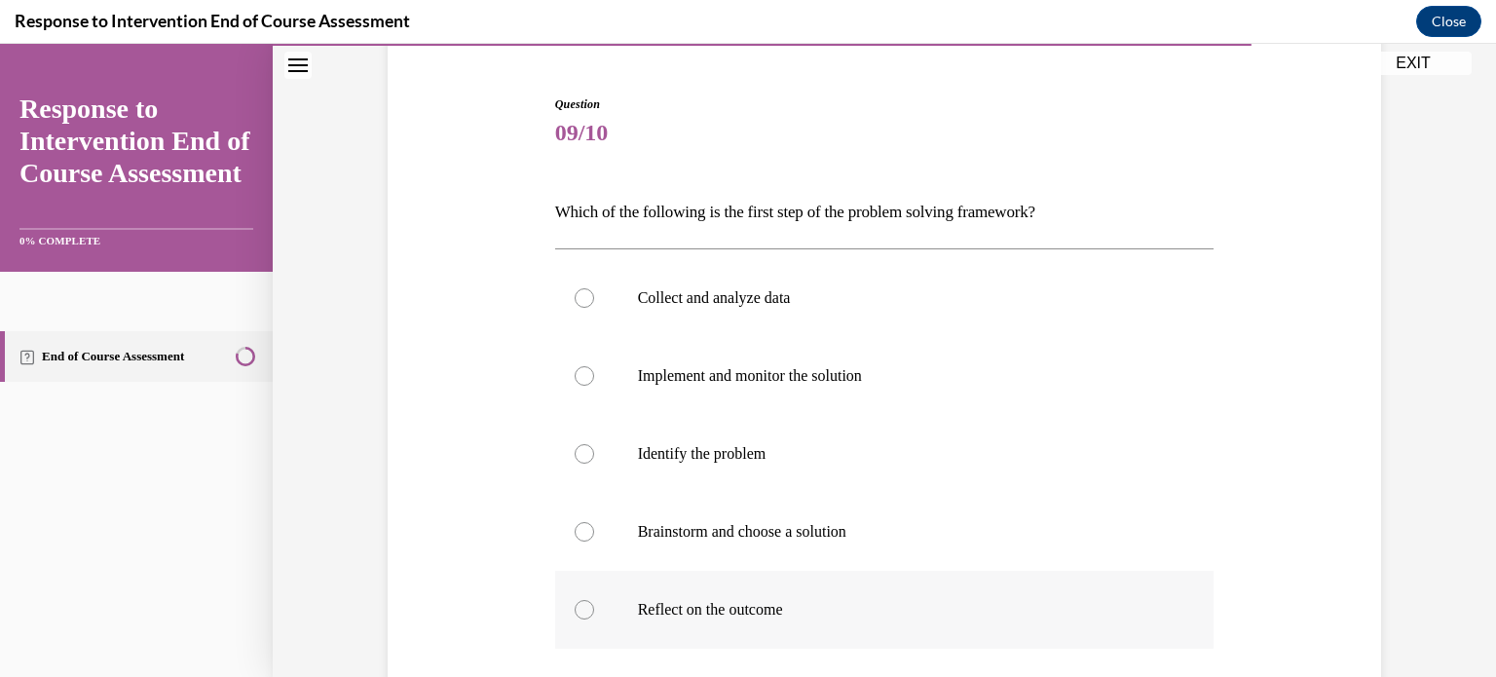
scroll to position [178, 0]
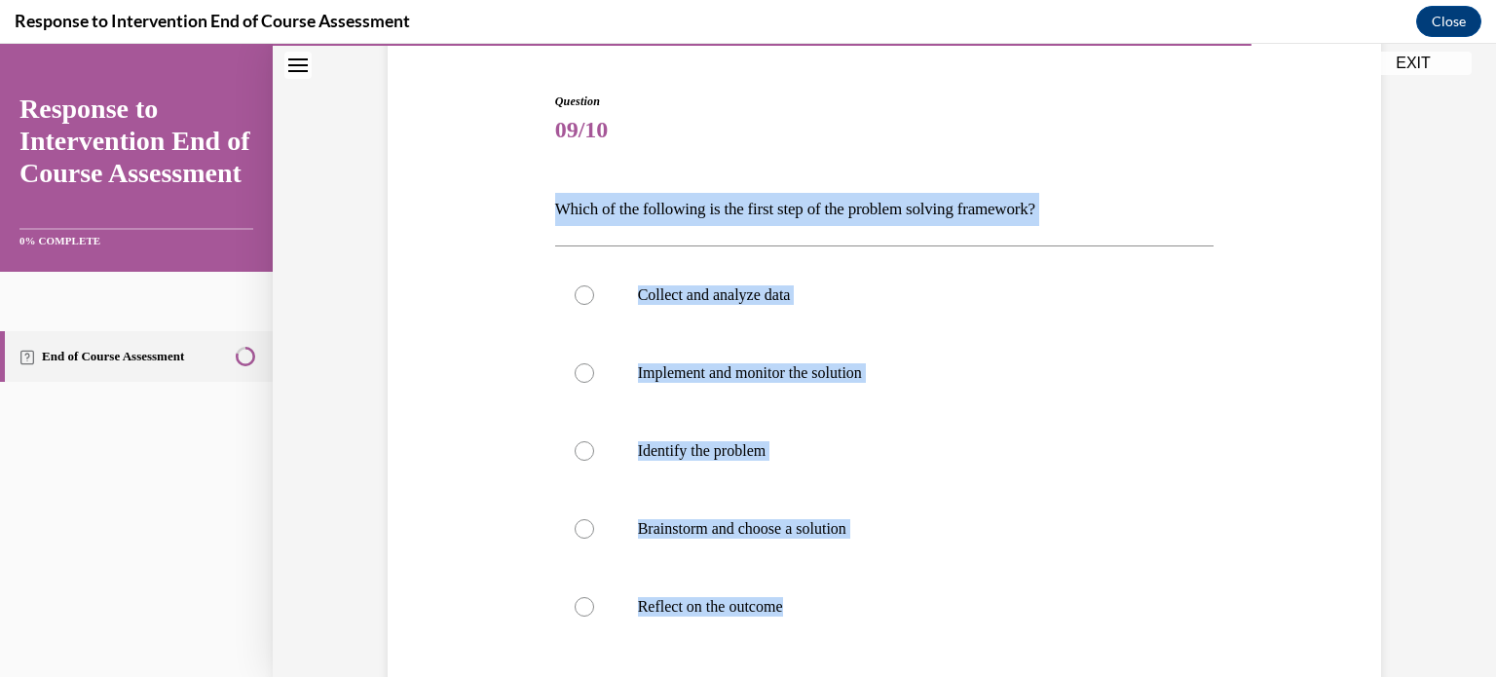
drag, startPoint x: 826, startPoint y: 608, endPoint x: 544, endPoint y: 213, distance: 484.5
click at [544, 213] on div "Question 09/10 Which of the following is the first step of the problem solving …" at bounding box center [884, 460] width 1003 height 853
copy div "Which of the following is the first step of the problem solving framework? Coll…"
click at [566, 457] on label "Identify the problem" at bounding box center [884, 451] width 659 height 78
click at [575, 457] on input "Identify the problem" at bounding box center [584, 450] width 19 height 19
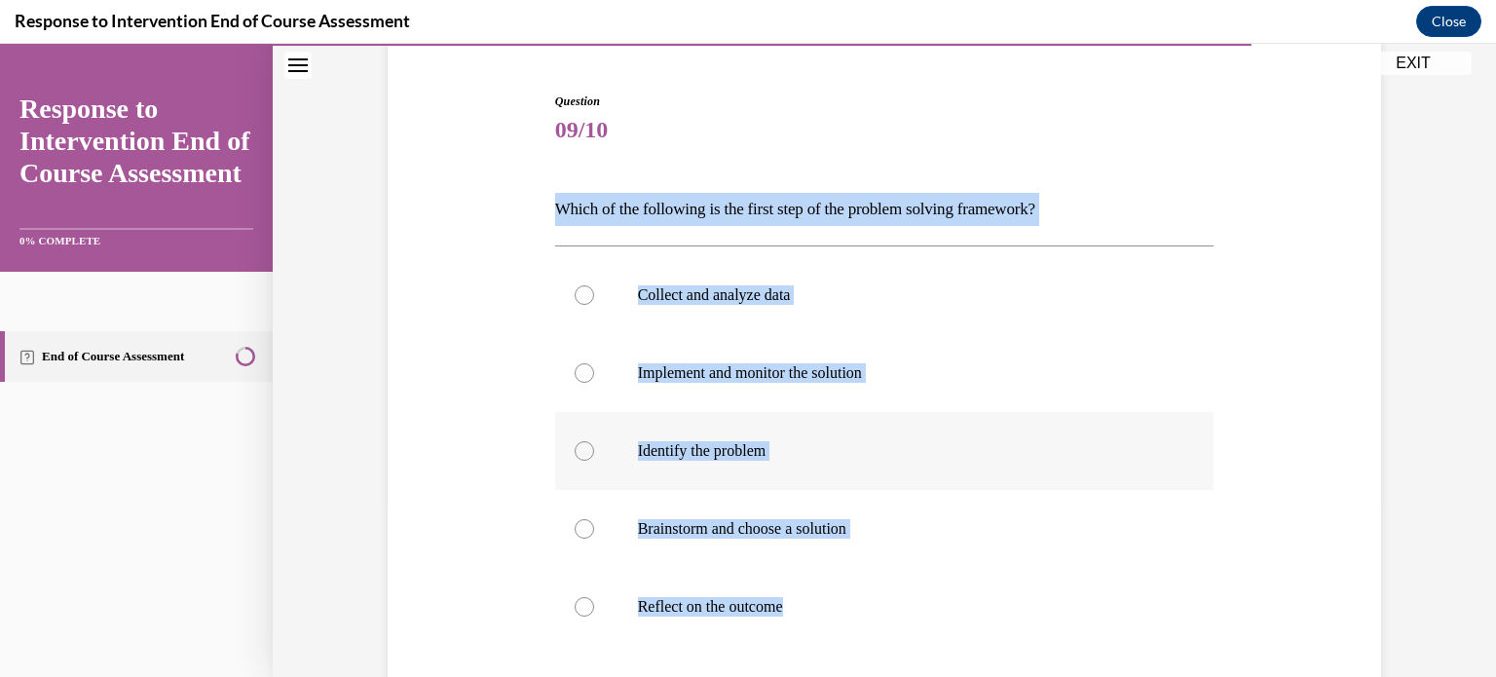
radio input "true"
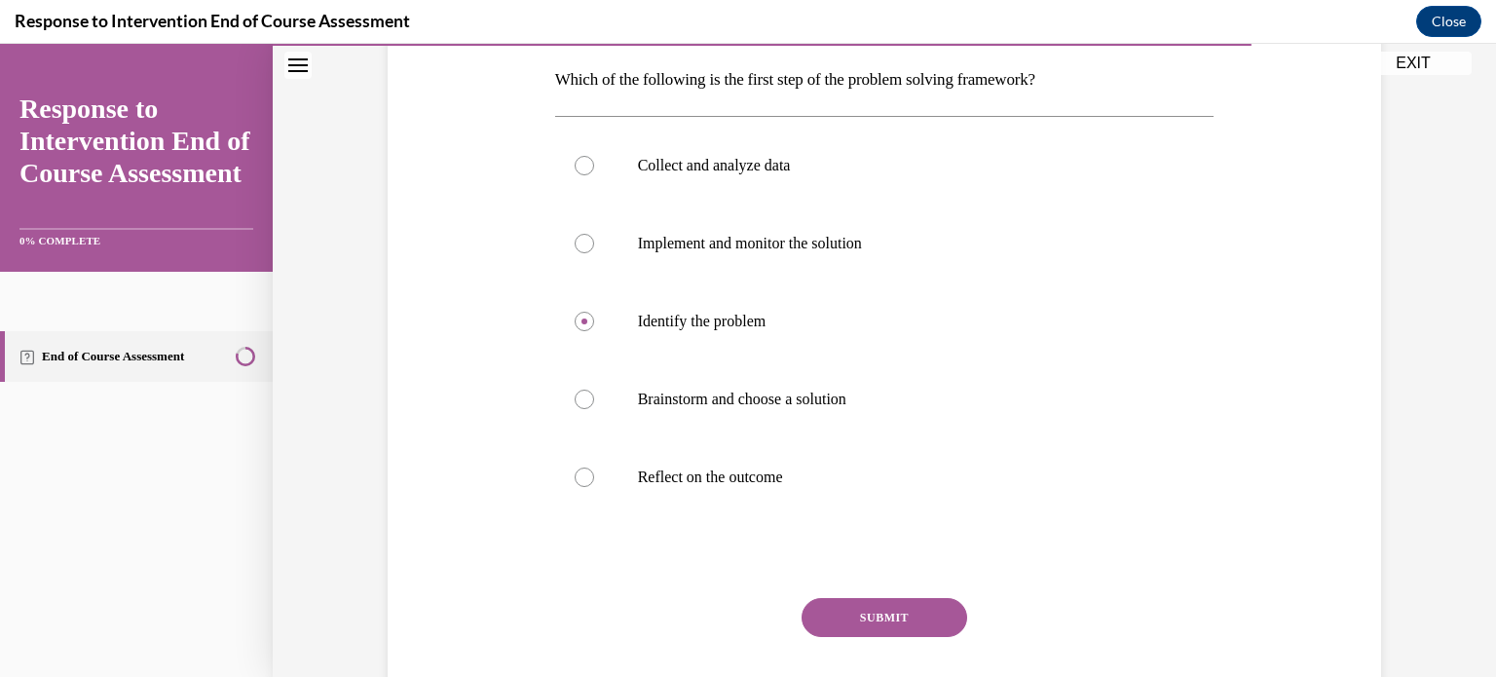
click at [902, 604] on button "SUBMIT" at bounding box center [884, 617] width 166 height 39
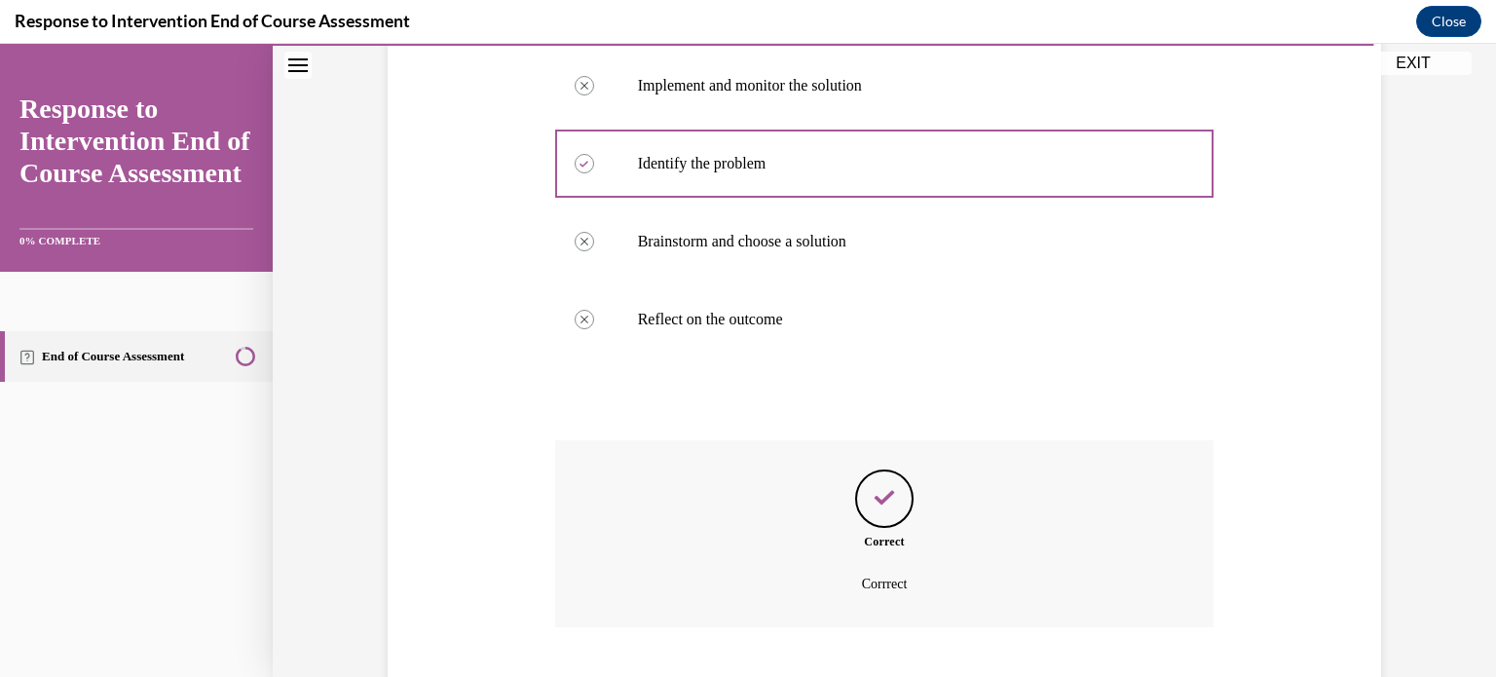
scroll to position [584, 0]
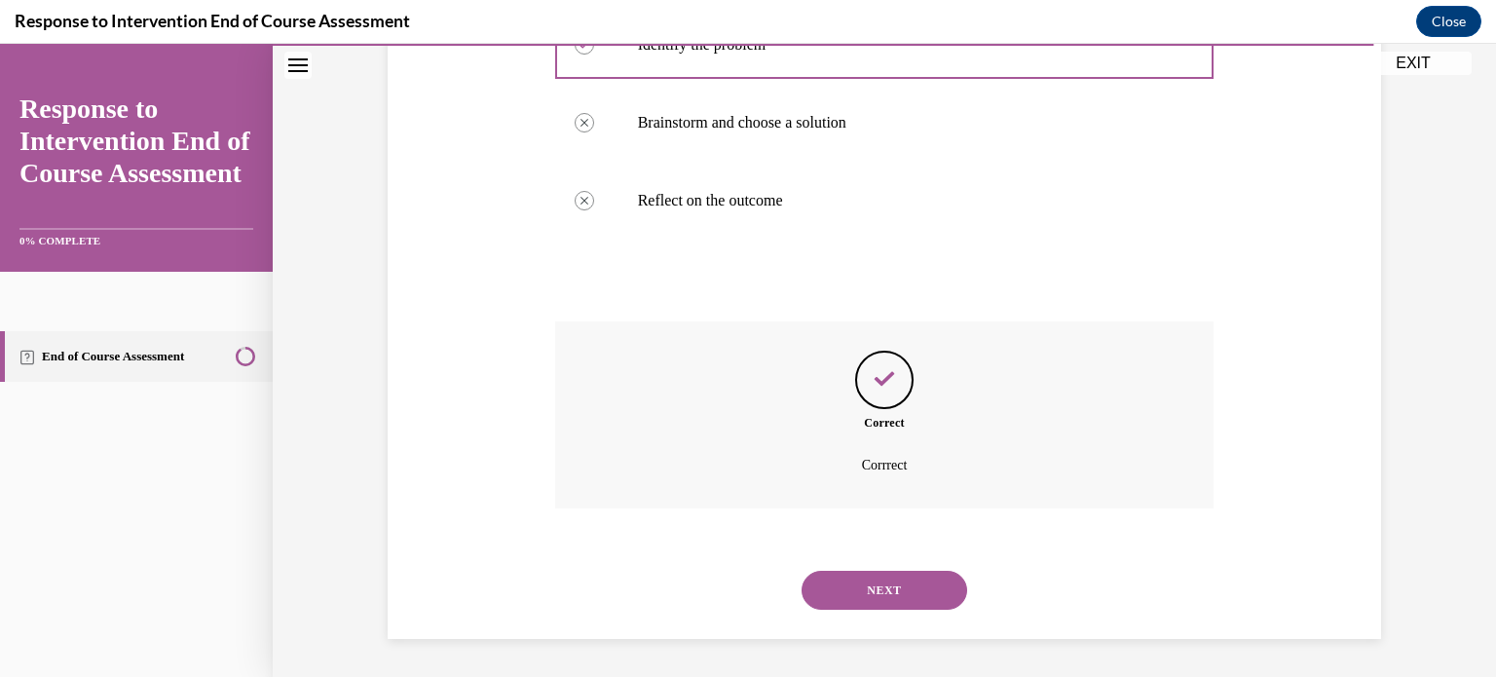
click at [888, 590] on button "NEXT" at bounding box center [884, 590] width 166 height 39
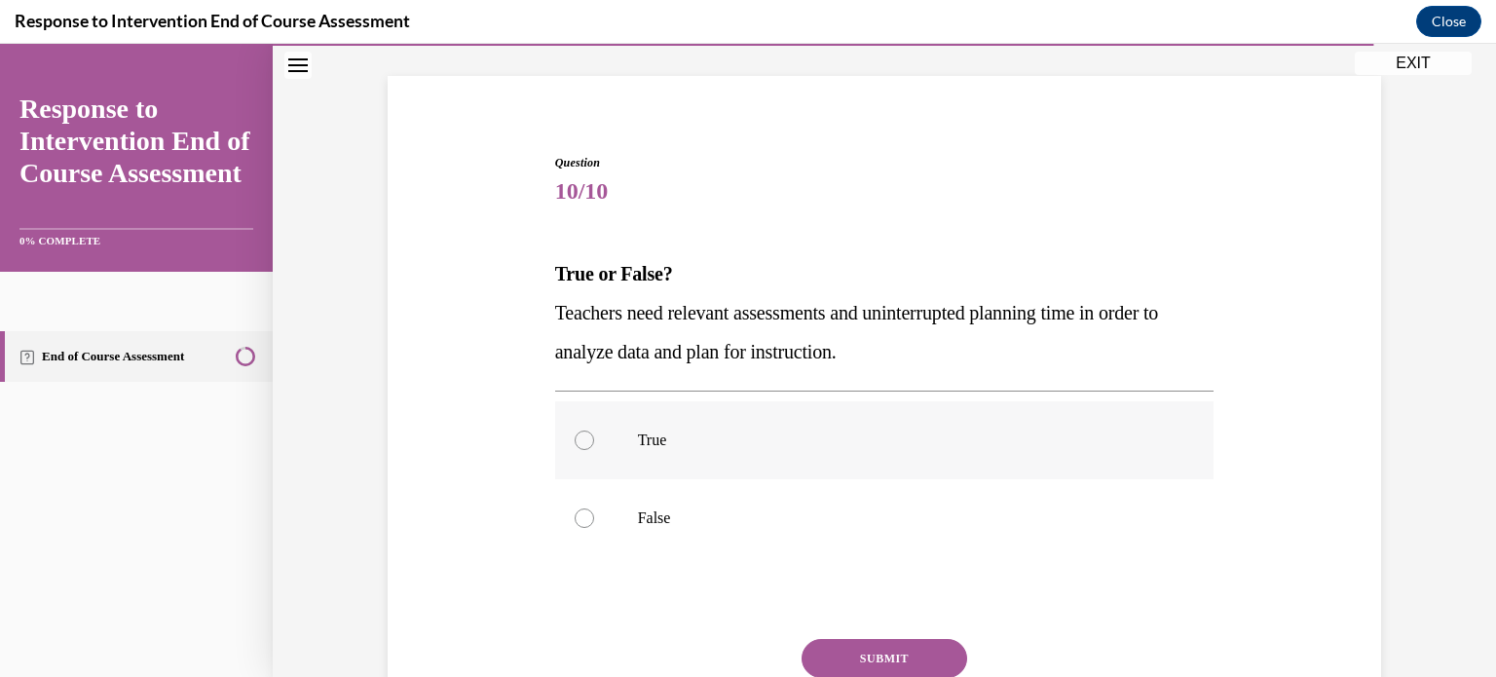
scroll to position [142, 0]
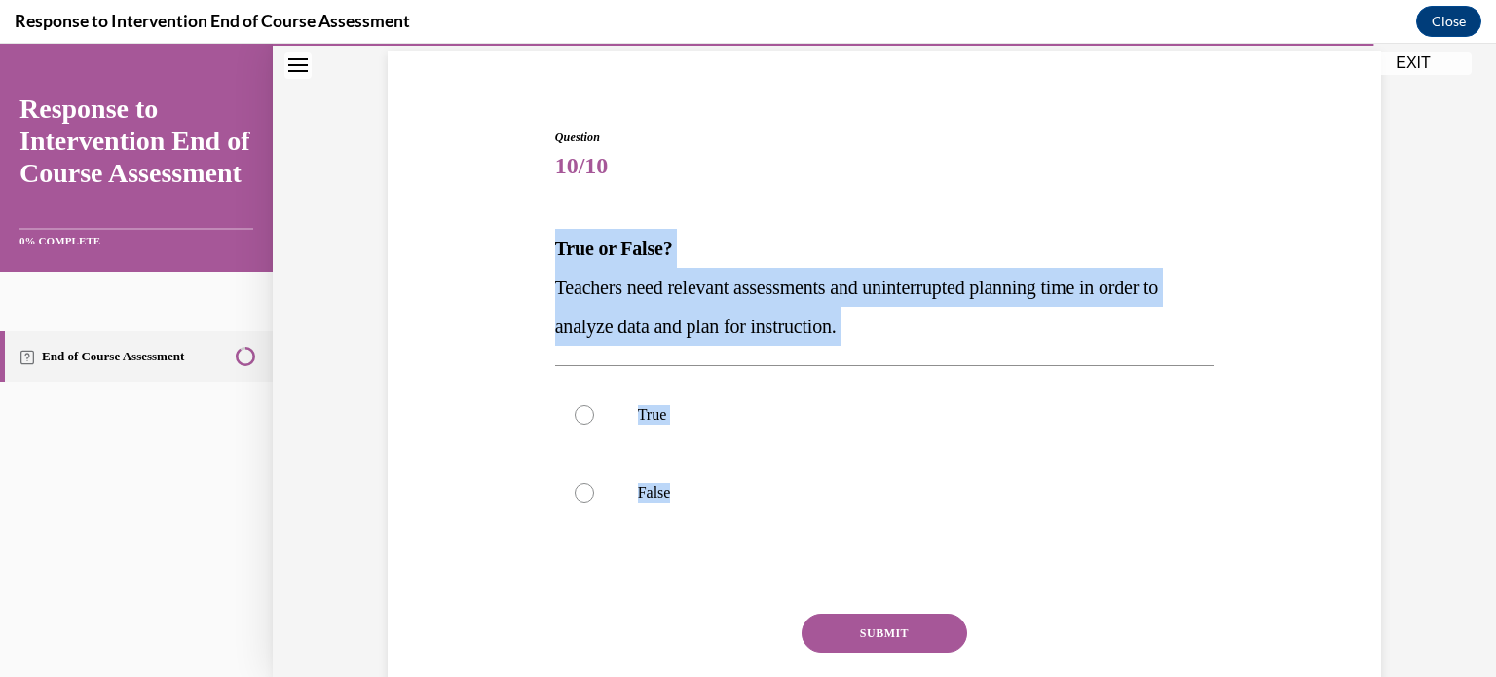
drag, startPoint x: 718, startPoint y: 535, endPoint x: 555, endPoint y: 253, distance: 325.0
click at [555, 253] on div "Question 10/10 True or False? Teachers need relevant assessments and uninterrup…" at bounding box center [884, 451] width 659 height 645
copy div "True or False? Teachers need relevant assessments and uninterrupted planning ti…"
click at [580, 423] on div at bounding box center [584, 414] width 19 height 19
click at [580, 423] on input "True" at bounding box center [584, 414] width 19 height 19
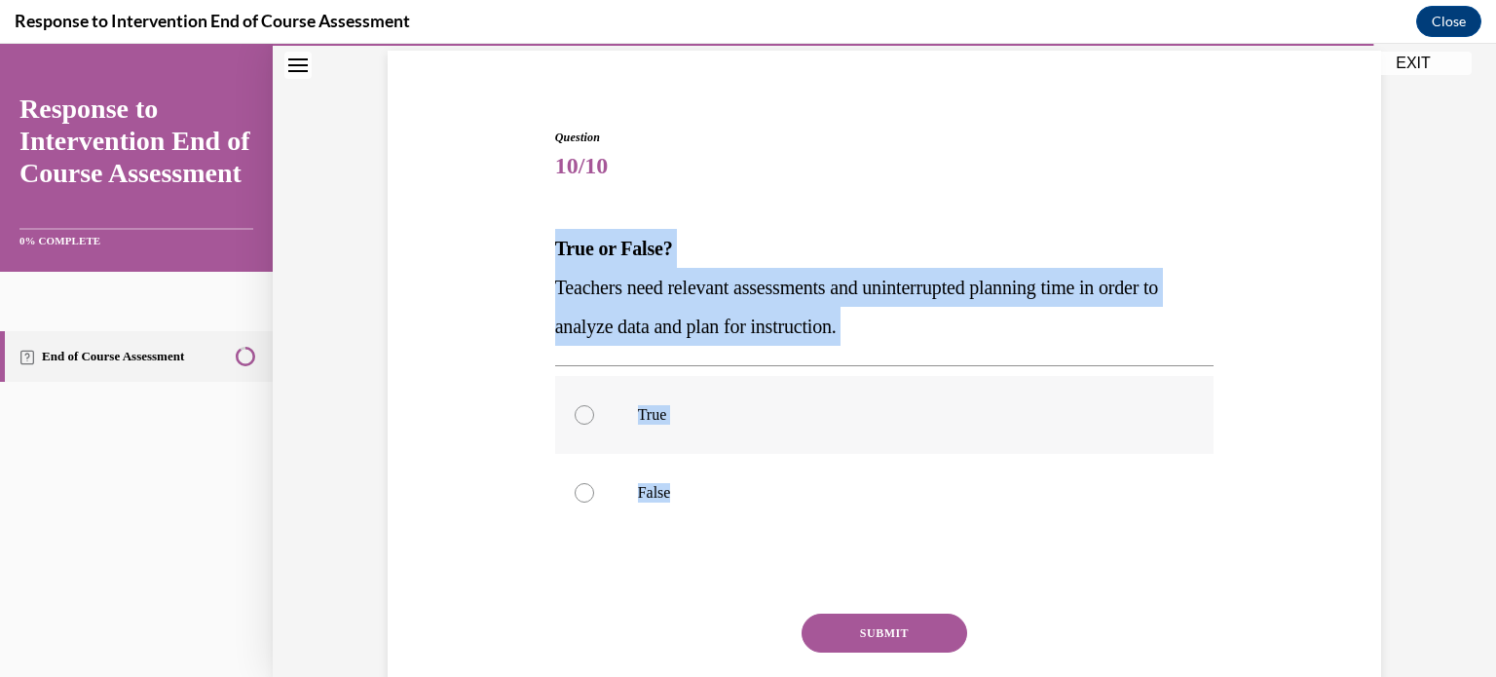
radio input "true"
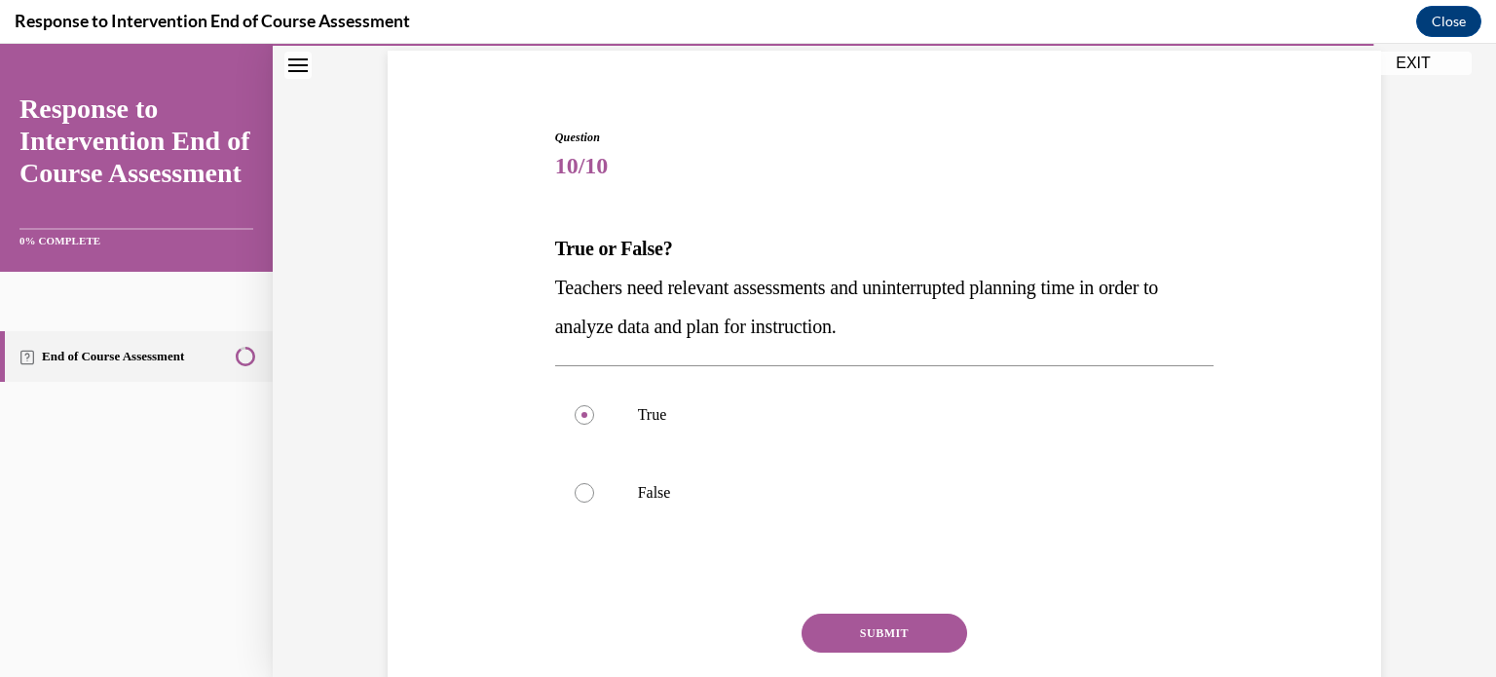
click at [876, 634] on button "SUBMIT" at bounding box center [884, 632] width 166 height 39
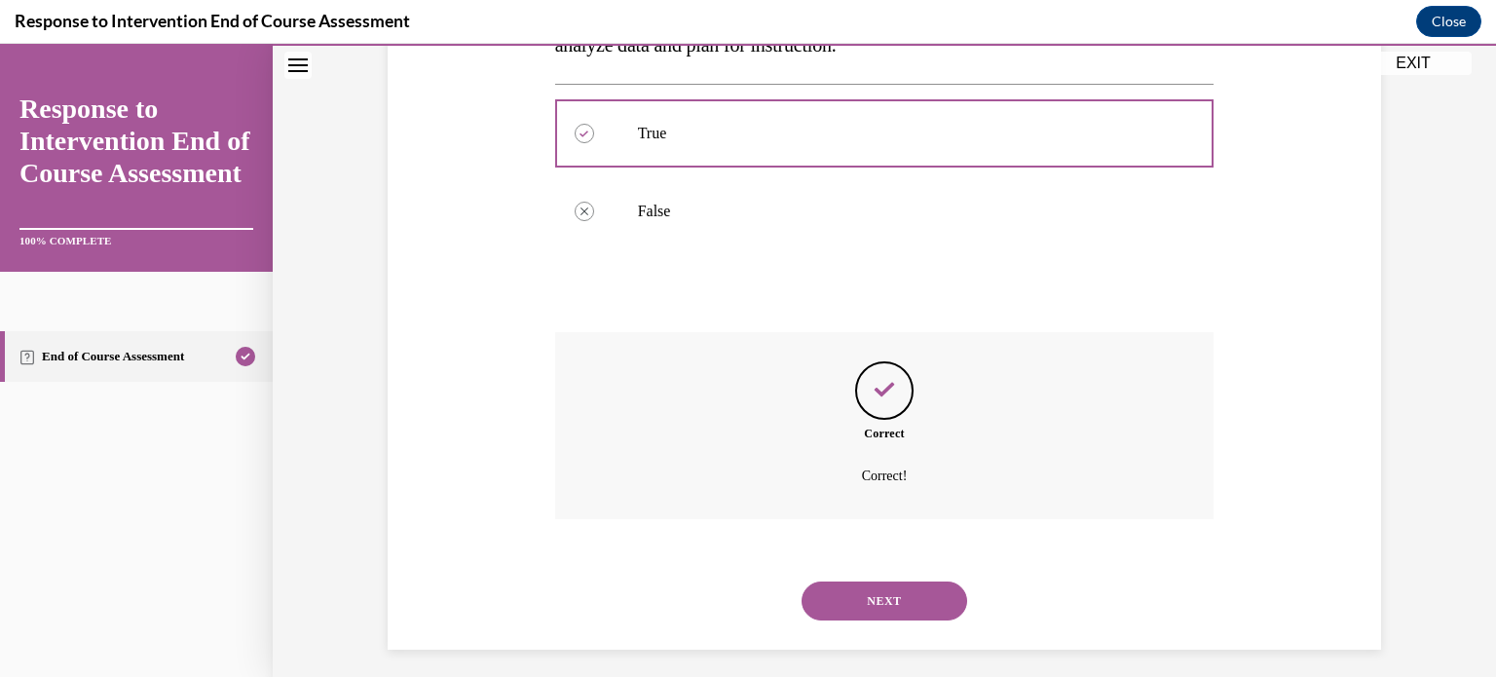
scroll to position [434, 0]
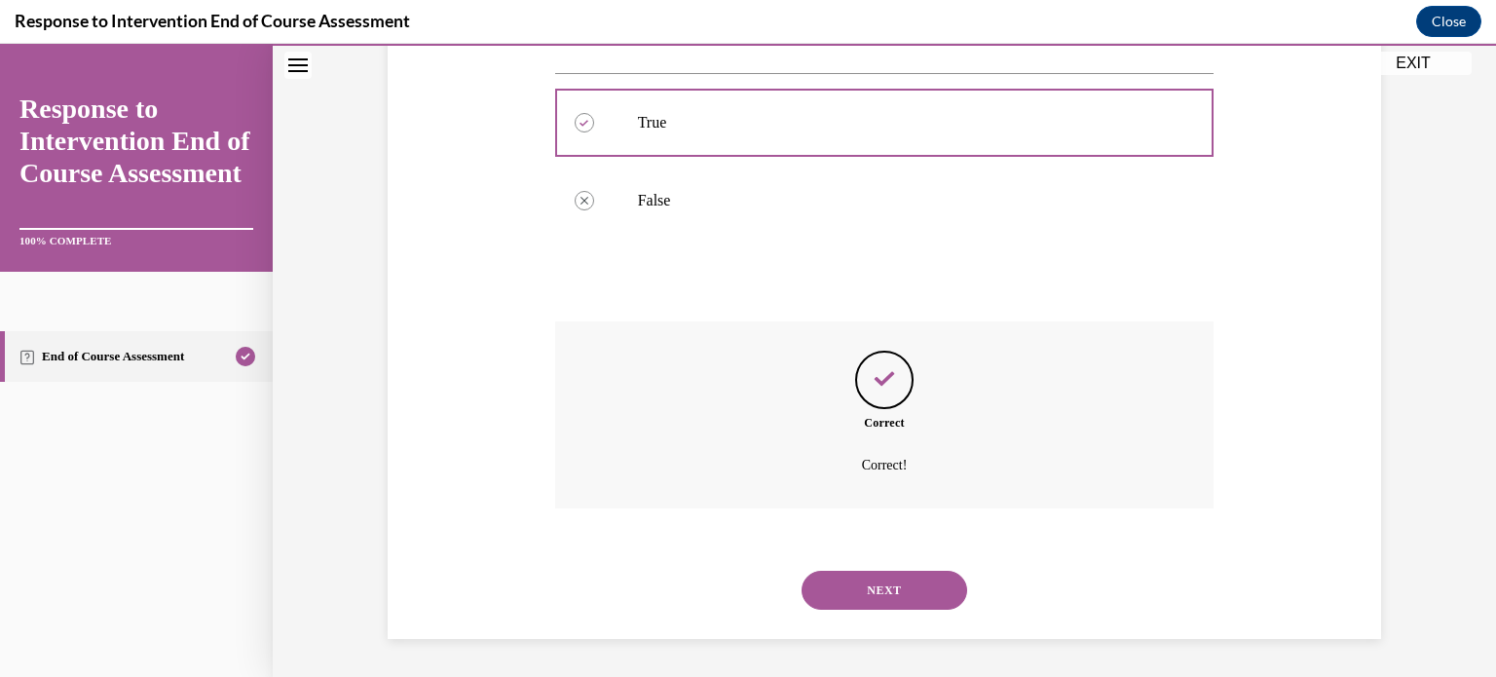
click at [863, 585] on button "NEXT" at bounding box center [884, 590] width 166 height 39
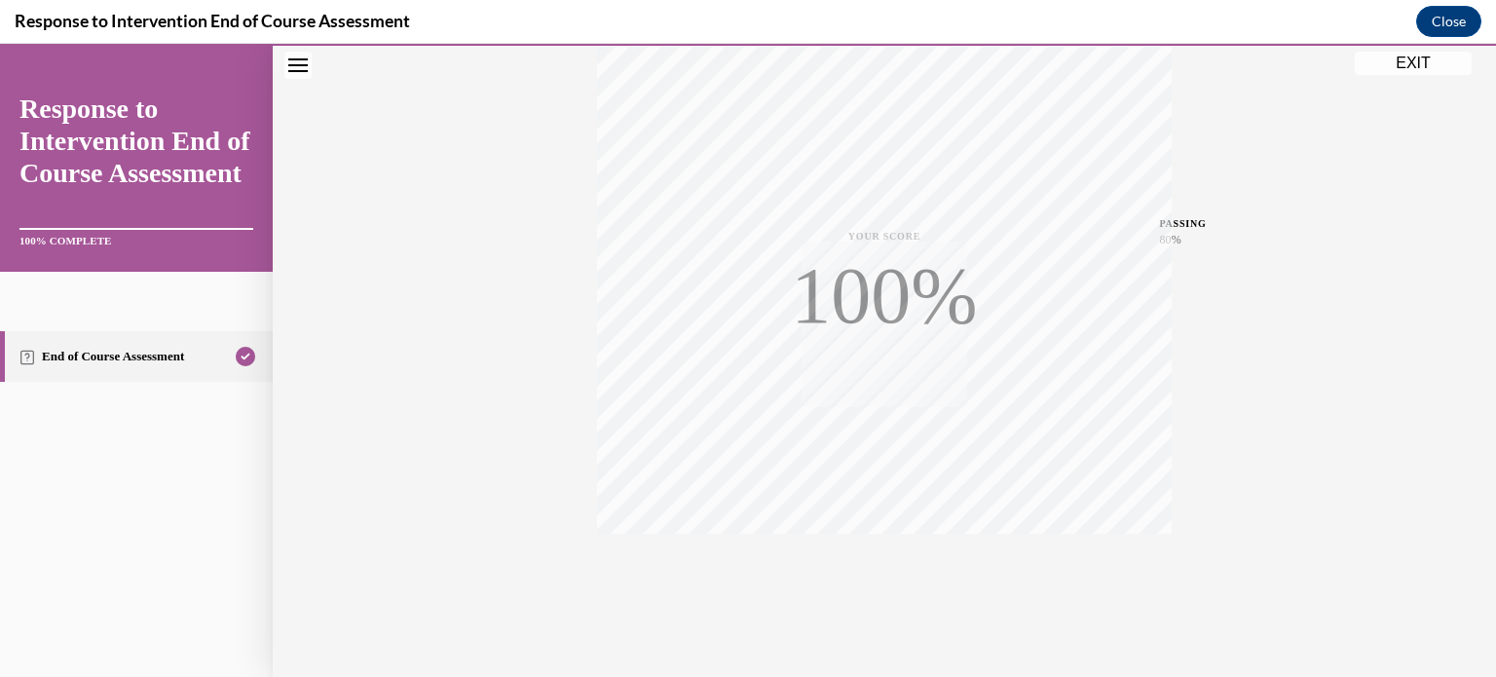
scroll to position [364, 0]
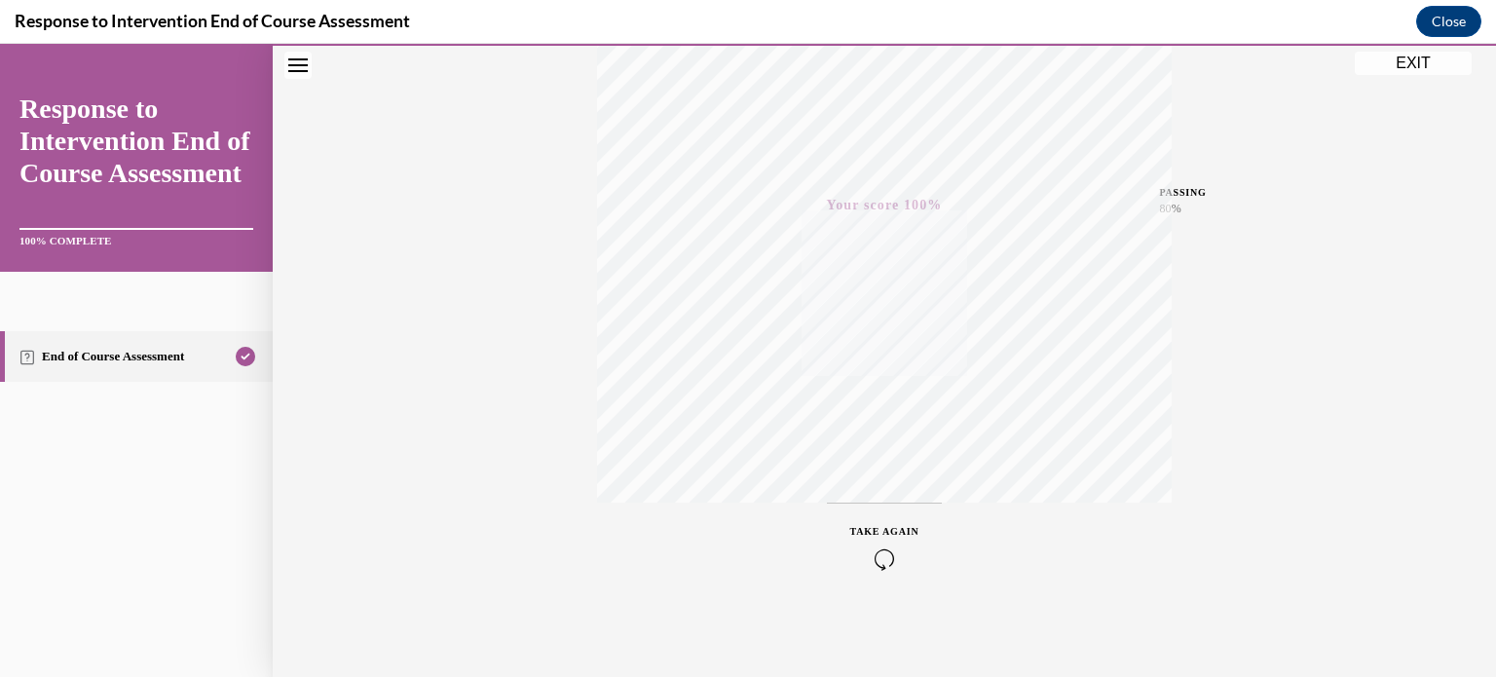
click at [1433, 61] on button "EXIT" at bounding box center [1413, 63] width 117 height 23
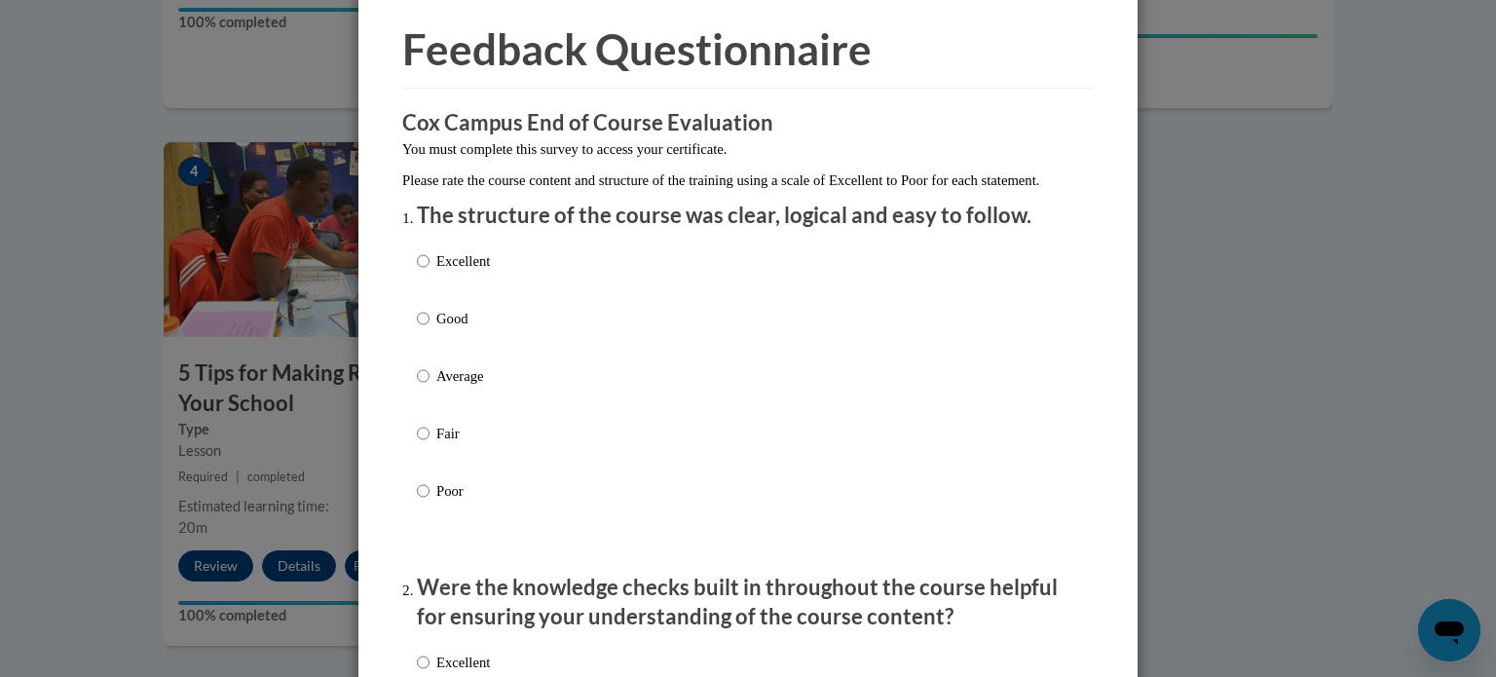
scroll to position [78, 0]
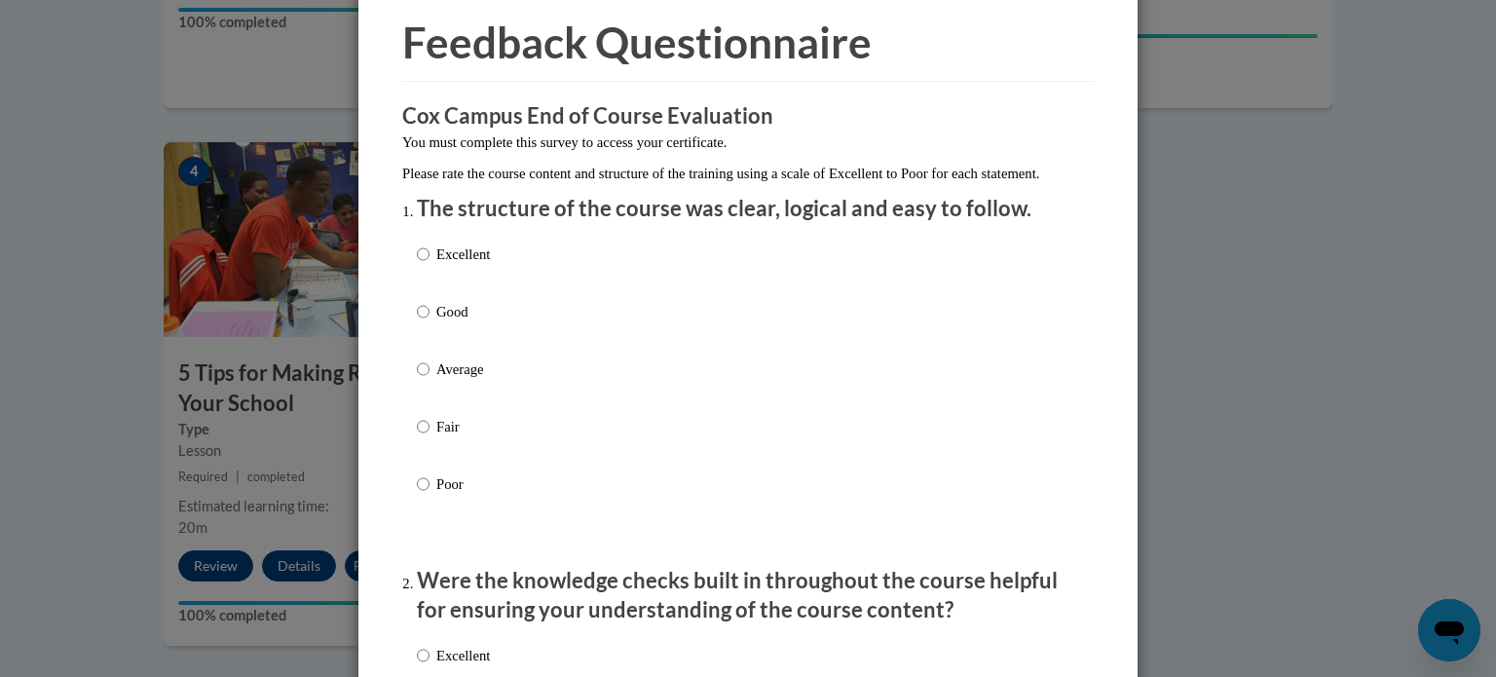
click at [431, 277] on label "Excellent" at bounding box center [453, 269] width 73 height 53
click at [429, 265] on input "Excellent" at bounding box center [423, 253] width 13 height 21
radio input "true"
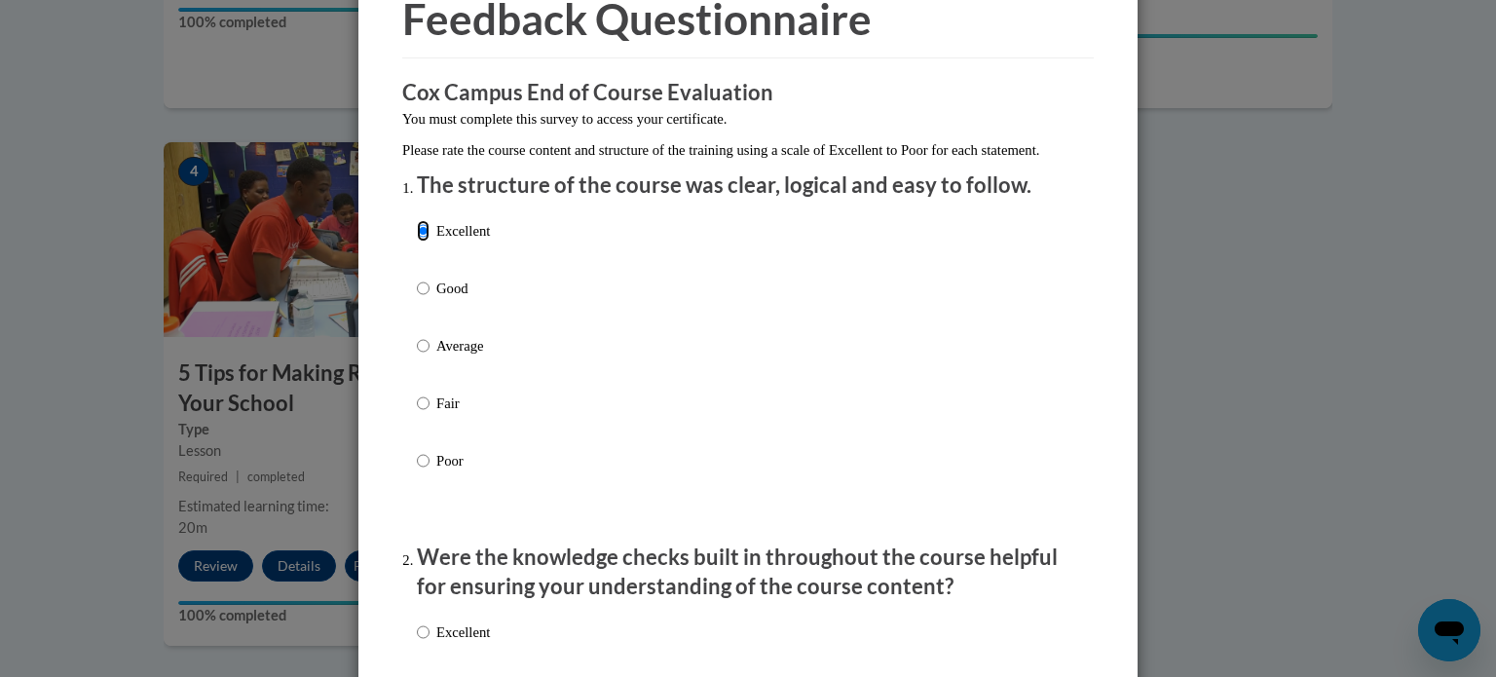
scroll to position [183, 0]
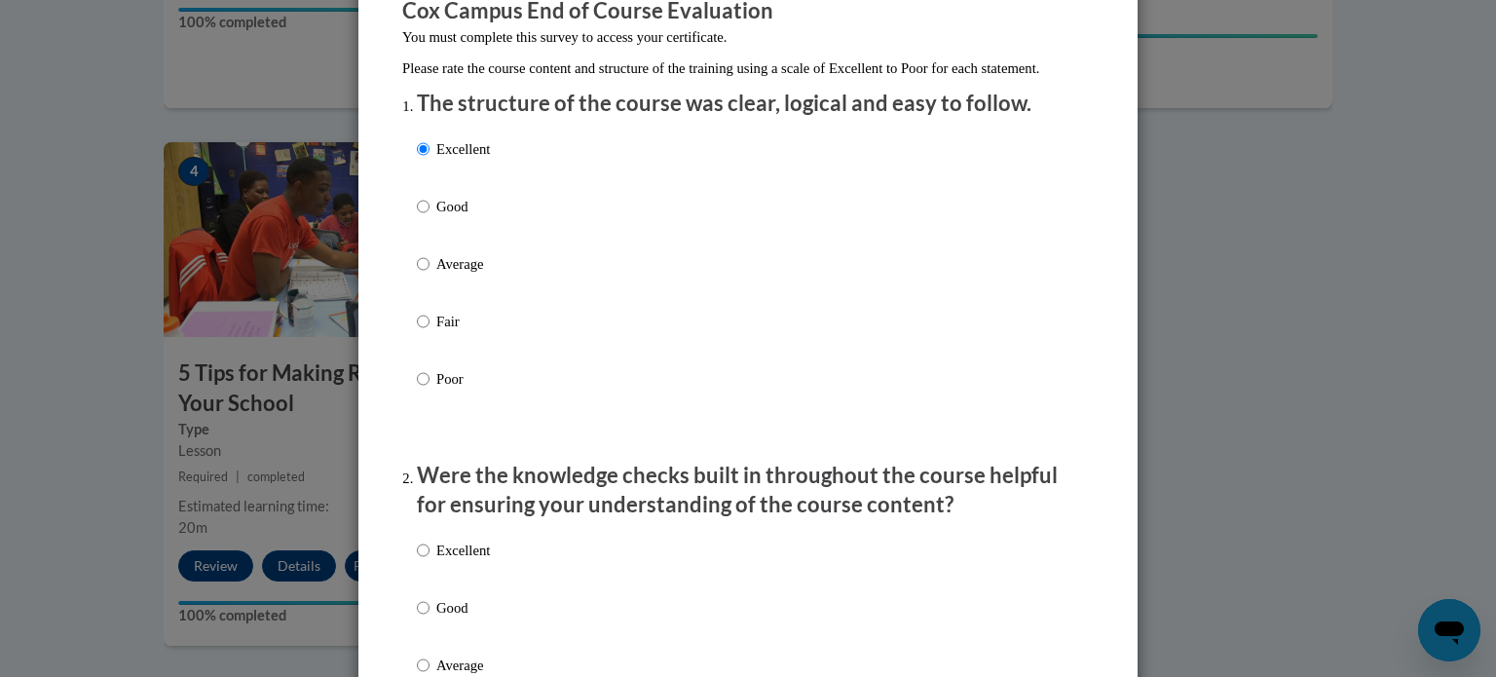
click at [451, 561] on p "Excellent" at bounding box center [463, 549] width 54 height 21
click at [429, 561] on input "Excellent" at bounding box center [423, 549] width 13 height 21
radio input "true"
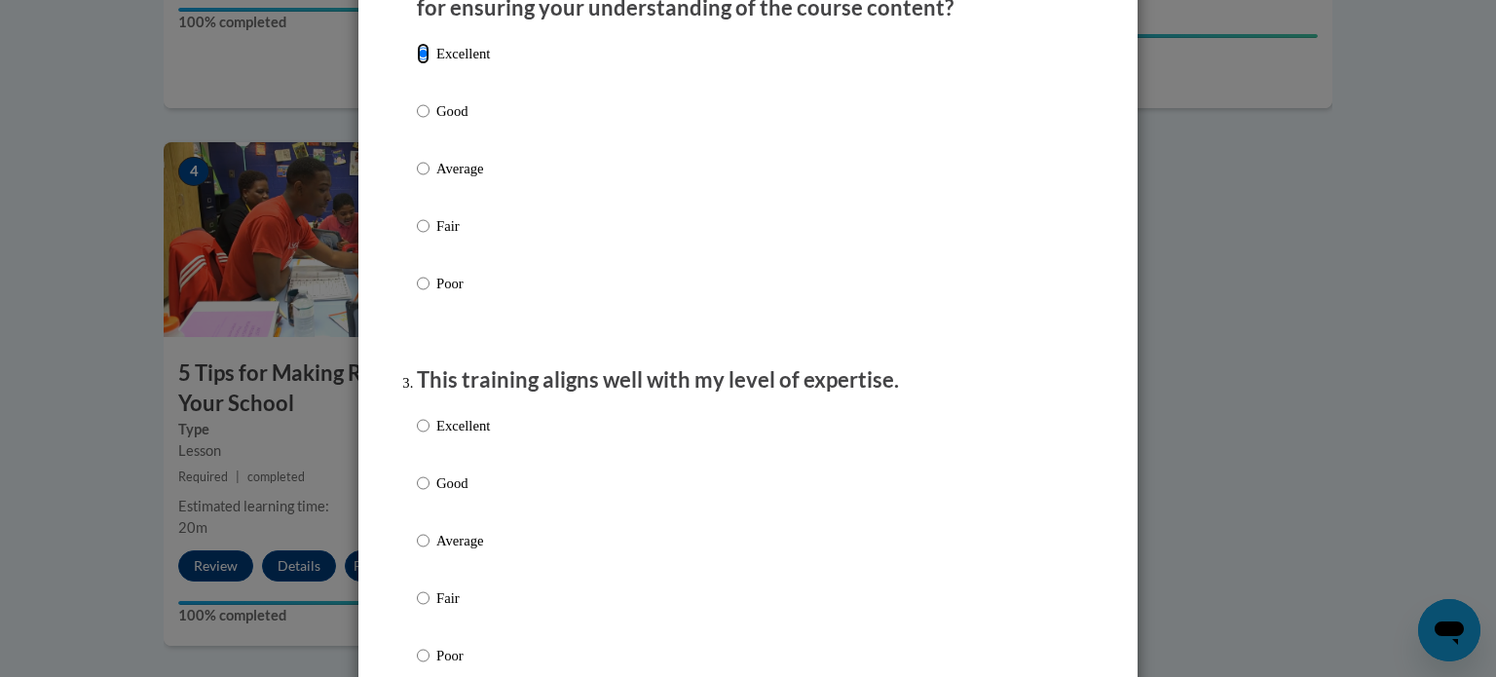
scroll to position [681, 0]
click at [439, 435] on p "Excellent" at bounding box center [463, 424] width 54 height 21
click at [429, 435] on input "Excellent" at bounding box center [423, 424] width 13 height 21
radio input "true"
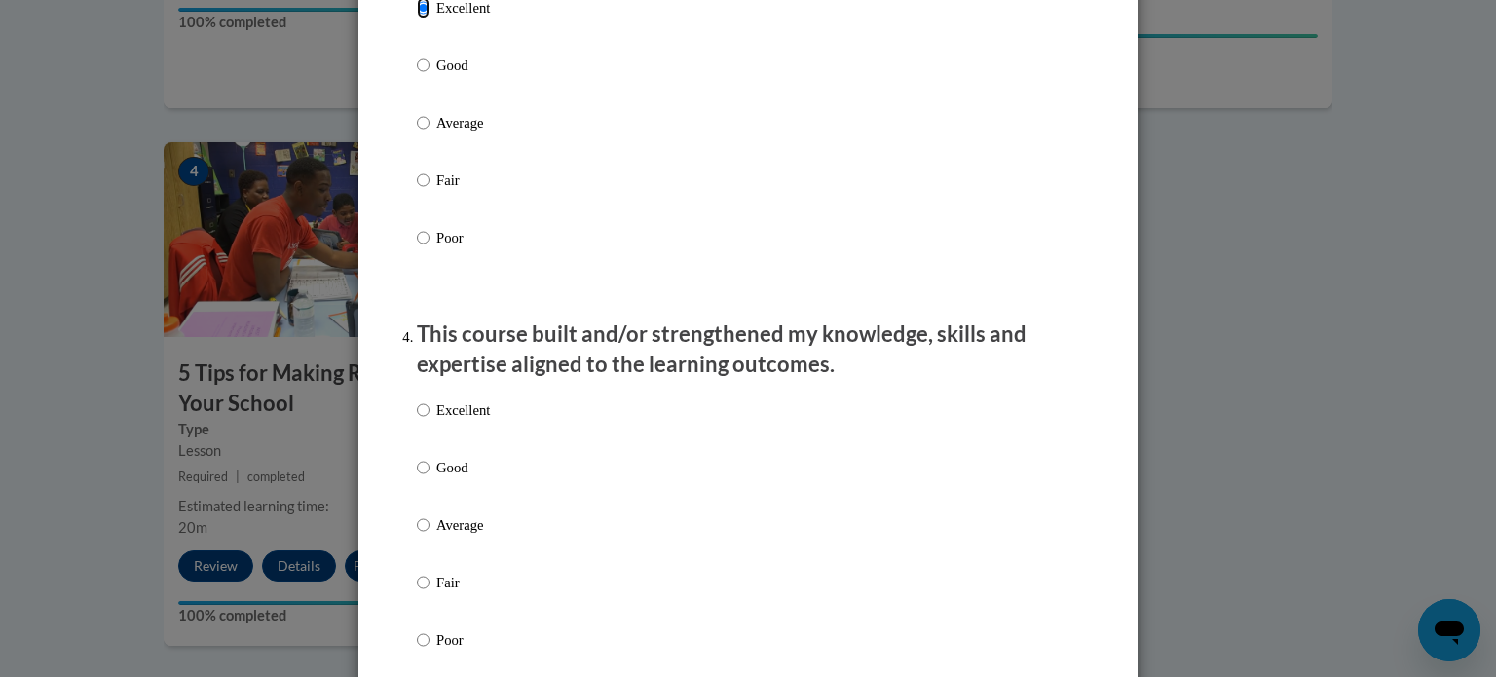
scroll to position [1108, 0]
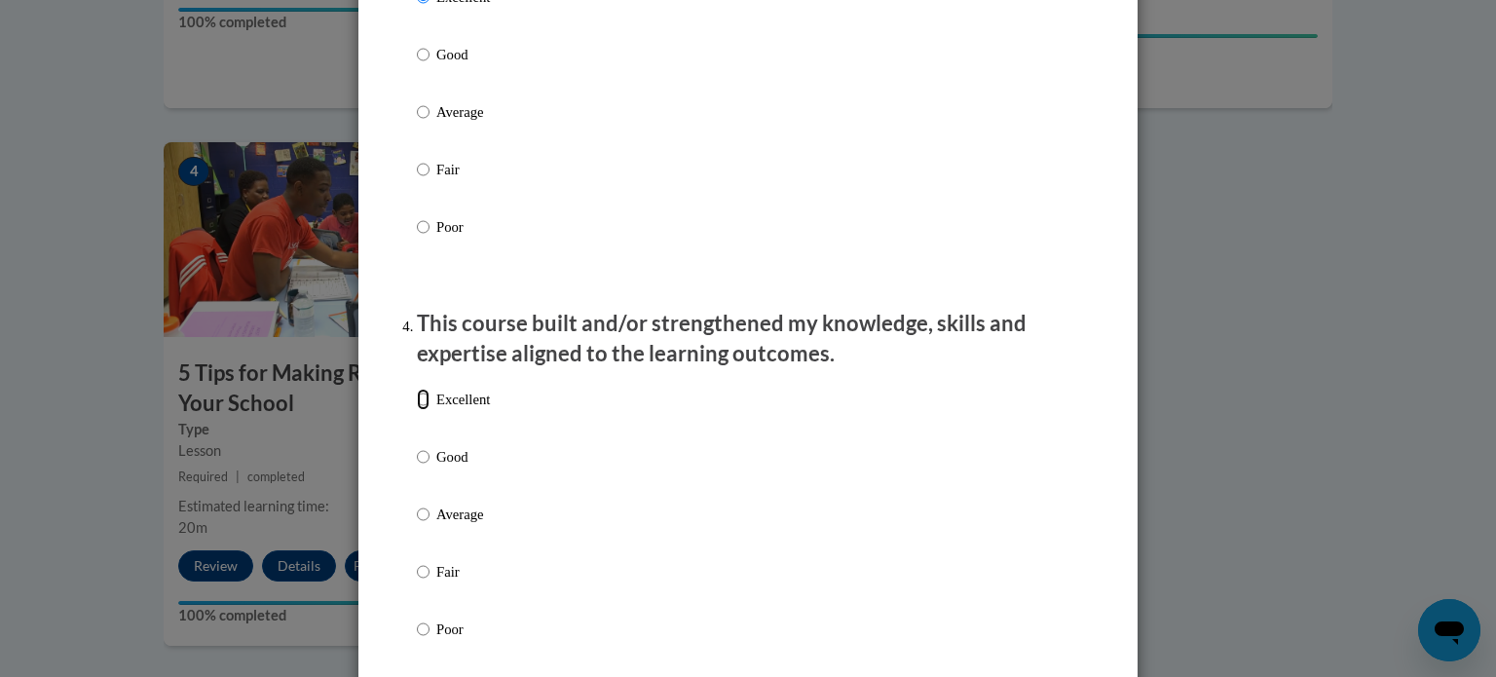
click at [424, 410] on input "Excellent" at bounding box center [423, 399] width 13 height 21
radio input "true"
click at [423, 410] on input "Excellent" at bounding box center [423, 399] width 13 height 21
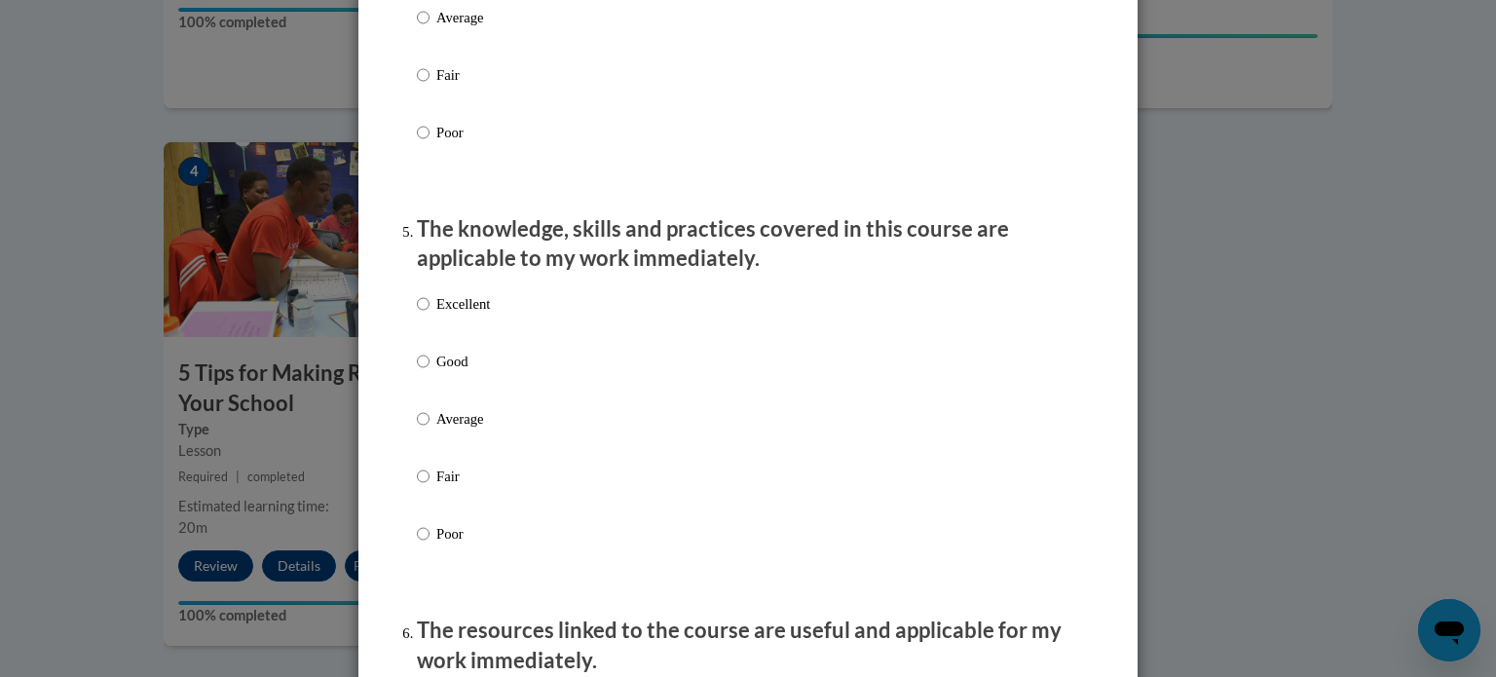
scroll to position [1644, 0]
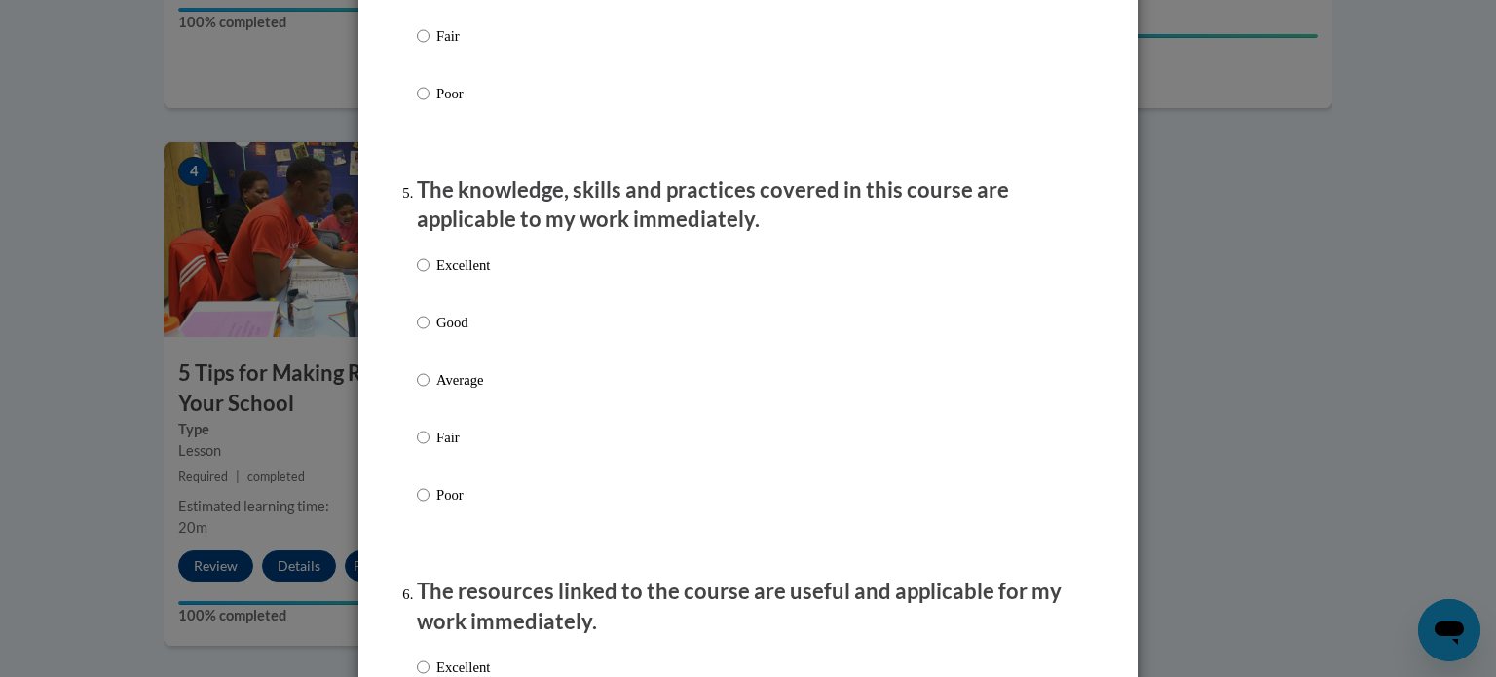
click at [433, 300] on label "Excellent" at bounding box center [453, 280] width 73 height 53
click at [429, 276] on input "Excellent" at bounding box center [423, 264] width 13 height 21
radio input "true"
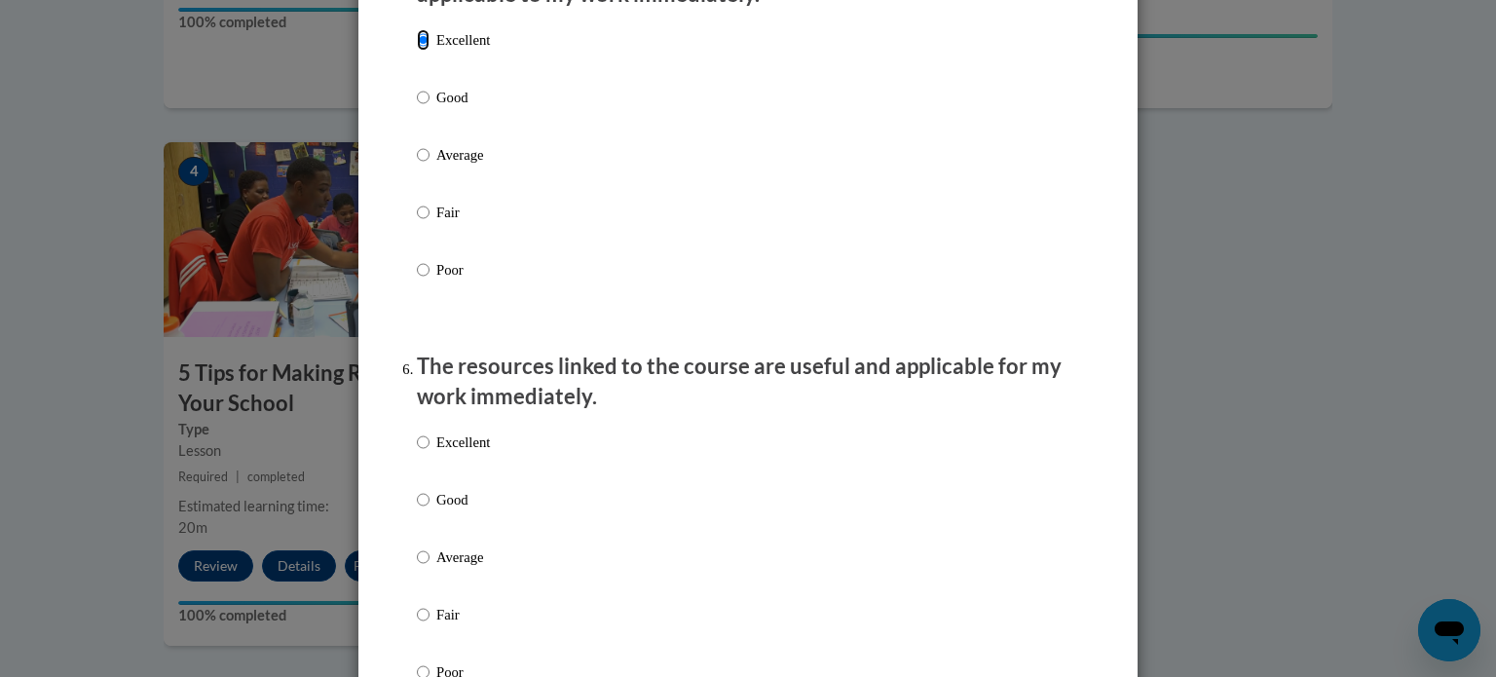
scroll to position [1889, 0]
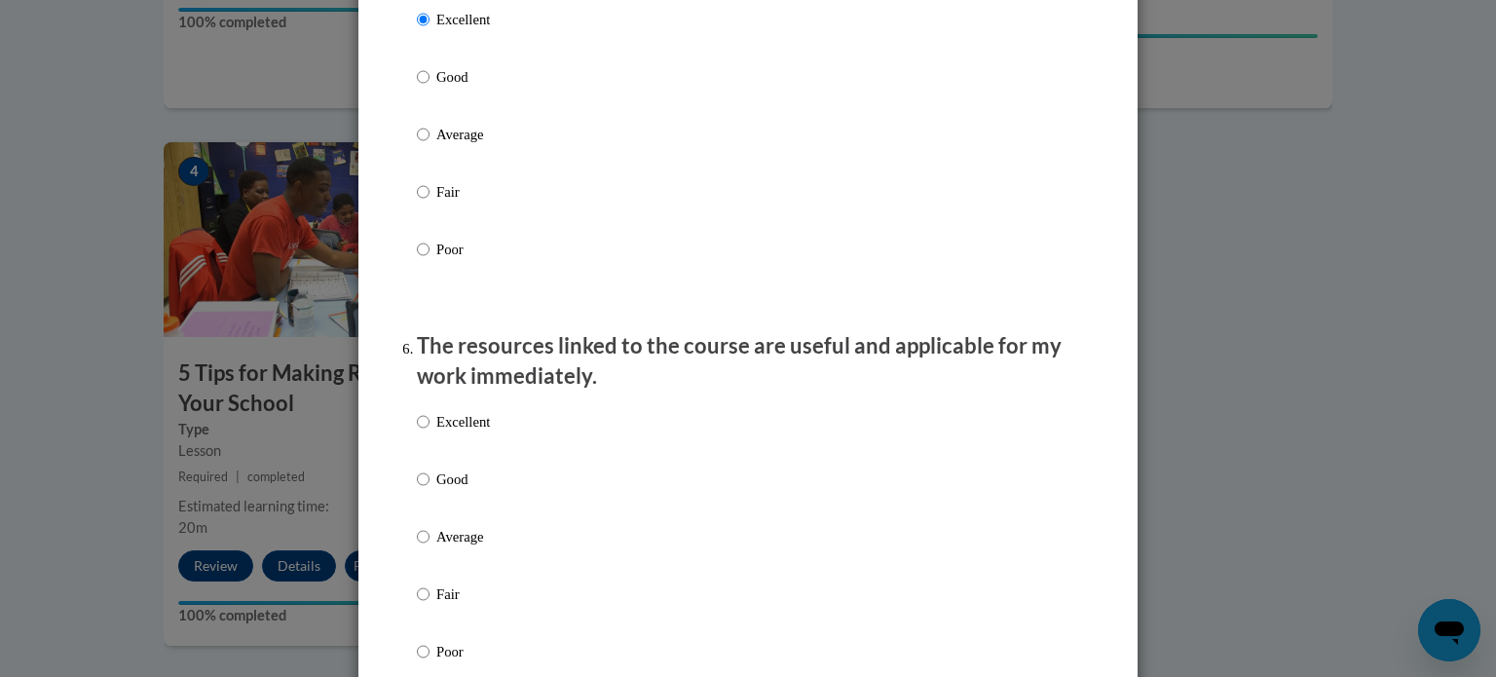
click at [468, 432] on p "Excellent" at bounding box center [463, 421] width 54 height 21
click at [429, 432] on input "Excellent" at bounding box center [423, 421] width 13 height 21
radio input "true"
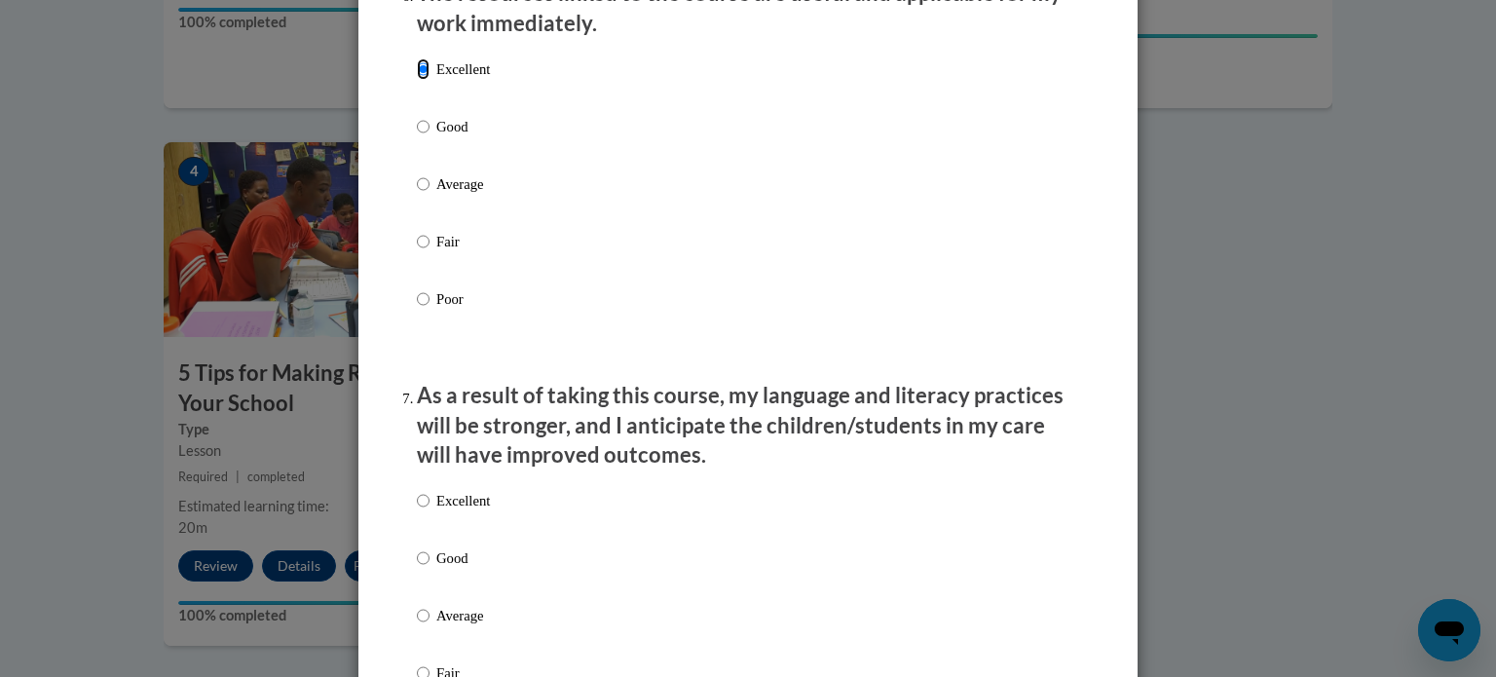
scroll to position [2375, 0]
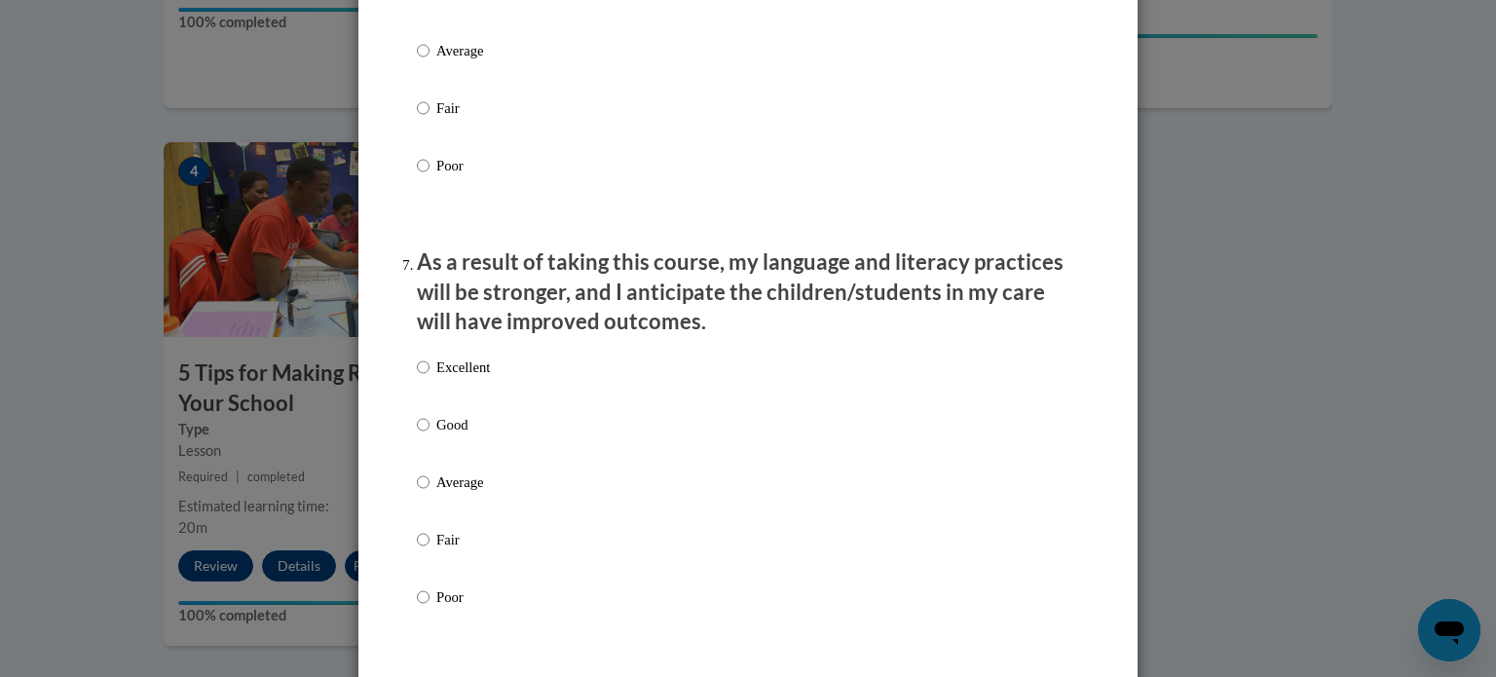
click at [475, 400] on label "Excellent" at bounding box center [453, 382] width 73 height 53
click at [429, 378] on input "Excellent" at bounding box center [423, 366] width 13 height 21
radio input "true"
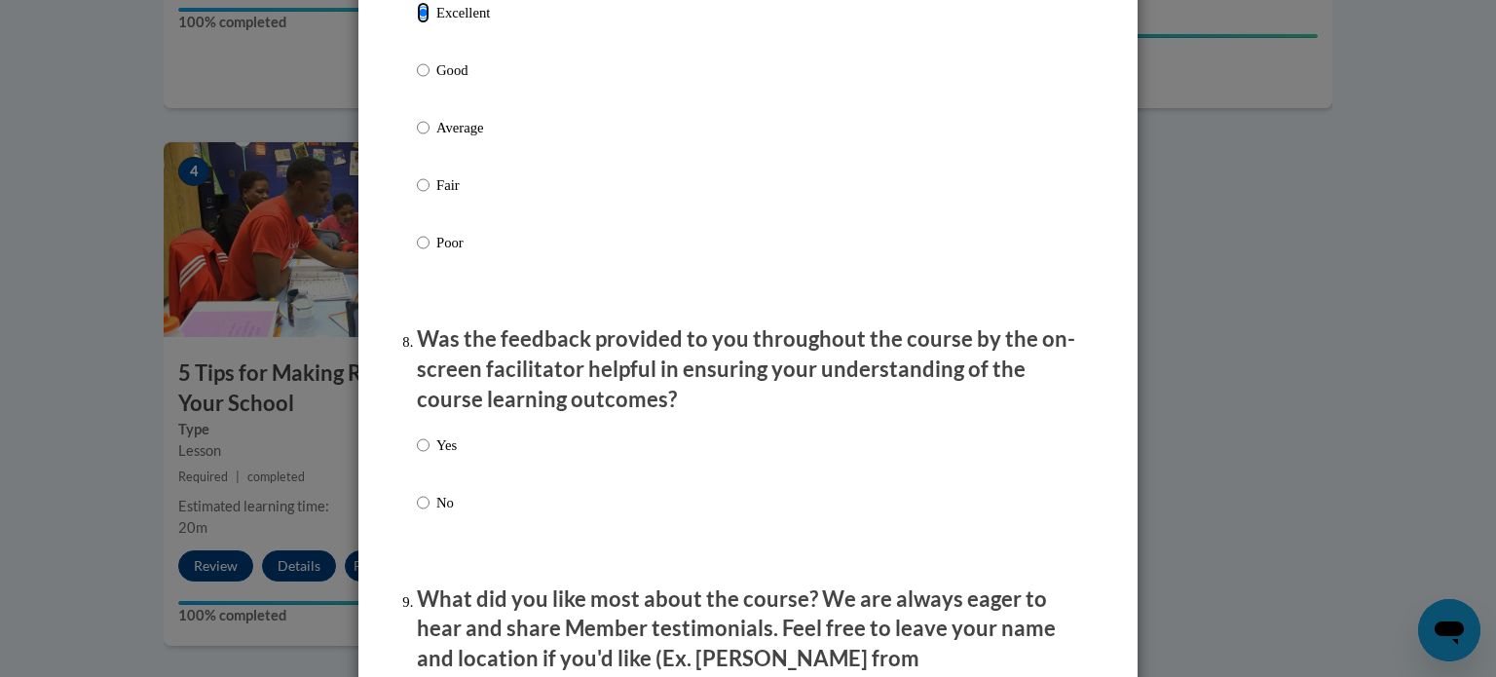
scroll to position [2745, 0]
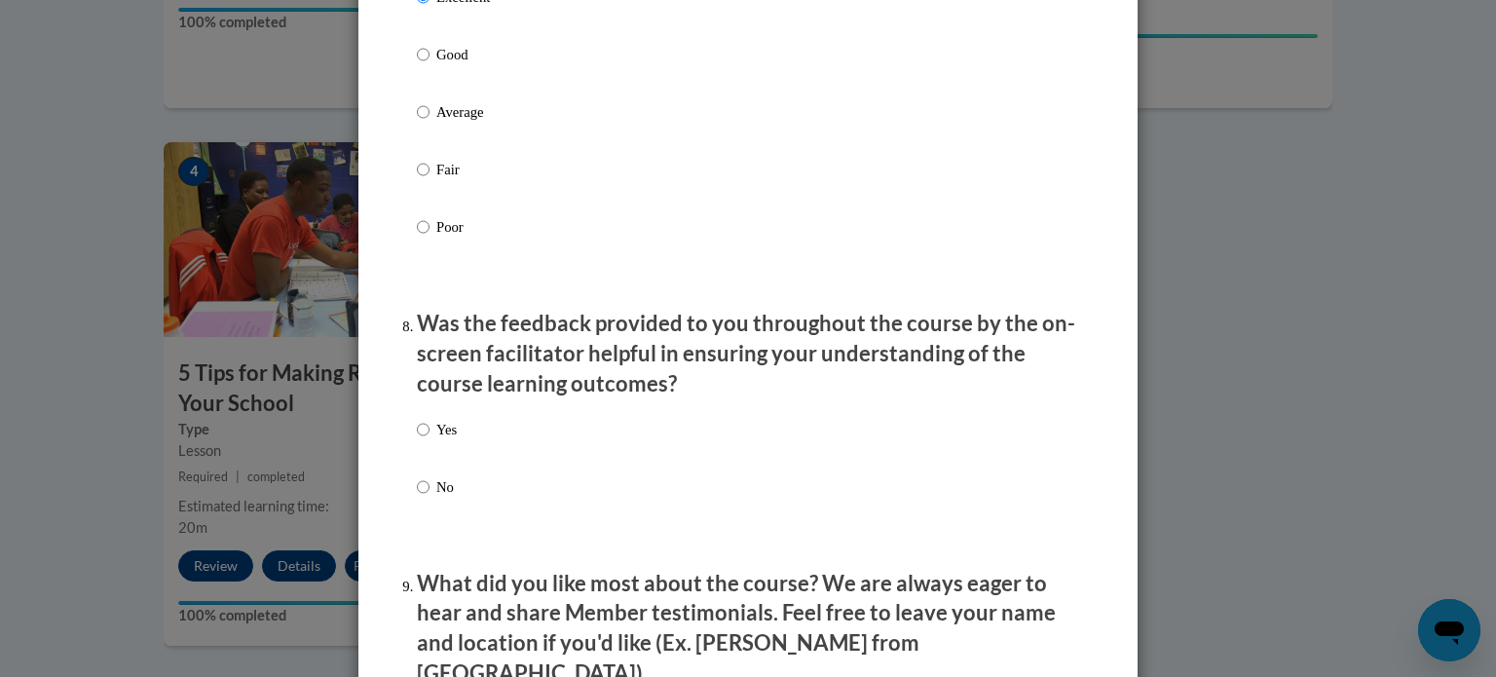
click at [436, 440] on p "Yes" at bounding box center [446, 429] width 20 height 21
click at [429, 440] on input "Yes" at bounding box center [423, 429] width 13 height 21
radio input "true"
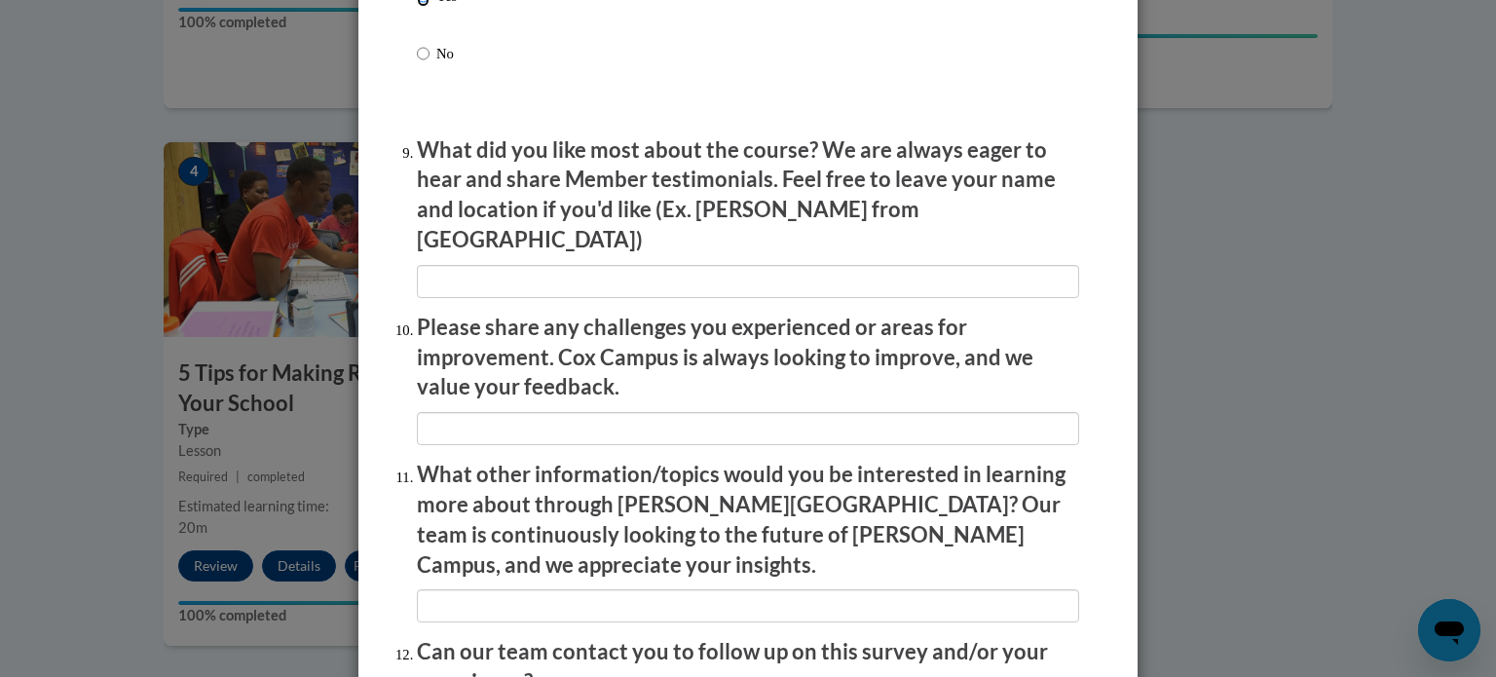
scroll to position [3378, 0]
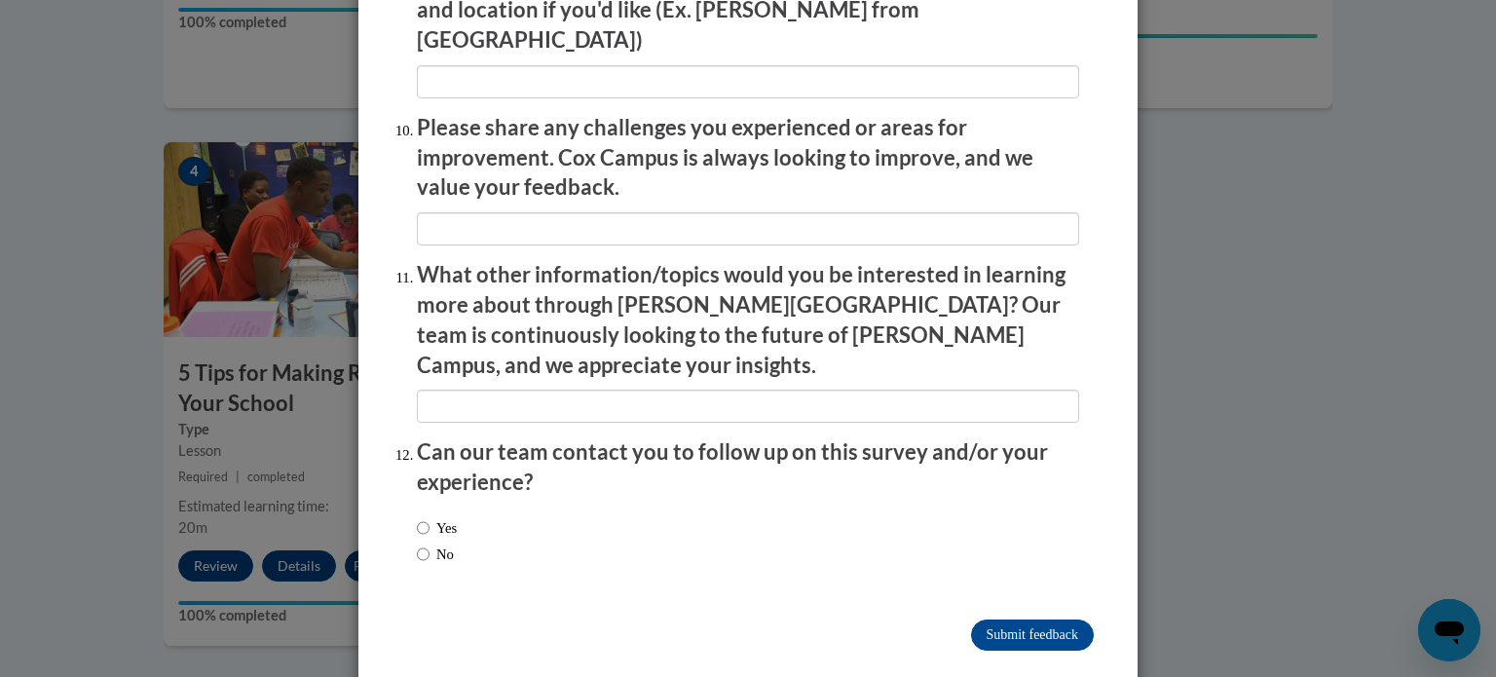
click at [434, 525] on div "Yes No" at bounding box center [437, 540] width 40 height 67
click at [436, 543] on label "No" at bounding box center [435, 553] width 37 height 21
click at [429, 543] on input "No" at bounding box center [423, 553] width 13 height 21
radio input "true"
click at [983, 619] on input "Submit feedback" at bounding box center [1032, 634] width 123 height 31
